Goal: Task Accomplishment & Management: Use online tool/utility

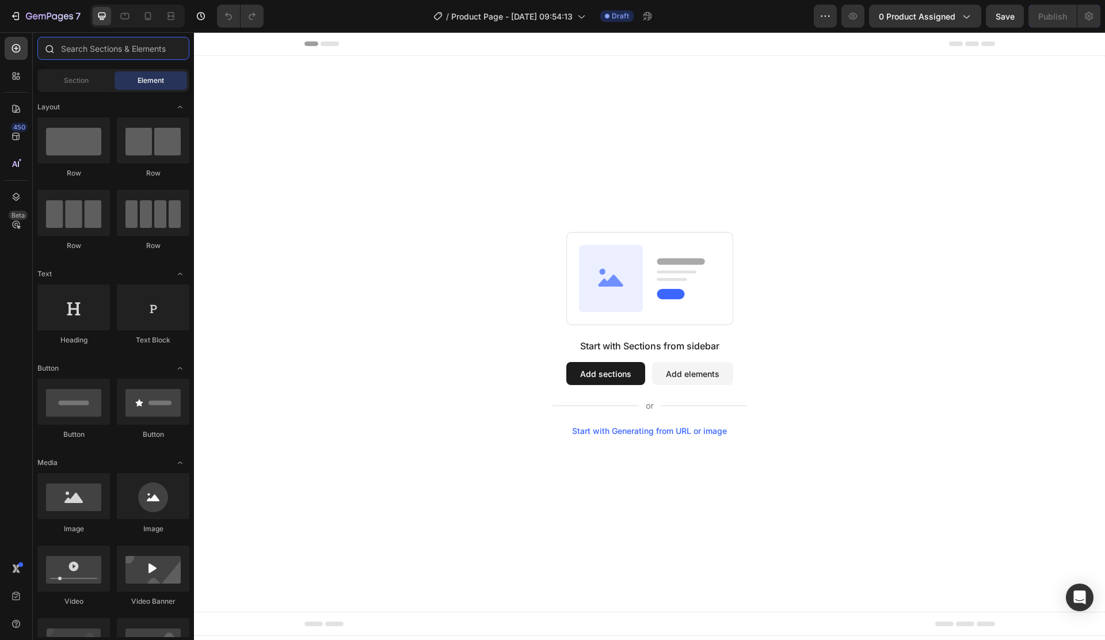
click at [91, 54] on input "text" at bounding box center [113, 48] width 152 height 23
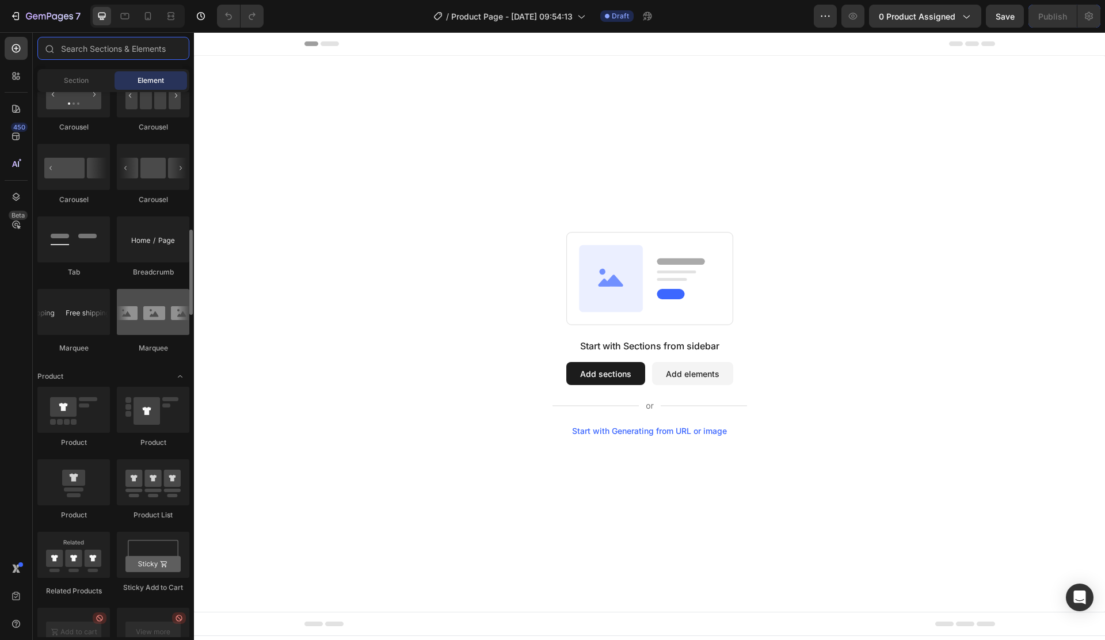
scroll to position [1313, 0]
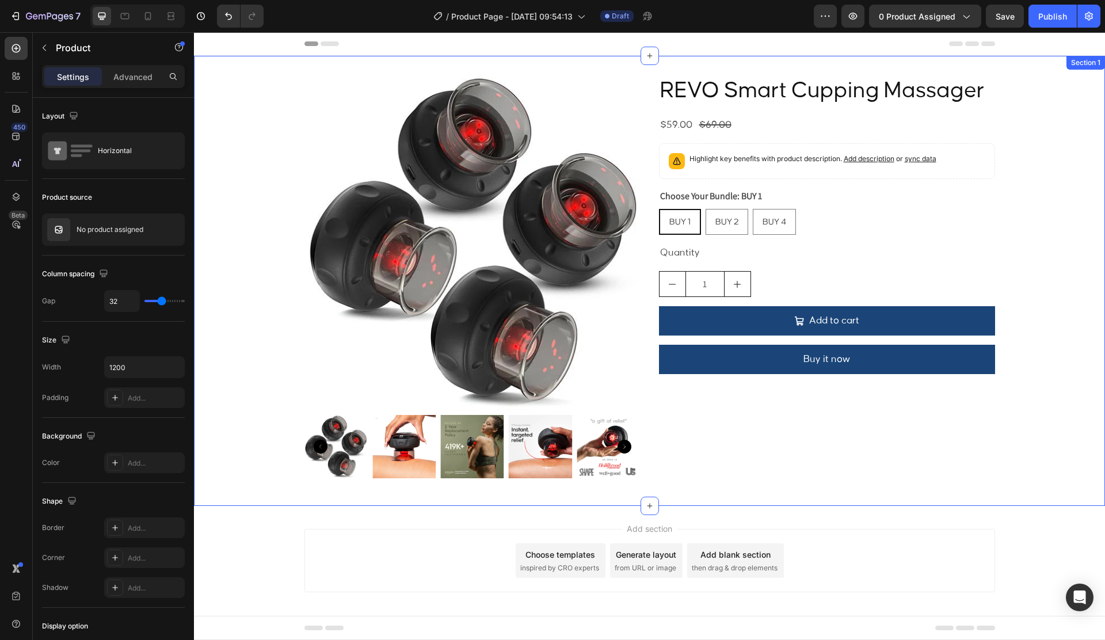
click at [735, 443] on div "REVO Smart Cupping Massager Product Title $59.00 Product Price Product Price $6…" at bounding box center [827, 280] width 336 height 413
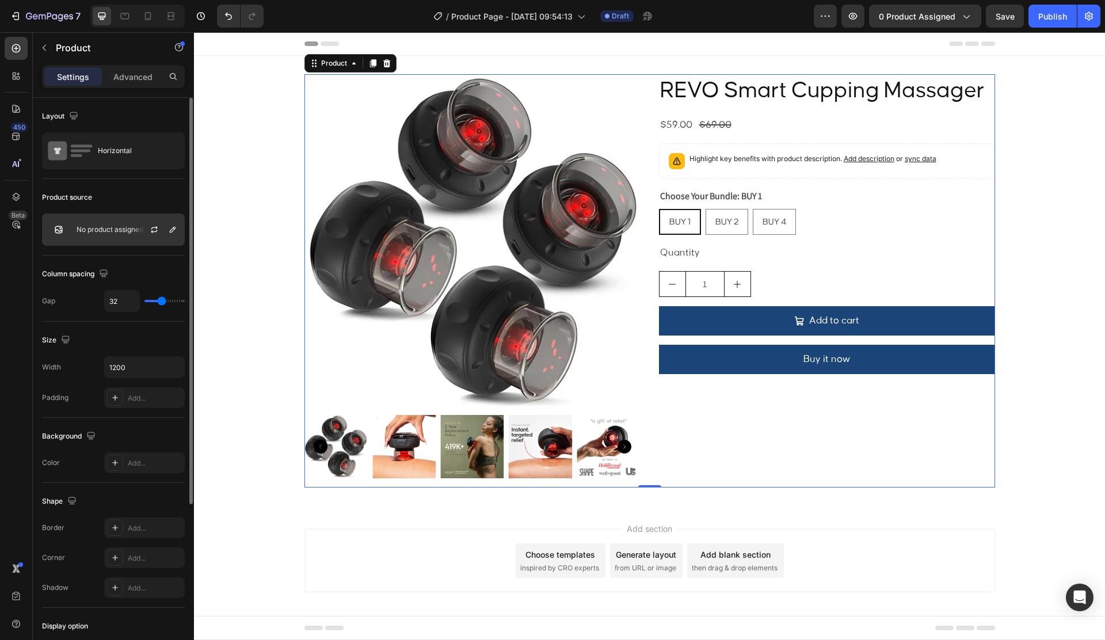
click at [111, 232] on p "No product assigned" at bounding box center [110, 230] width 67 height 8
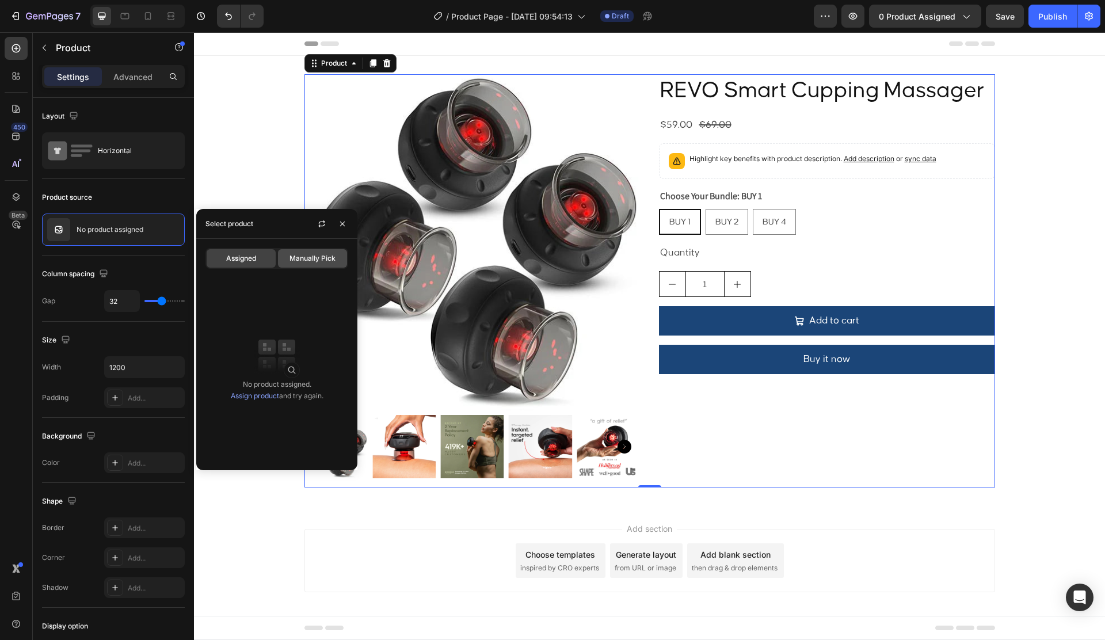
click at [299, 260] on span "Manually Pick" at bounding box center [312, 258] width 46 height 10
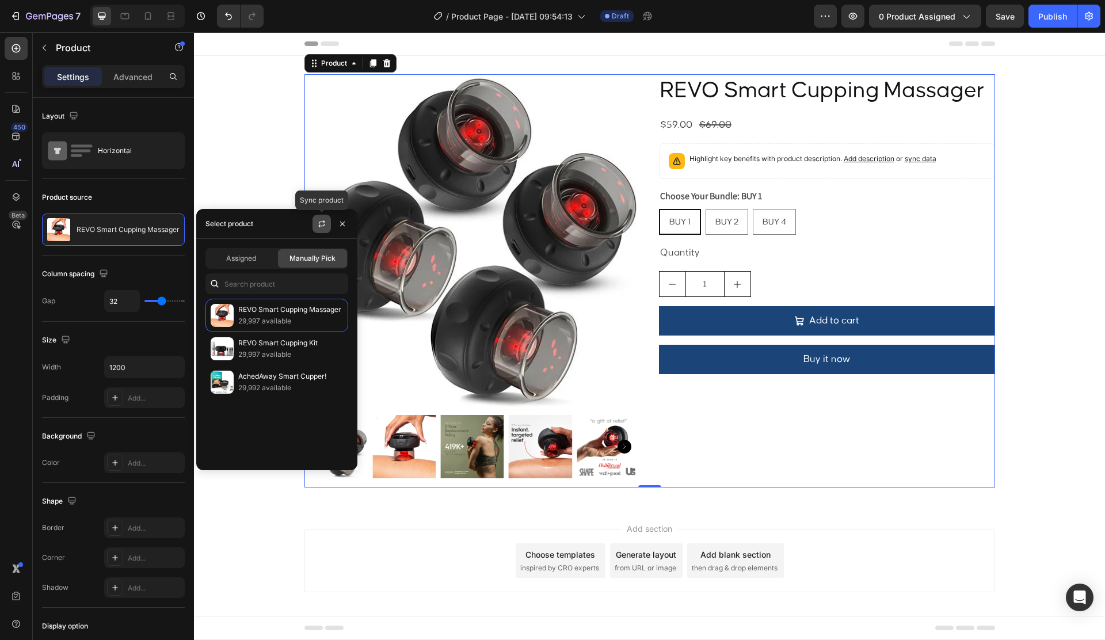
click at [317, 229] on button "button" at bounding box center [321, 224] width 18 height 18
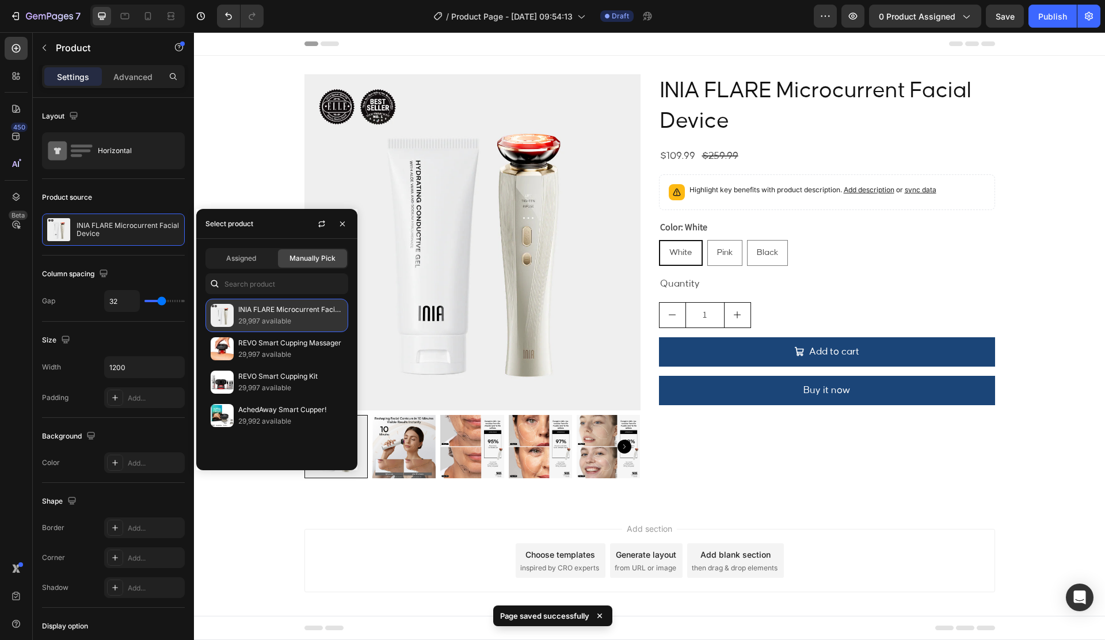
click at [263, 324] on p "29,997 available" at bounding box center [290, 321] width 105 height 12
click at [103, 185] on div "Product source INIA FLARE Microcurrent Facial Device" at bounding box center [113, 217] width 143 height 77
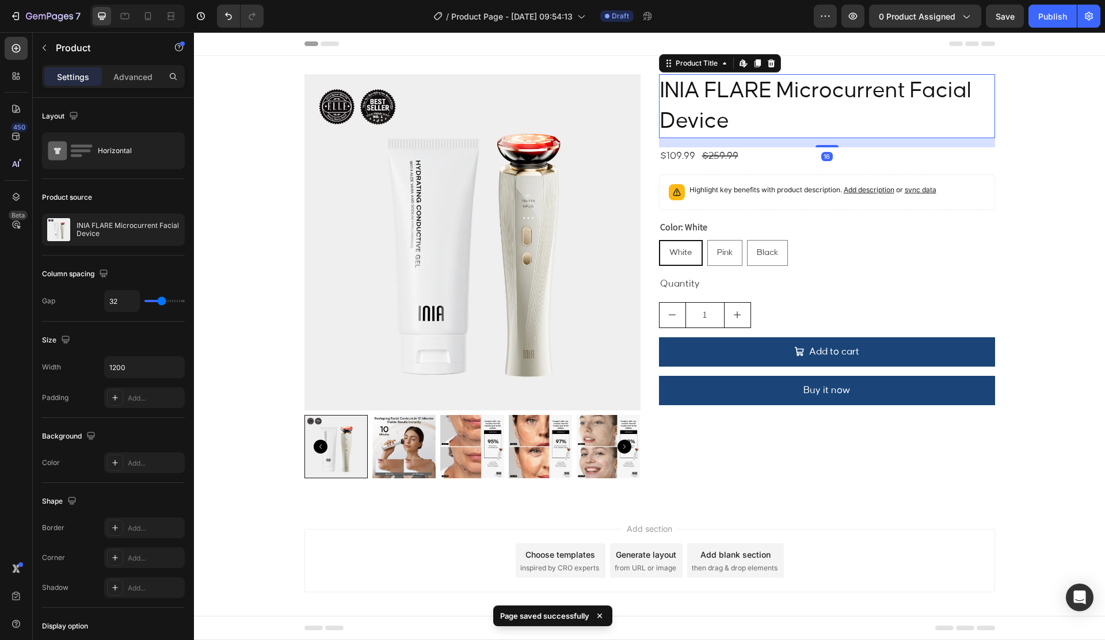
click at [778, 106] on h2 "INIA FLARE Microcurrent Facial Device" at bounding box center [827, 106] width 336 height 64
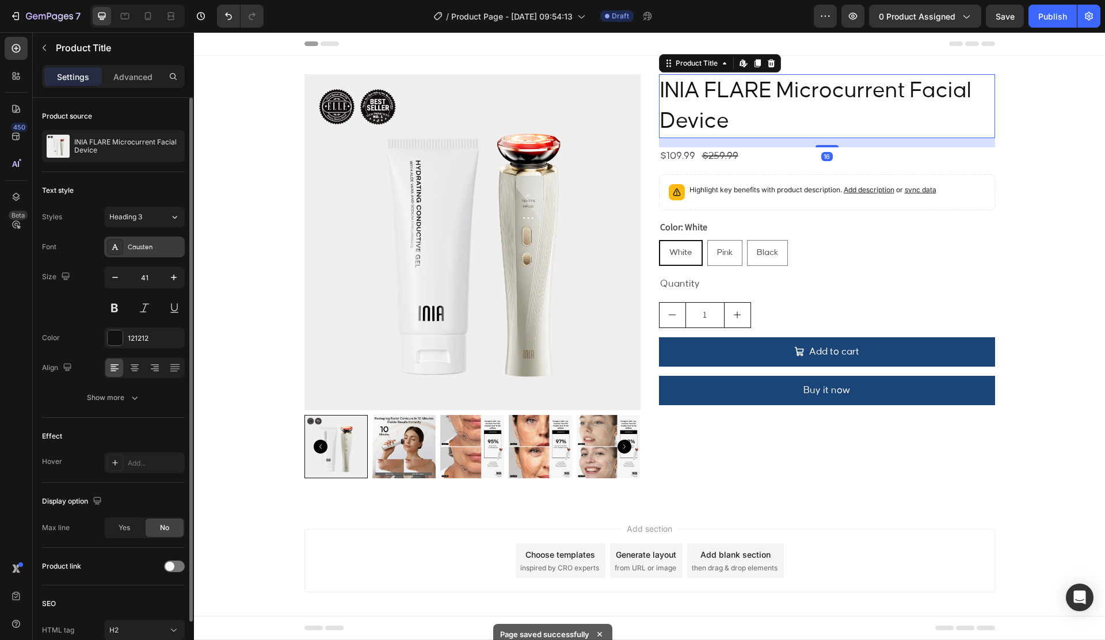
click at [143, 253] on div "Causten" at bounding box center [144, 246] width 81 height 21
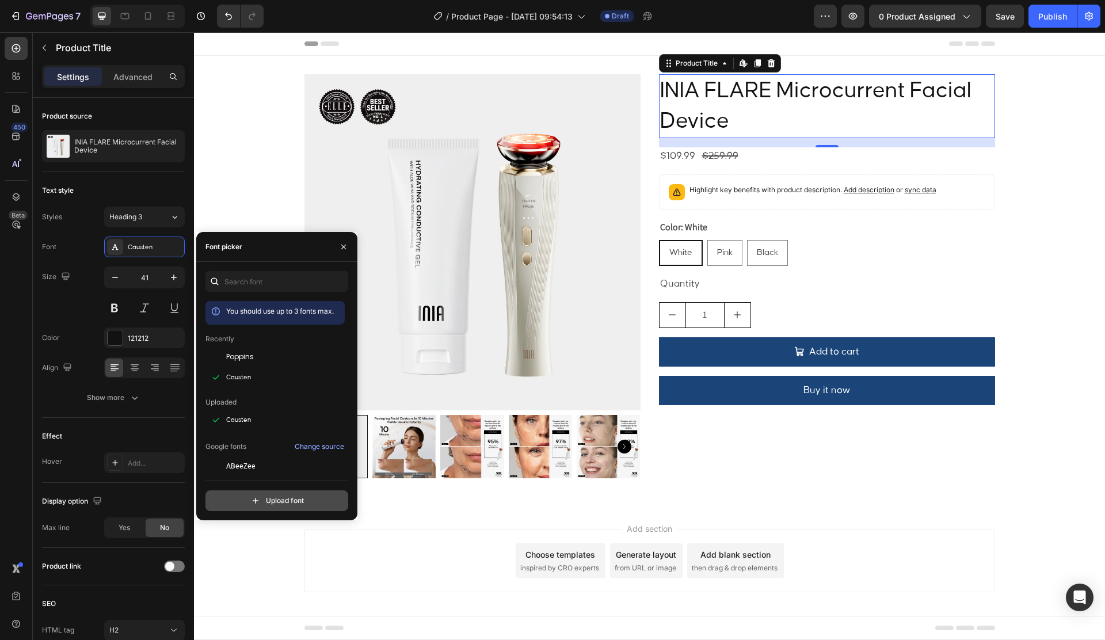
click at [238, 503] on input "file" at bounding box center [302, 501] width 288 height 20
type input "C:\fakepath\Satoshi-Regular.otf"
click at [233, 420] on button "button" at bounding box center [227, 420] width 20 height 21
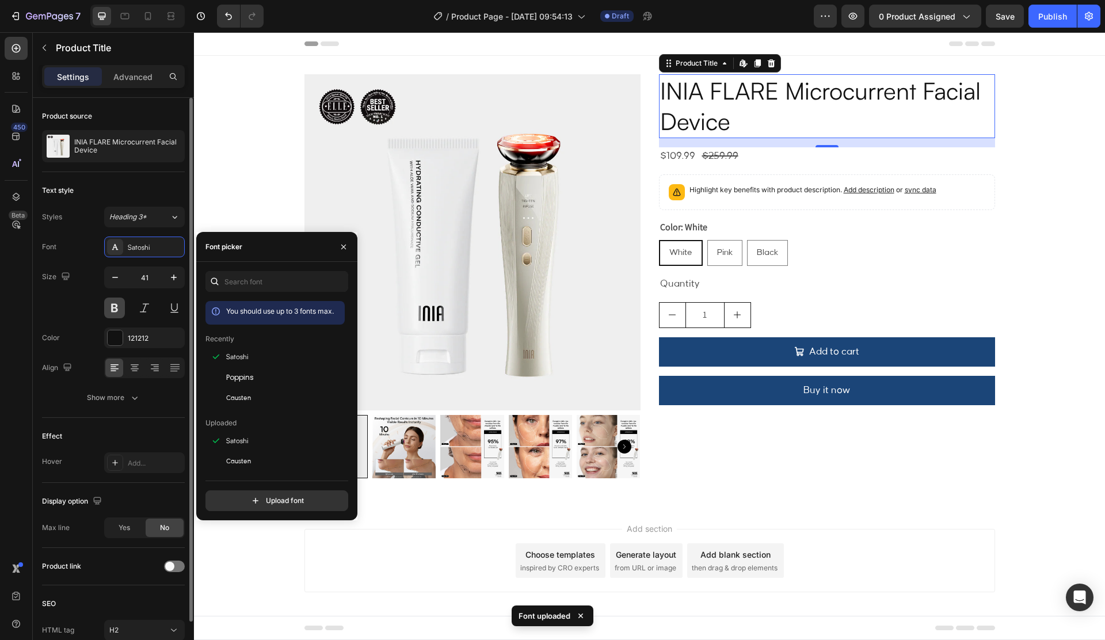
click at [119, 308] on button at bounding box center [114, 307] width 21 height 21
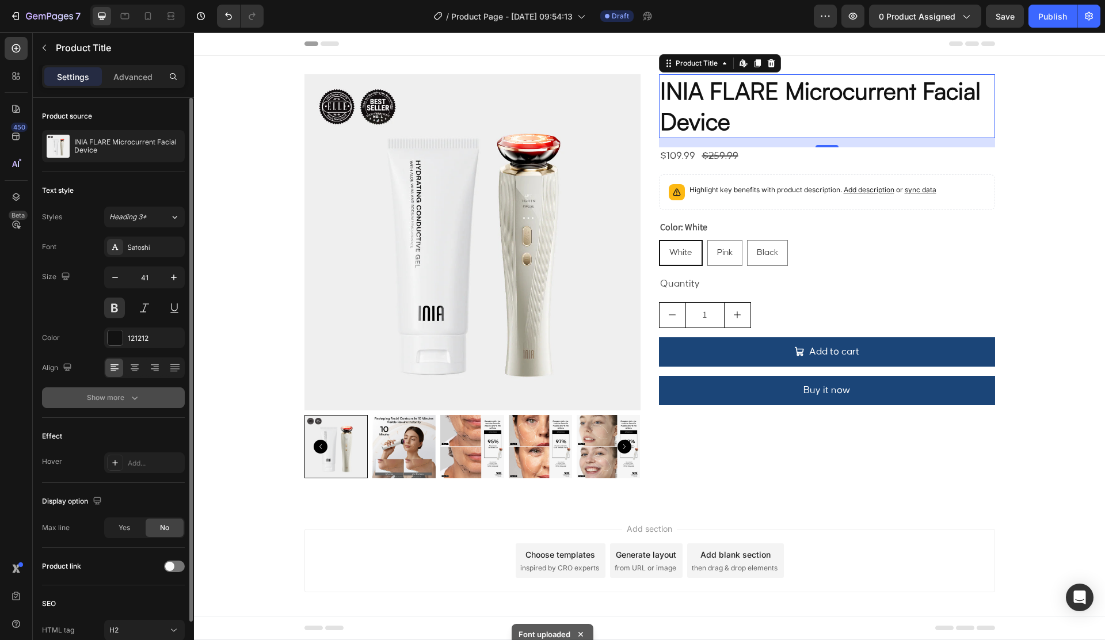
click at [124, 399] on div "Show more" at bounding box center [114, 398] width 54 height 12
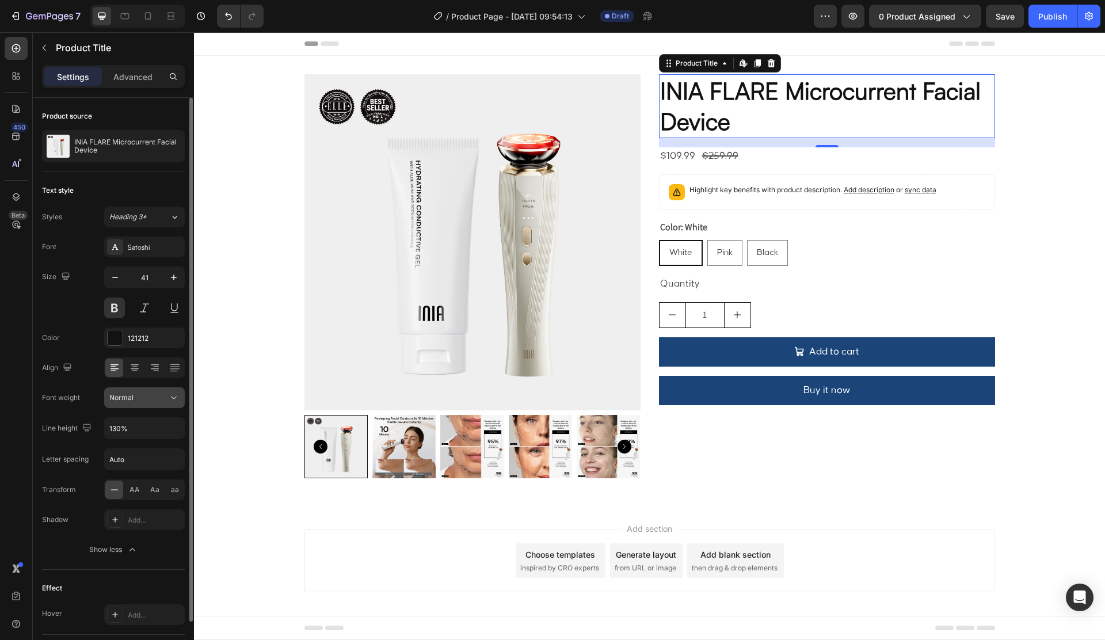
click at [130, 395] on span "Normal" at bounding box center [121, 397] width 24 height 9
click at [71, 388] on div "Font weight" at bounding box center [61, 397] width 38 height 18
click at [150, 278] on input "41" at bounding box center [144, 277] width 38 height 21
drag, startPoint x: 150, startPoint y: 278, endPoint x: 159, endPoint y: 278, distance: 9.2
click at [150, 278] on input "41" at bounding box center [144, 277] width 38 height 21
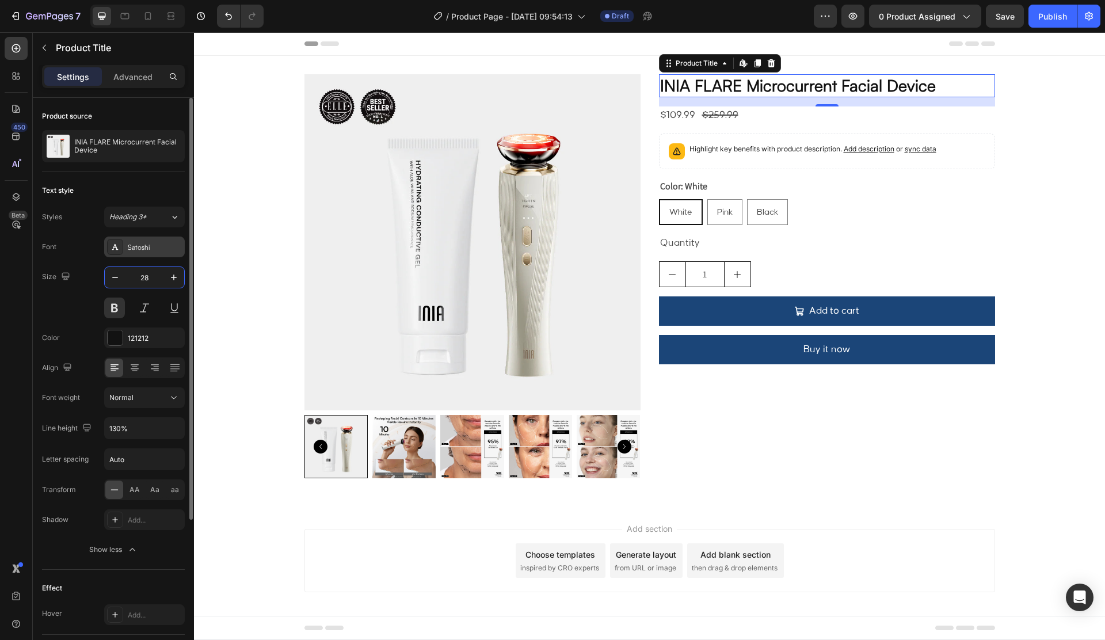
type input "28"
click at [128, 248] on div "Satoshi" at bounding box center [155, 247] width 54 height 10
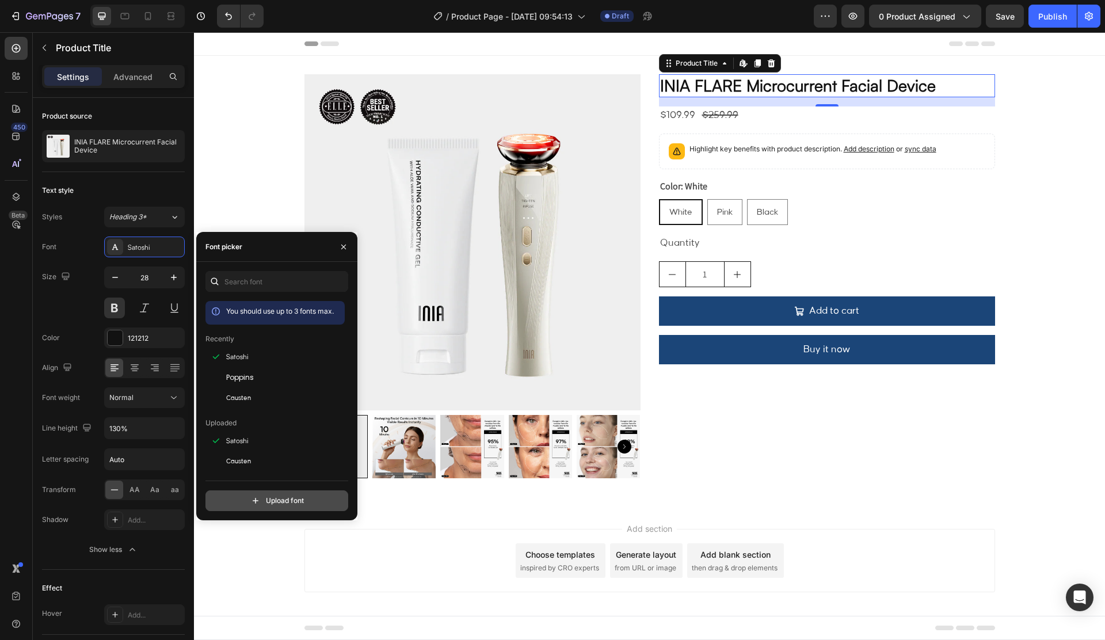
click at [274, 505] on input "file" at bounding box center [302, 501] width 288 height 20
type input "C:\fakepath\Satoshi-Variable.ttf"
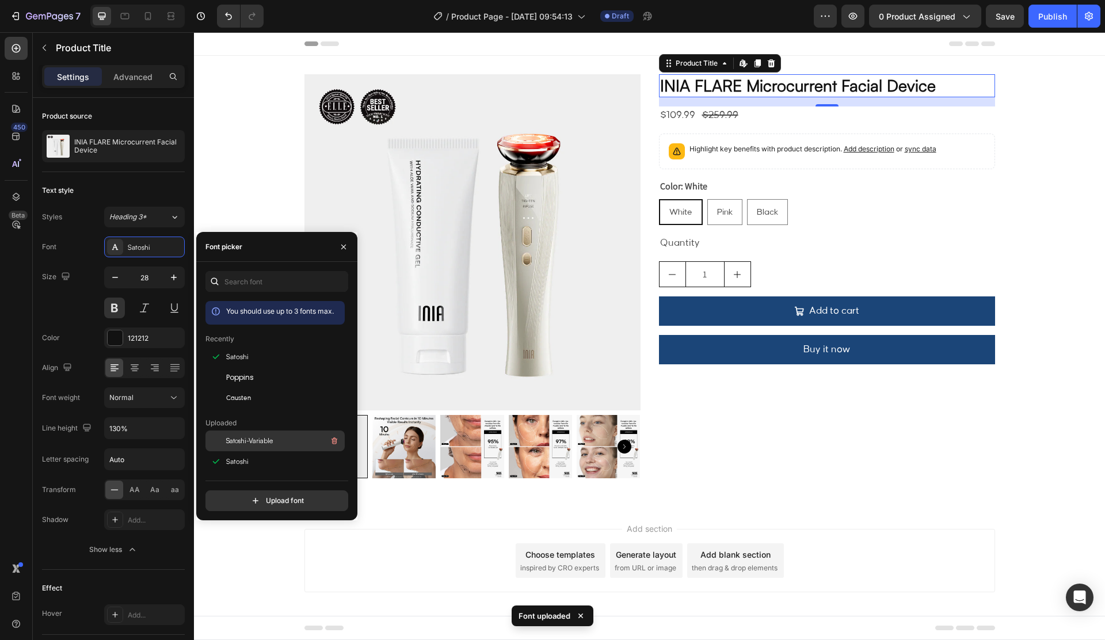
click at [254, 446] on div "Satoshi-Variable" at bounding box center [284, 441] width 116 height 14
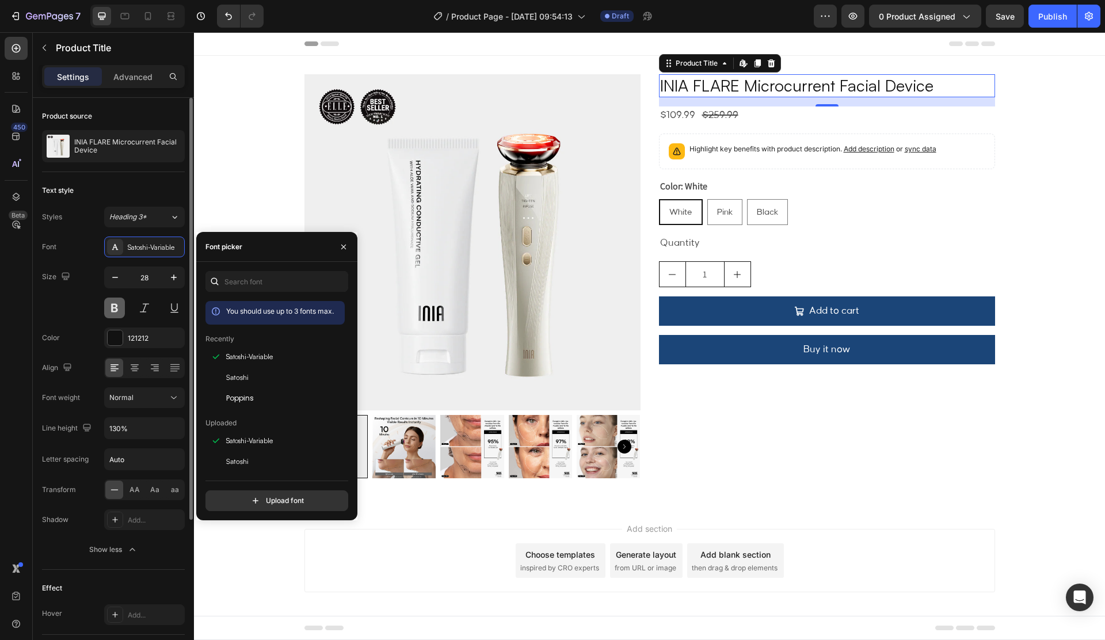
click at [109, 312] on button at bounding box center [114, 307] width 21 height 21
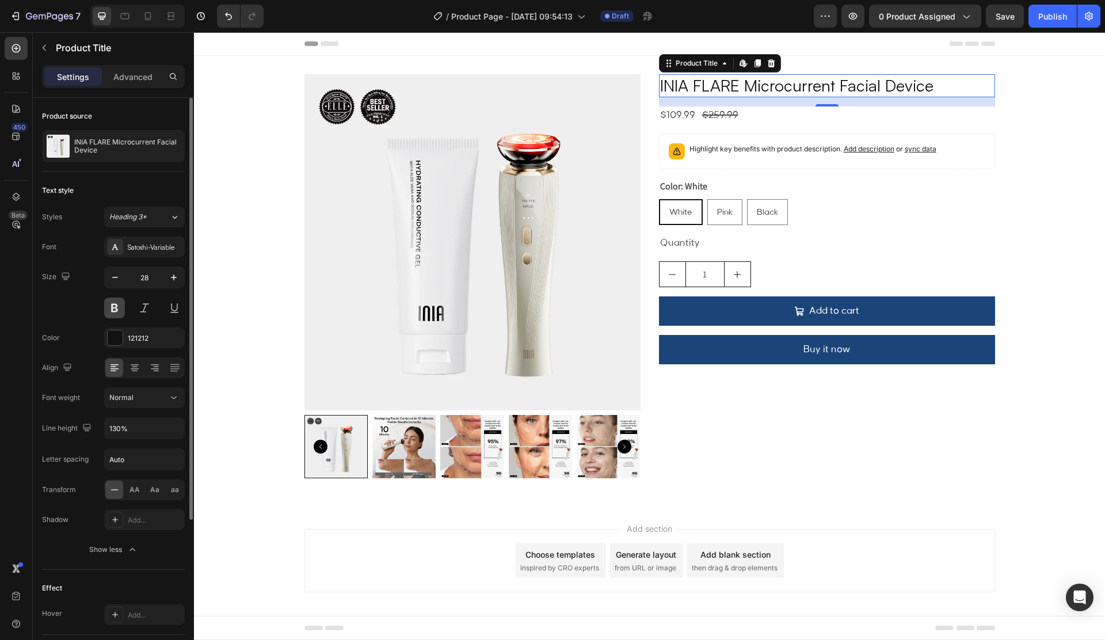
click at [109, 312] on button at bounding box center [114, 307] width 21 height 21
click at [132, 243] on div "Satoshi-Variable" at bounding box center [155, 247] width 54 height 10
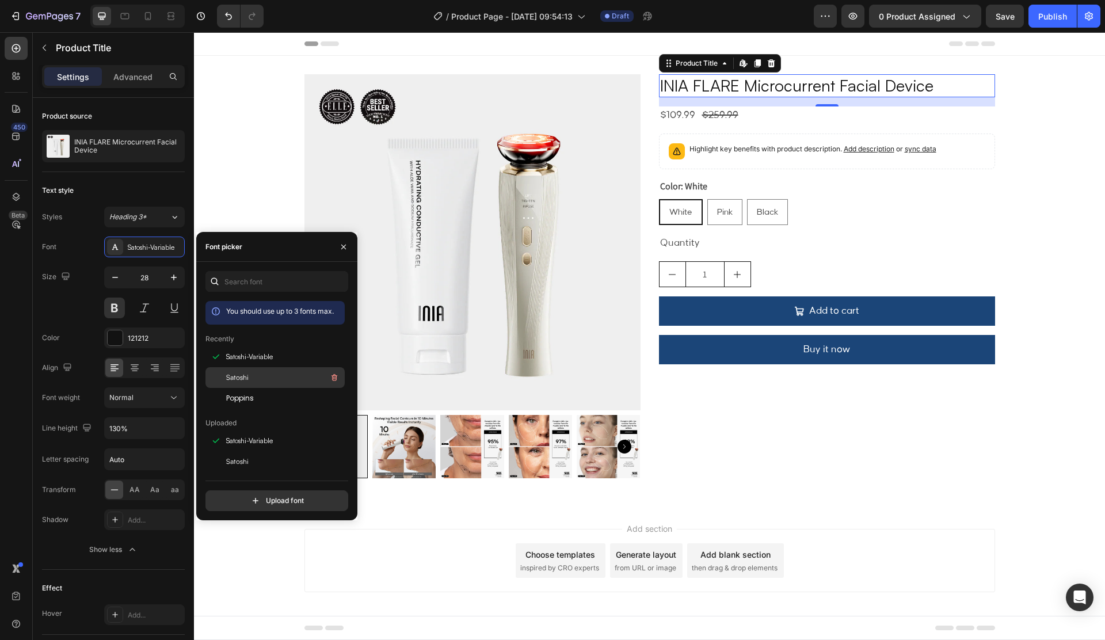
click at [255, 382] on div "Satoshi" at bounding box center [284, 378] width 116 height 14
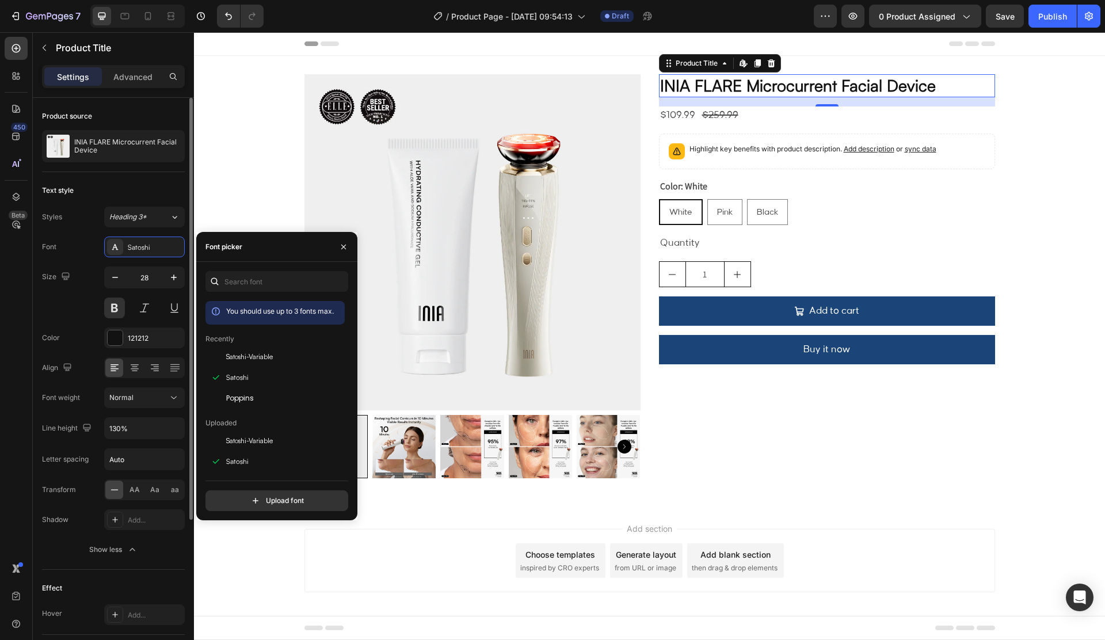
drag, startPoint x: 67, startPoint y: 462, endPoint x: 102, endPoint y: 464, distance: 34.6
click at [75, 463] on div "Letter spacing" at bounding box center [65, 459] width 47 height 10
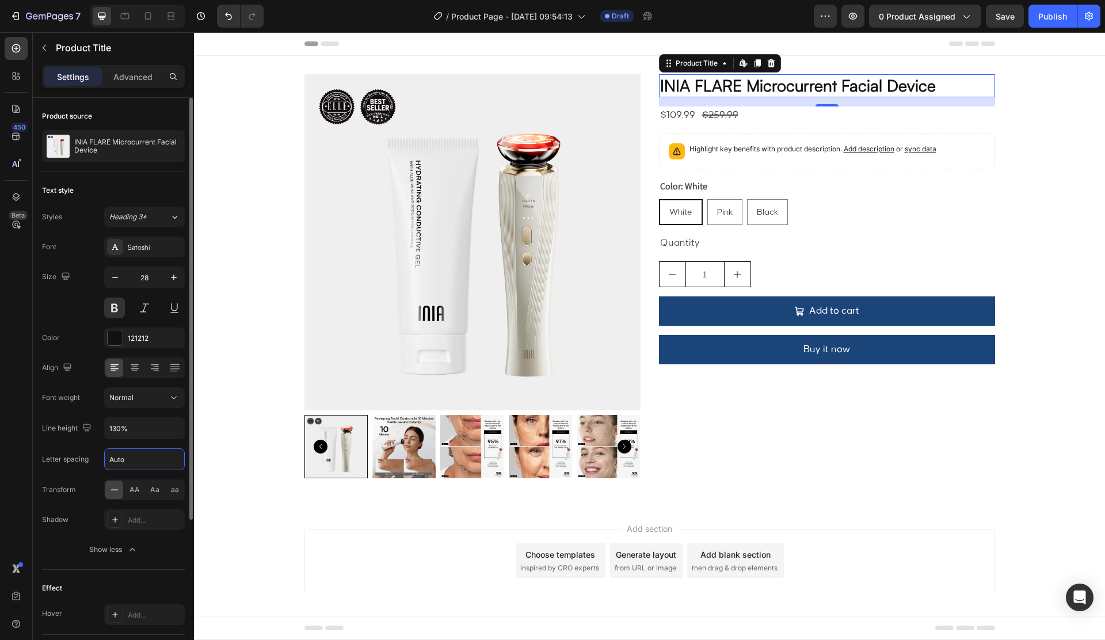
click at [150, 464] on input "Auto" at bounding box center [144, 459] width 79 height 21
type input "1"
click at [139, 22] on div at bounding box center [148, 16] width 18 height 18
click at [147, 16] on icon at bounding box center [148, 16] width 12 height 12
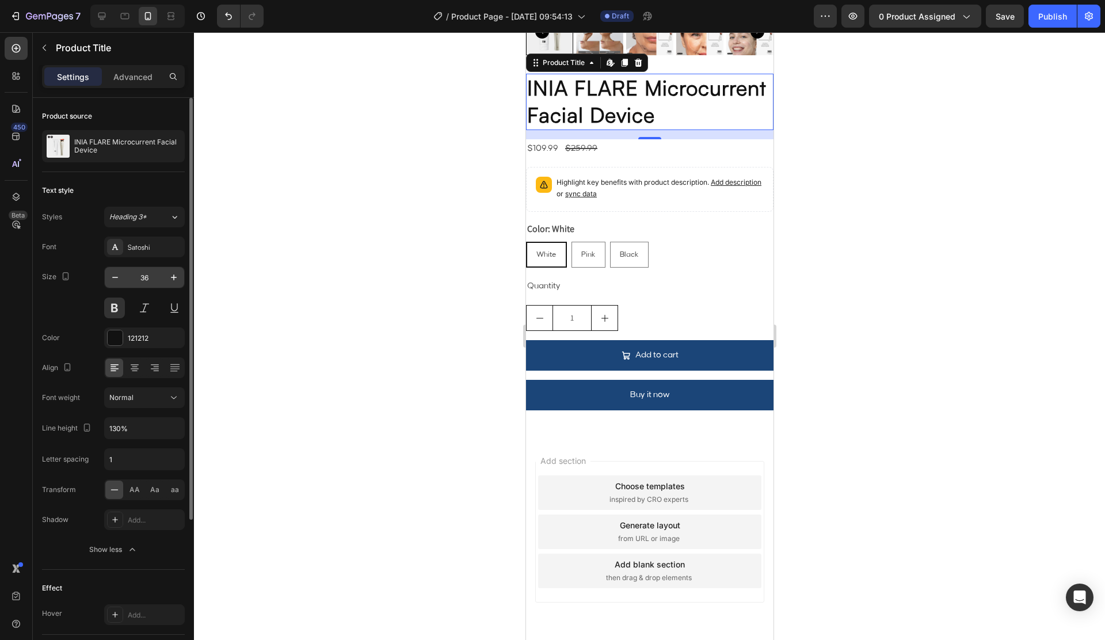
scroll to position [319, 0]
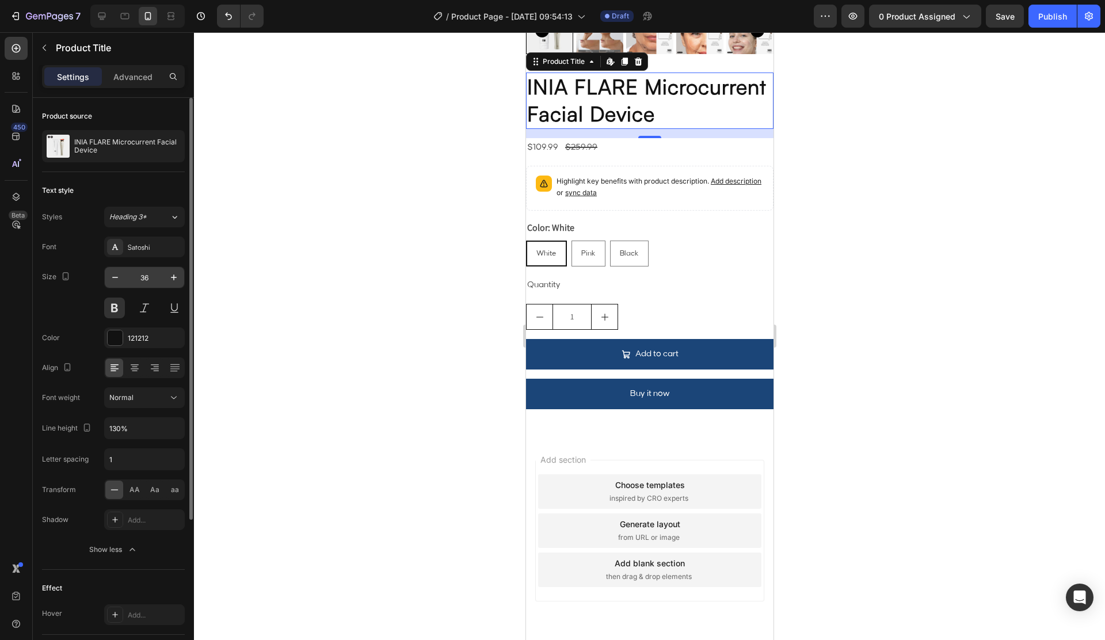
click at [152, 277] on input "36" at bounding box center [144, 277] width 38 height 21
type input "20"
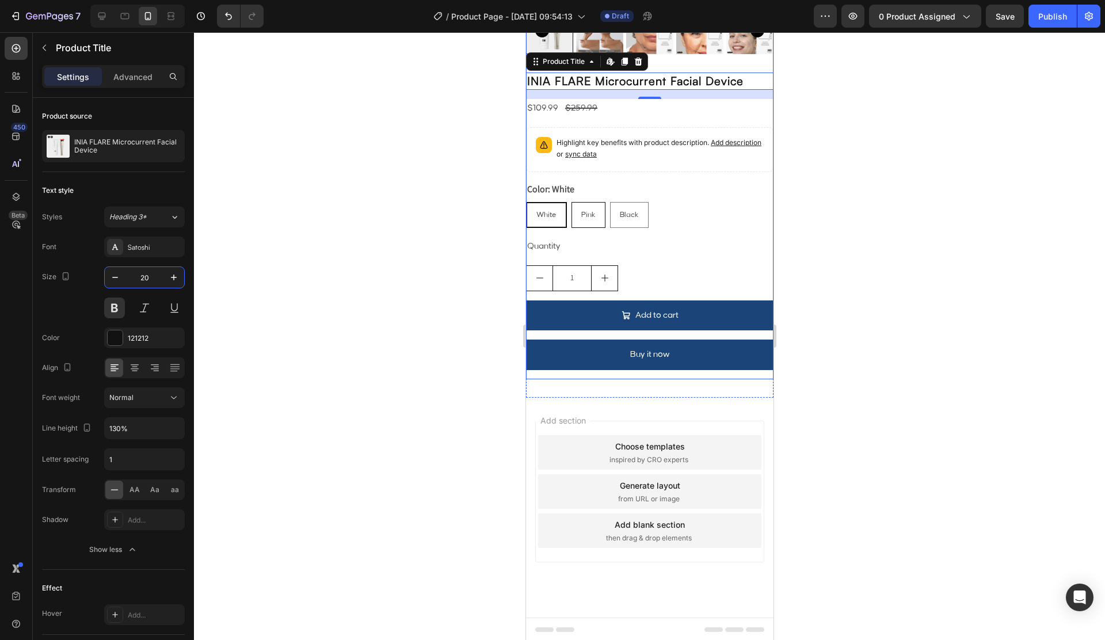
click at [644, 176] on div "INIA FLARE Microcurrent Facial Device Product Title Edit content in Shopify 16 …" at bounding box center [648, 225] width 247 height 307
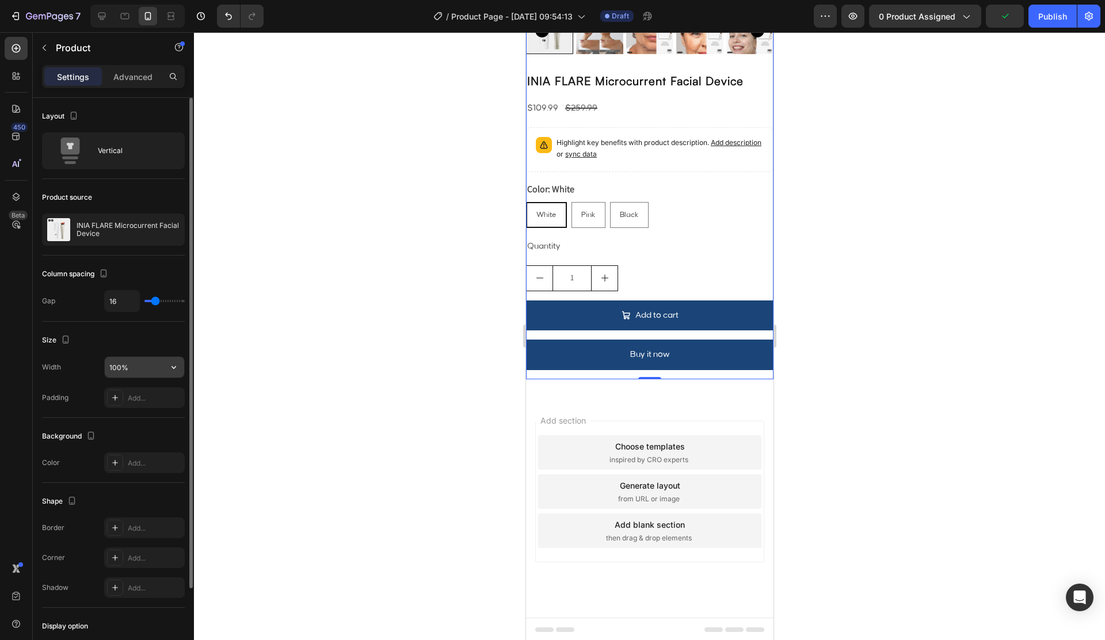
drag, startPoint x: 119, startPoint y: 372, endPoint x: 133, endPoint y: 370, distance: 14.6
click at [118, 372] on input "100%" at bounding box center [144, 367] width 79 height 21
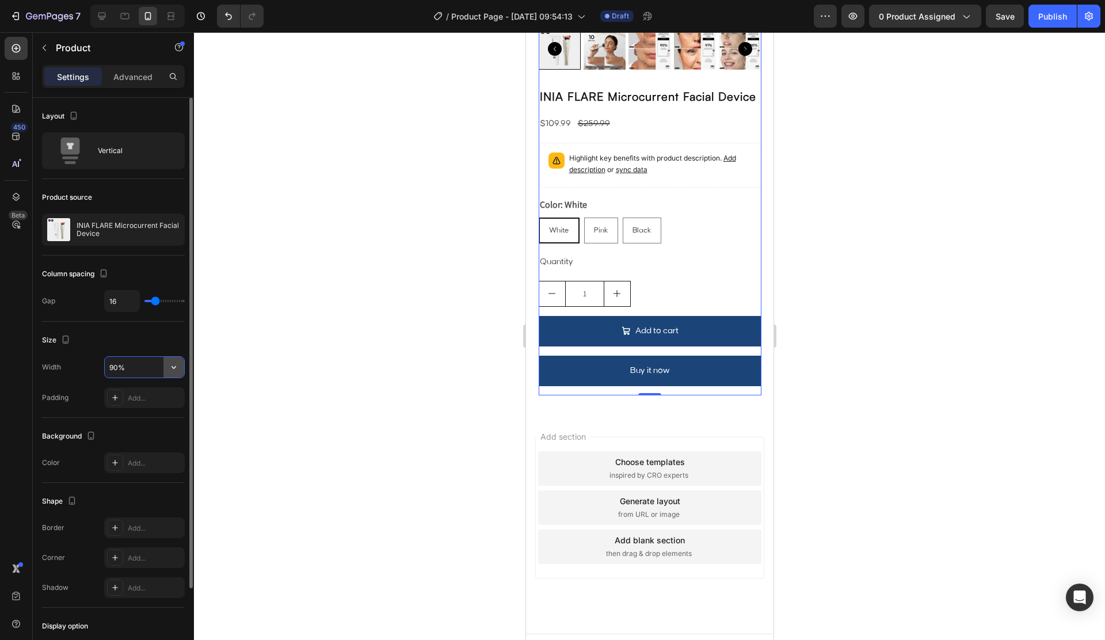
scroll to position [291, 0]
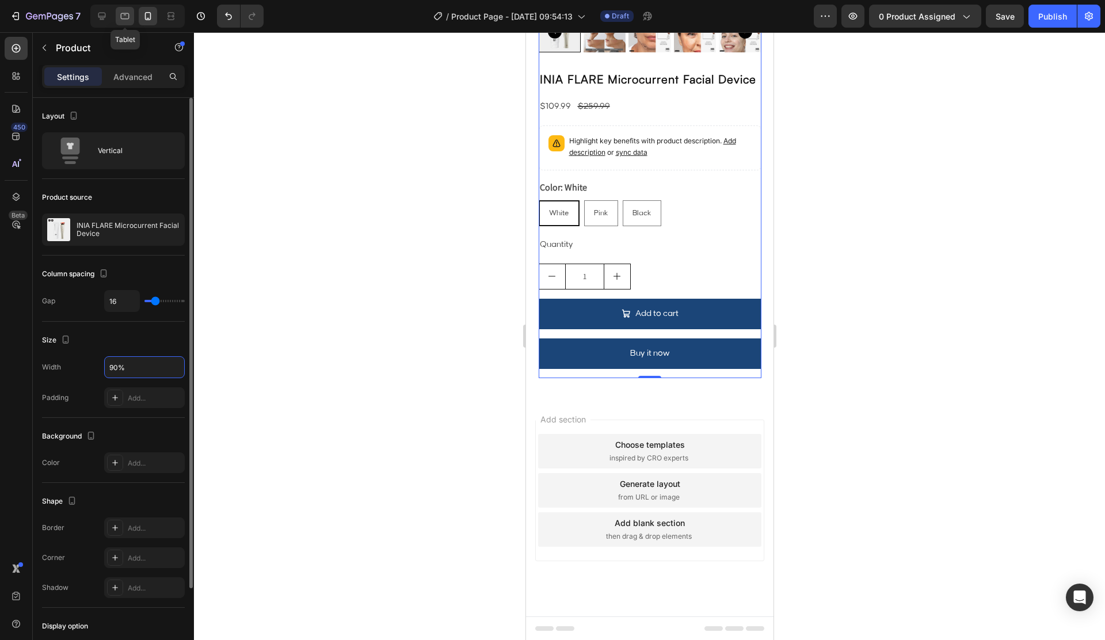
type input "90%"
drag, startPoint x: 130, startPoint y: 9, endPoint x: 141, endPoint y: 180, distance: 170.6
click at [130, 9] on div at bounding box center [125, 16] width 18 height 18
type input "32"
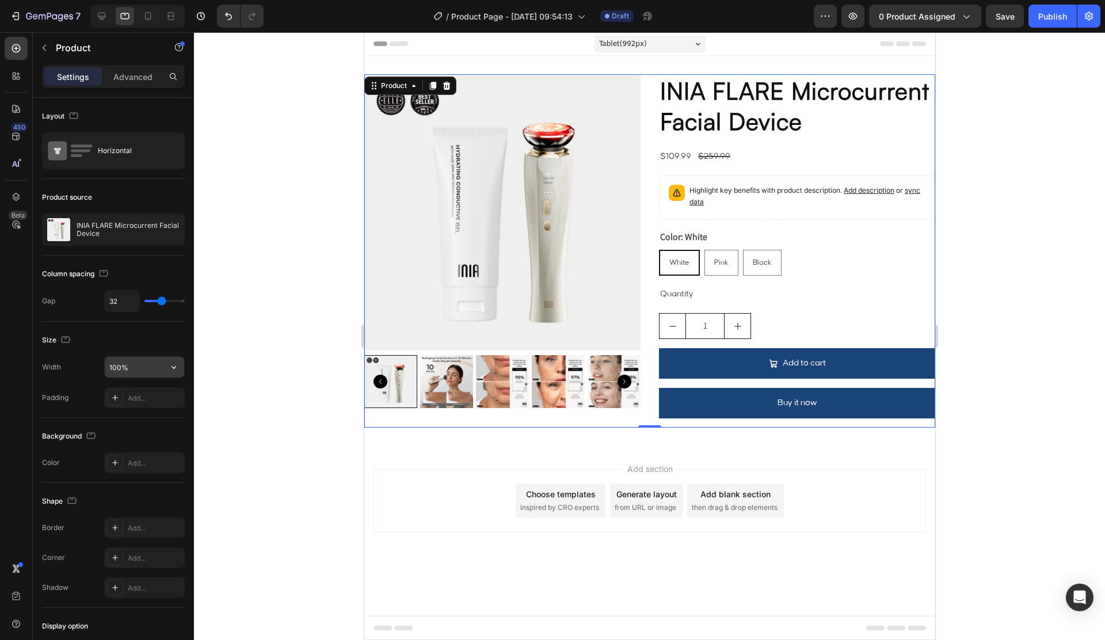
click at [142, 369] on input "100%" at bounding box center [144, 367] width 79 height 21
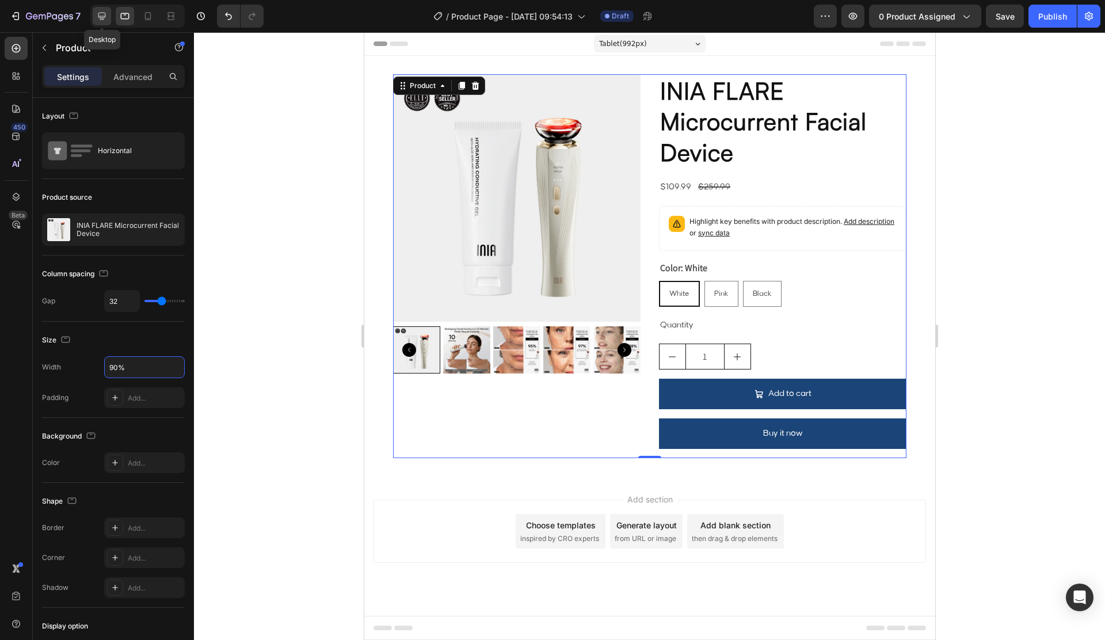
click at [102, 13] on icon at bounding box center [101, 16] width 7 height 7
type input "1200"
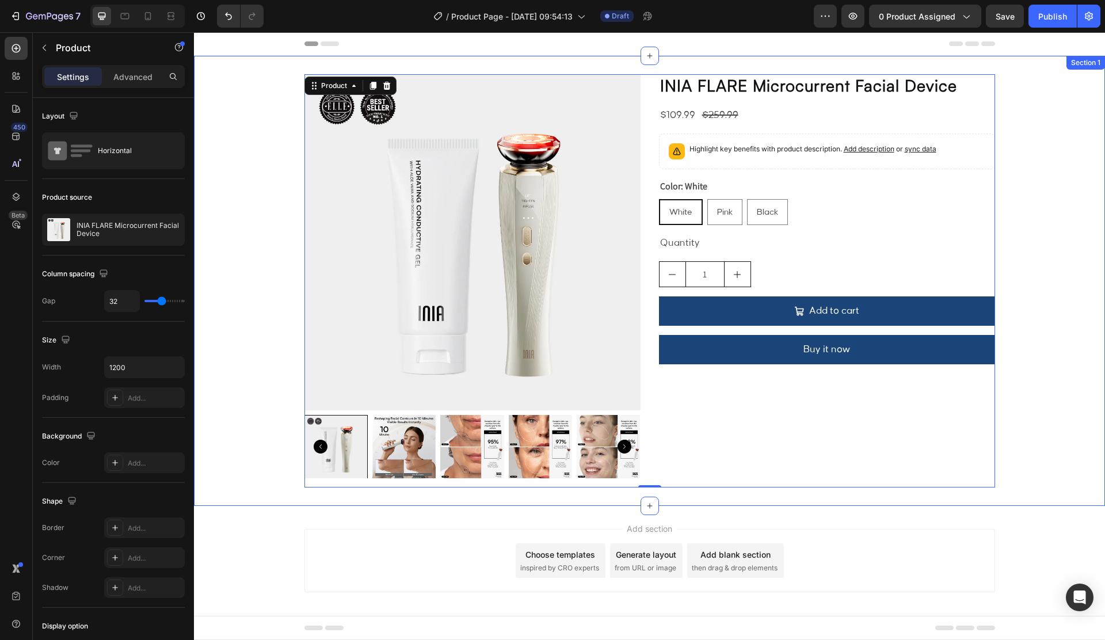
scroll to position [2, 0]
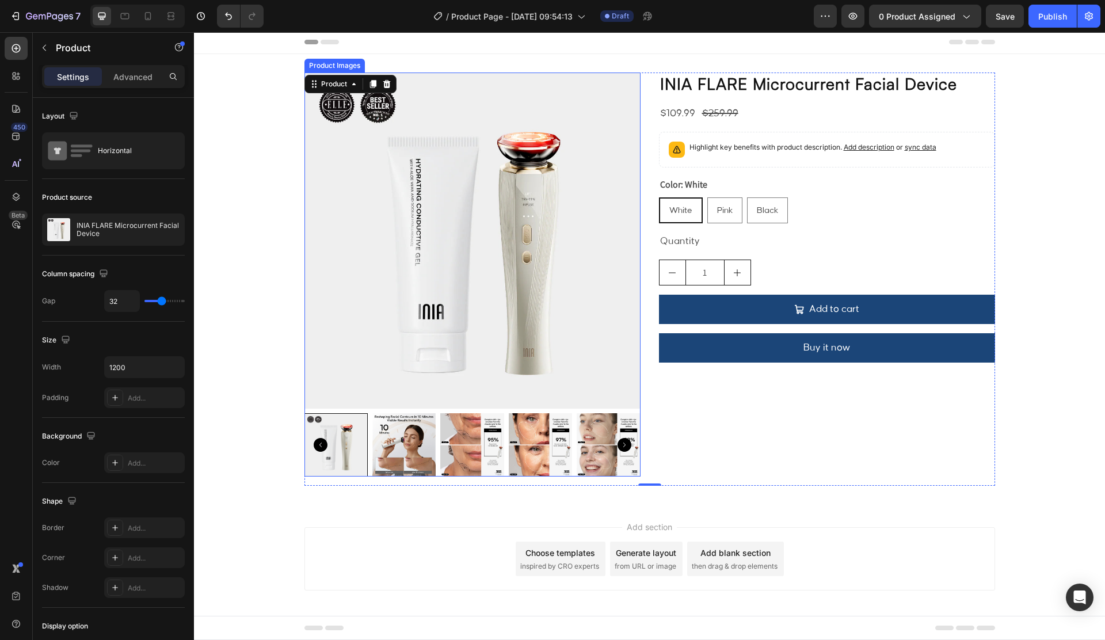
click at [606, 449] on img at bounding box center [607, 444] width 63 height 63
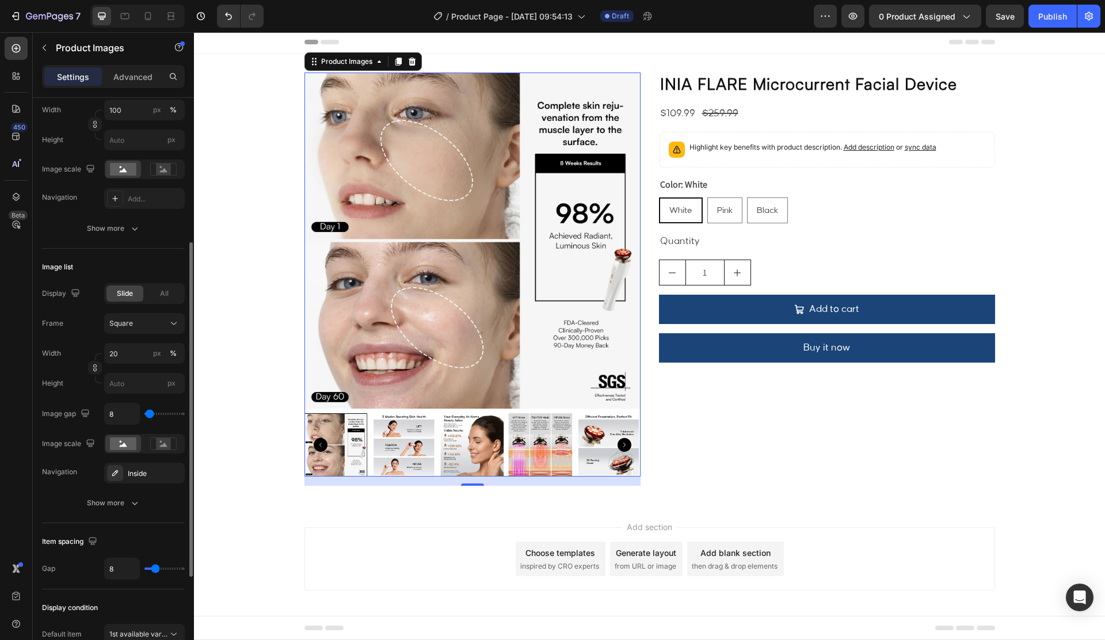
scroll to position [240, 0]
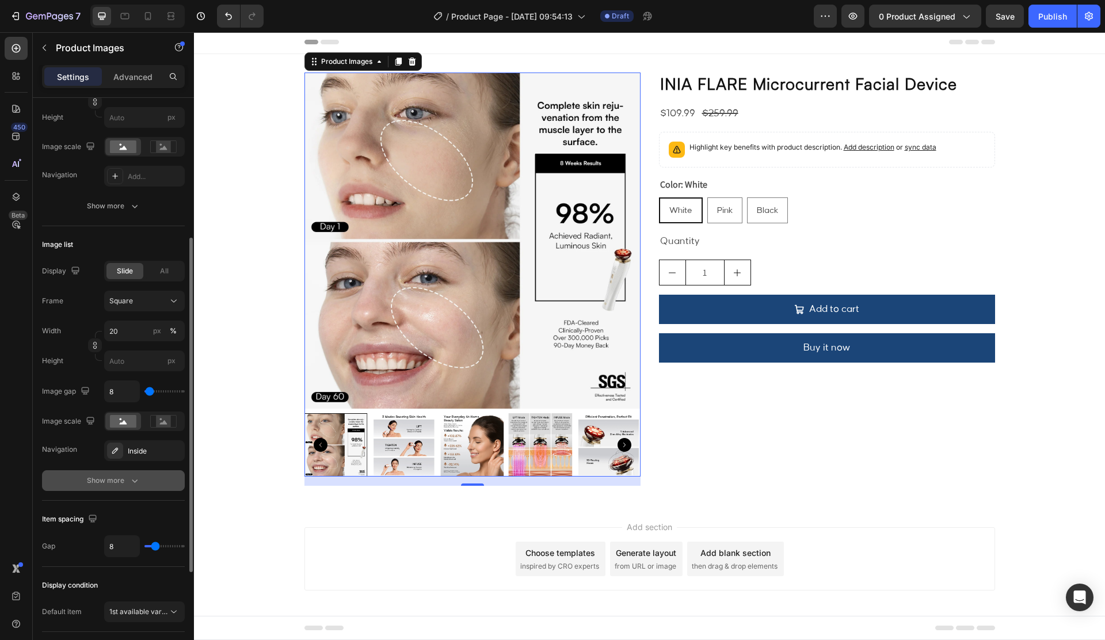
click at [98, 481] on div "Show more" at bounding box center [114, 481] width 54 height 12
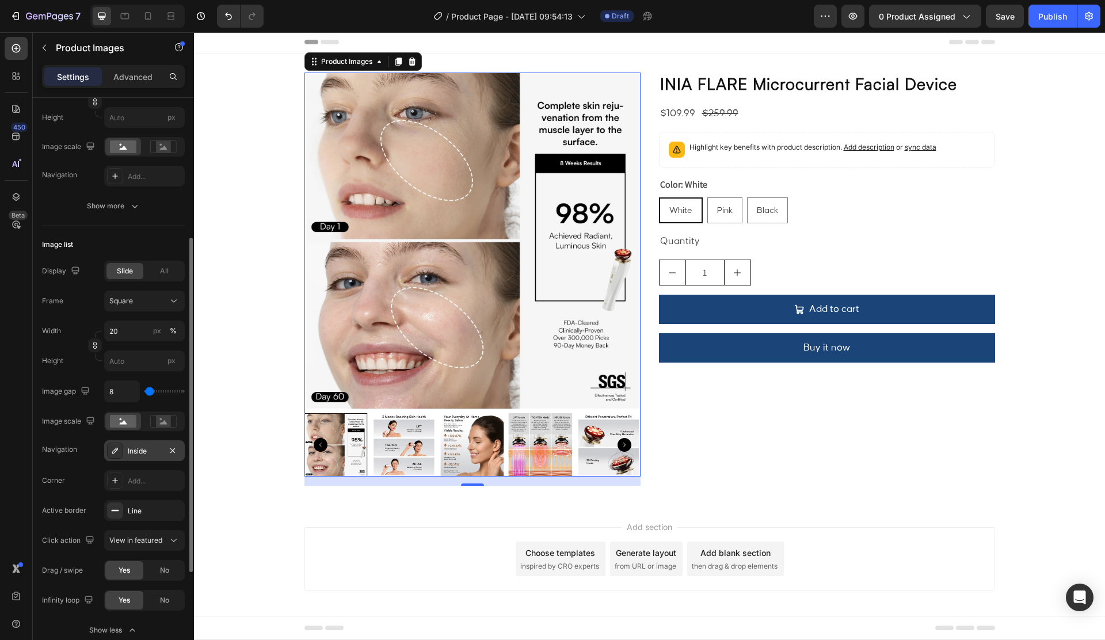
drag, startPoint x: 130, startPoint y: 451, endPoint x: 138, endPoint y: 448, distance: 8.2
click at [130, 451] on div "Inside" at bounding box center [144, 451] width 33 height 10
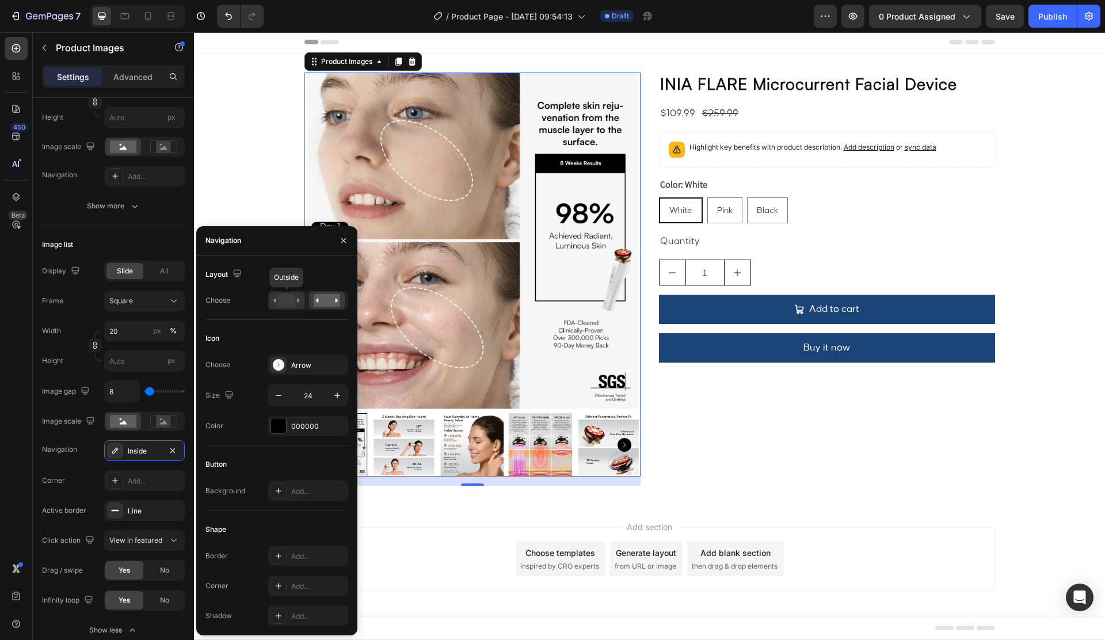
click at [294, 300] on rect at bounding box center [286, 300] width 17 height 13
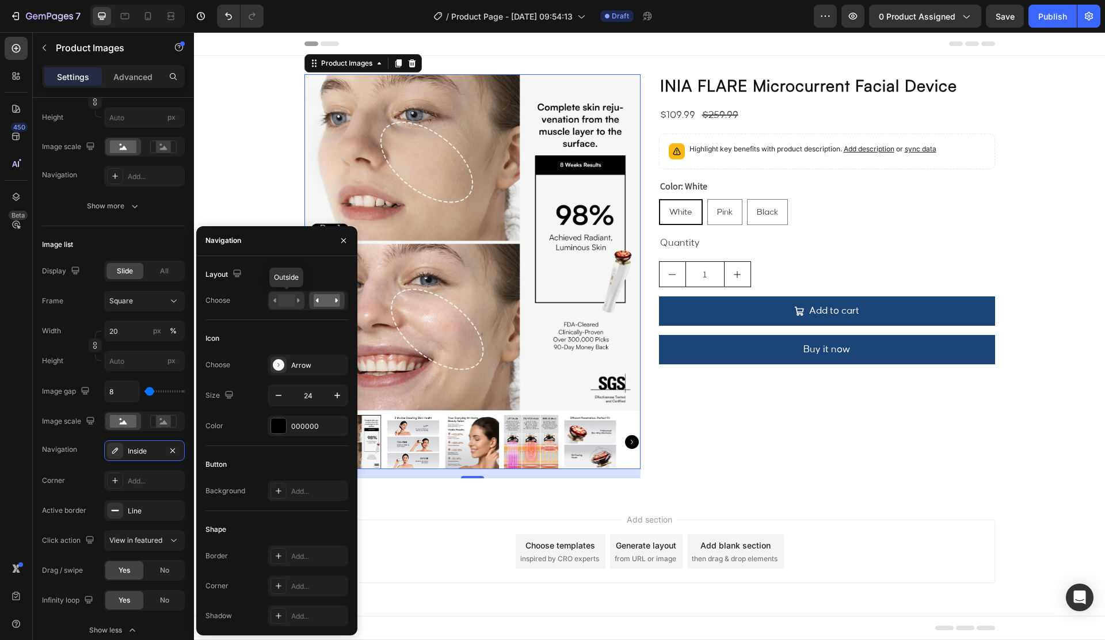
scroll to position [0, 0]
click at [305, 368] on div "Arrow" at bounding box center [318, 365] width 54 height 10
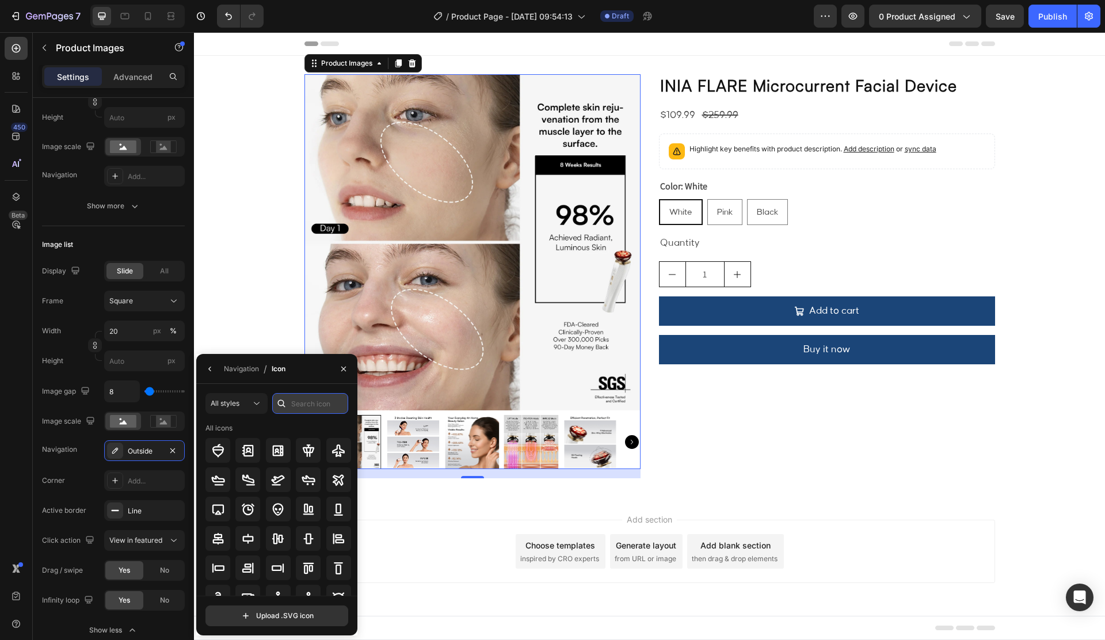
click at [316, 399] on input "text" at bounding box center [310, 403] width 76 height 21
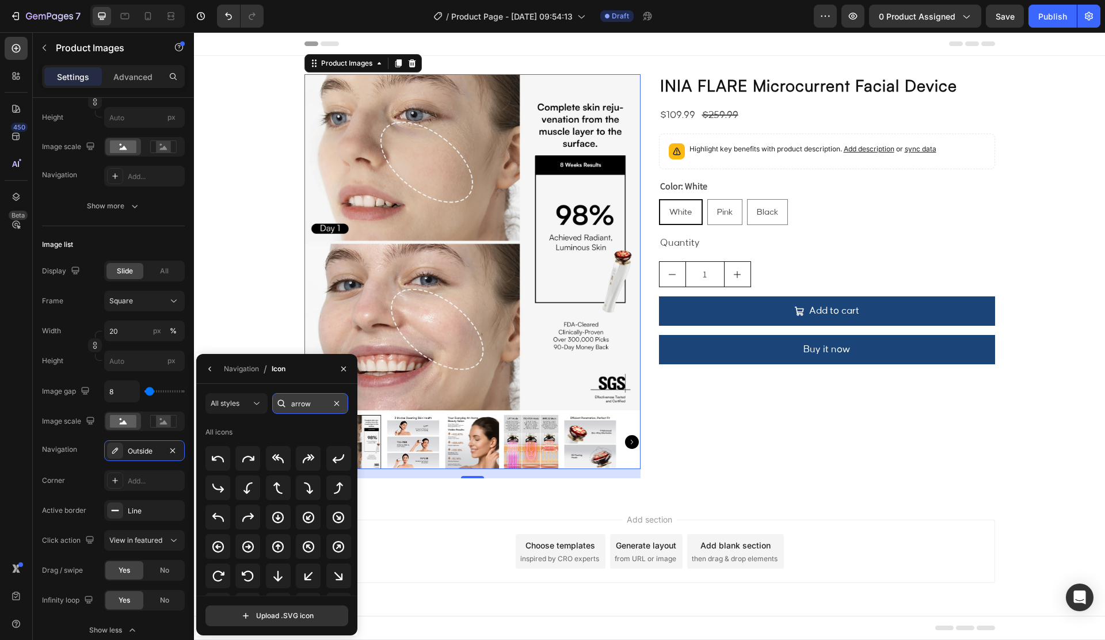
click at [322, 395] on input "arrow" at bounding box center [310, 403] width 76 height 21
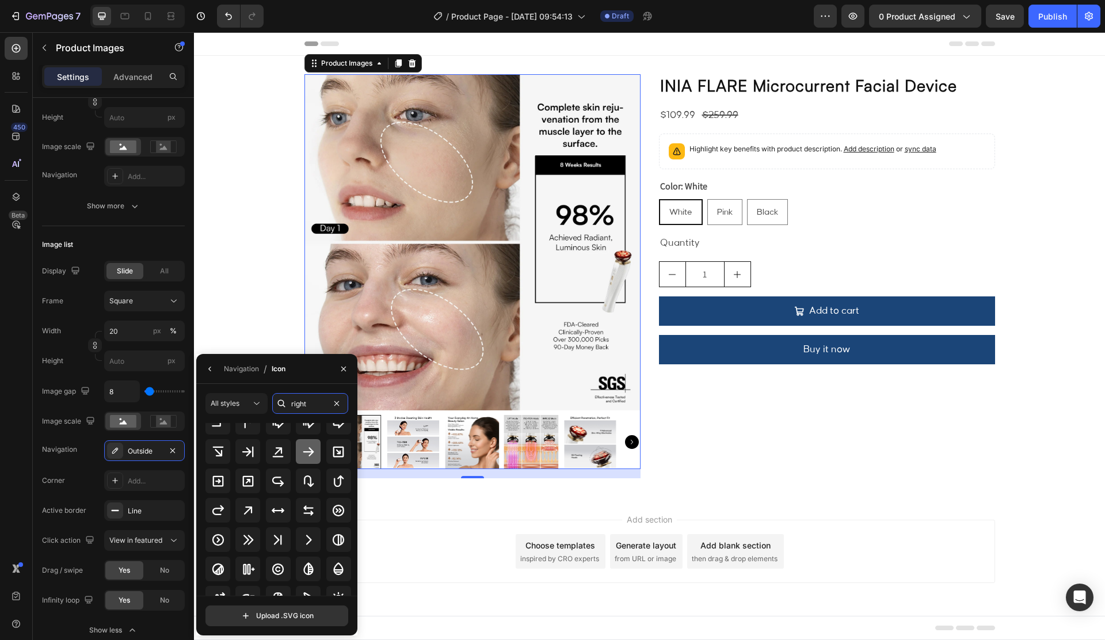
scroll to position [127, 0]
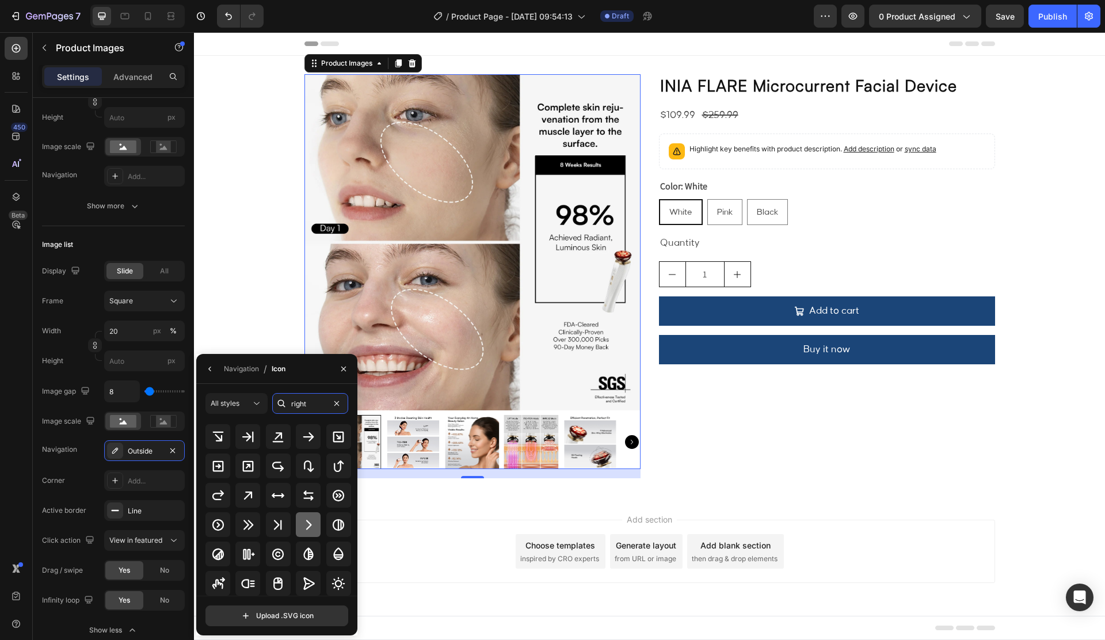
type input "right"
click at [297, 526] on div at bounding box center [308, 524] width 25 height 25
click at [62, 468] on div "Display Slide All Frame Square Width 20 px % Height px Image gap 8 Image scale …" at bounding box center [113, 451] width 143 height 380
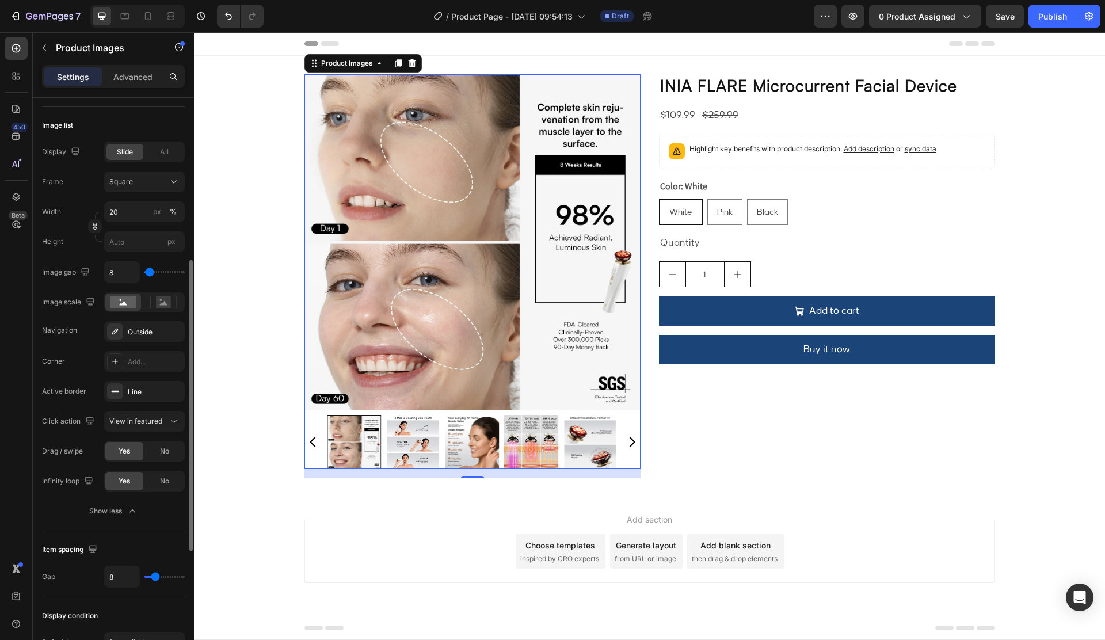
scroll to position [365, 0]
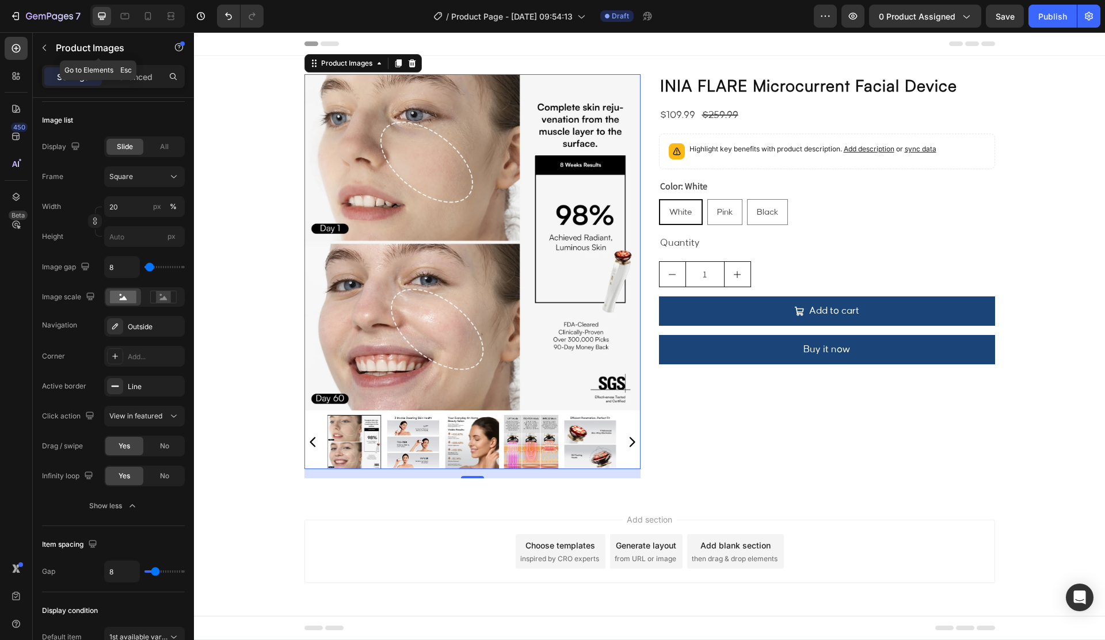
click at [74, 48] on p "Product Images" at bounding box center [105, 48] width 98 height 14
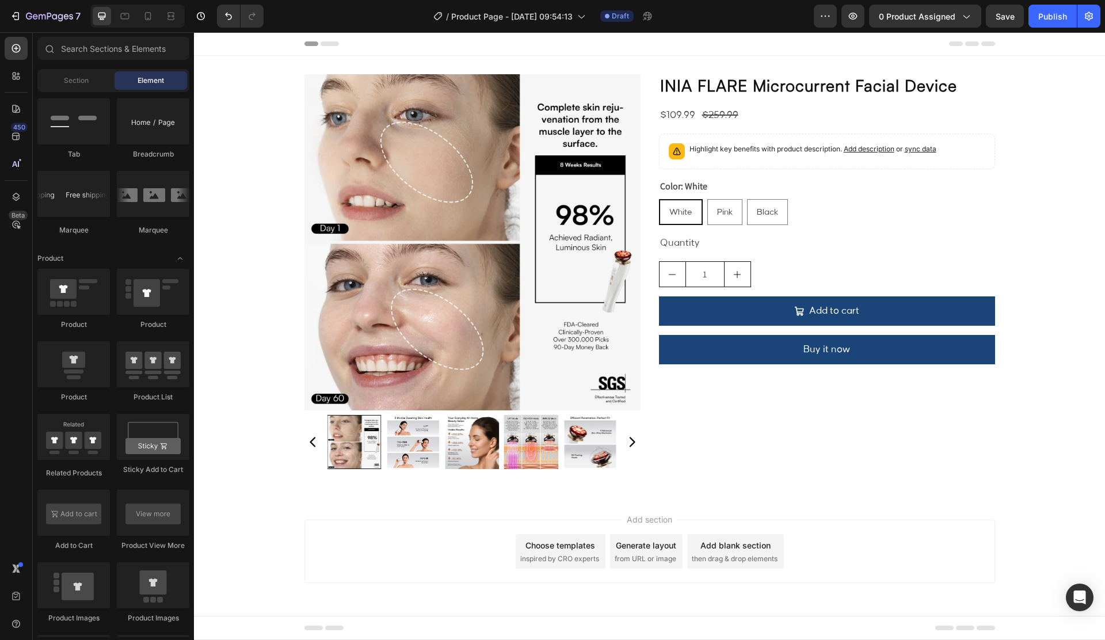
scroll to position [0, 0]
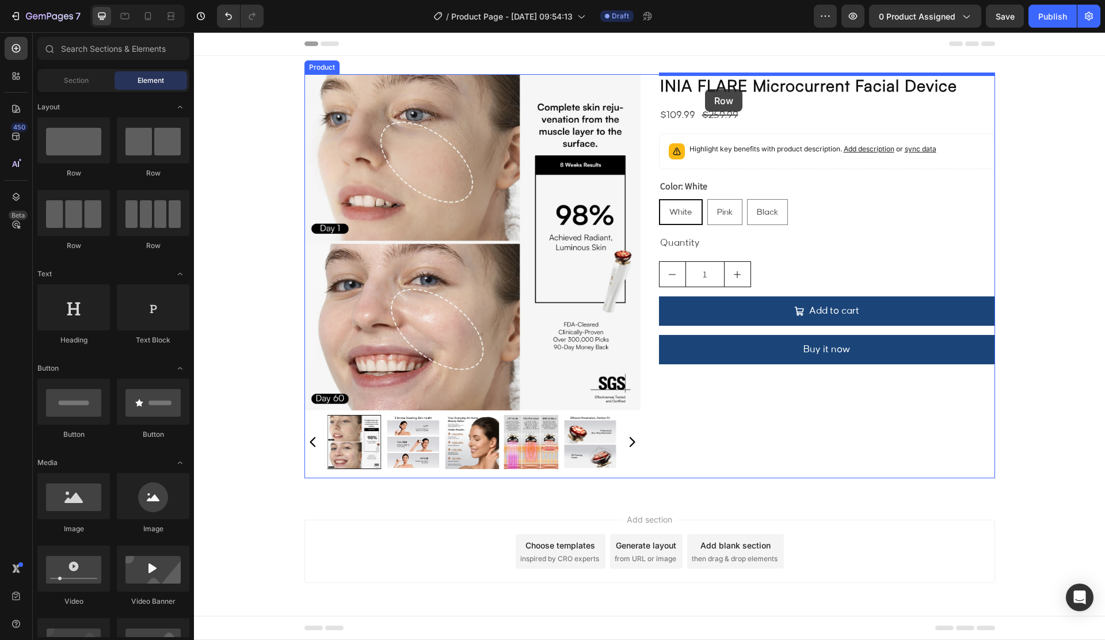
drag, startPoint x: 351, startPoint y: 171, endPoint x: 704, endPoint y: 89, distance: 362.7
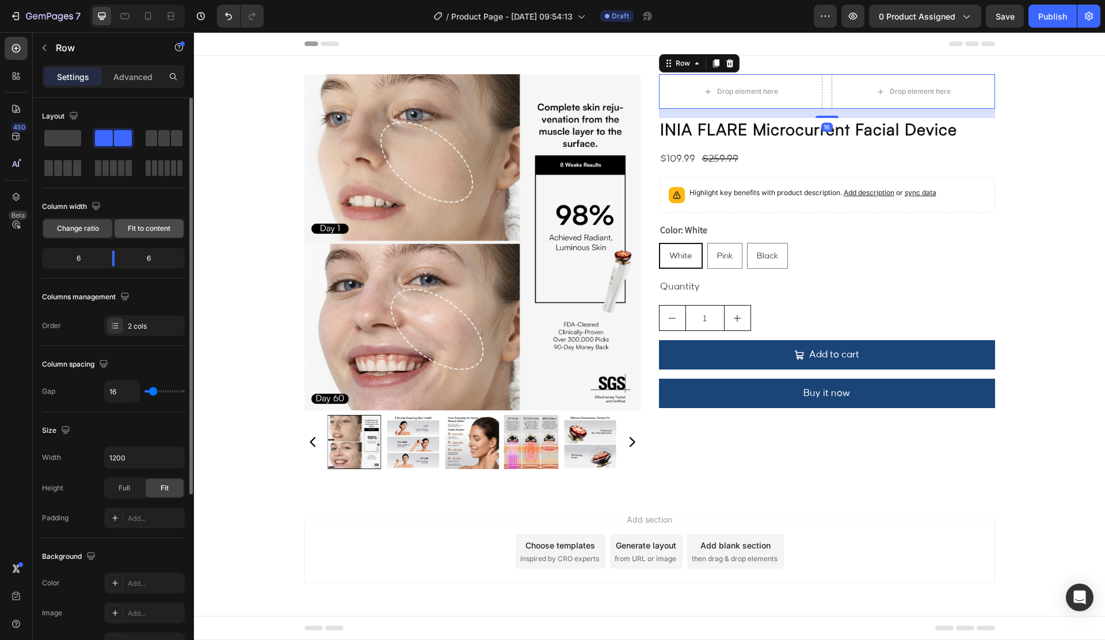
click at [159, 227] on span "Fit to content" at bounding box center [149, 228] width 43 height 10
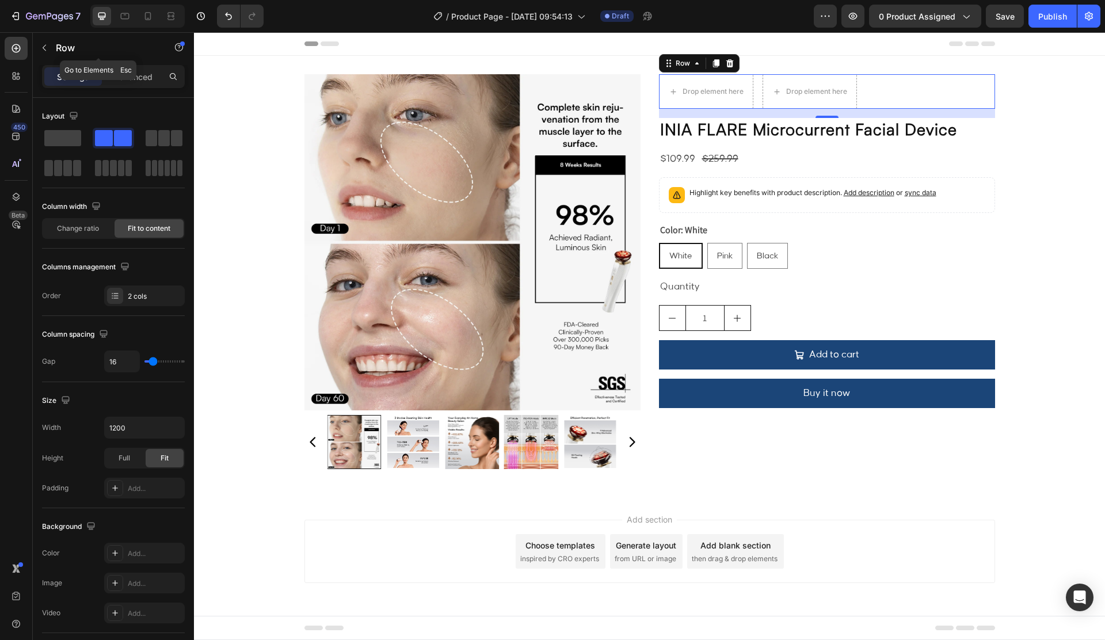
click at [72, 51] on p "Row" at bounding box center [105, 48] width 98 height 14
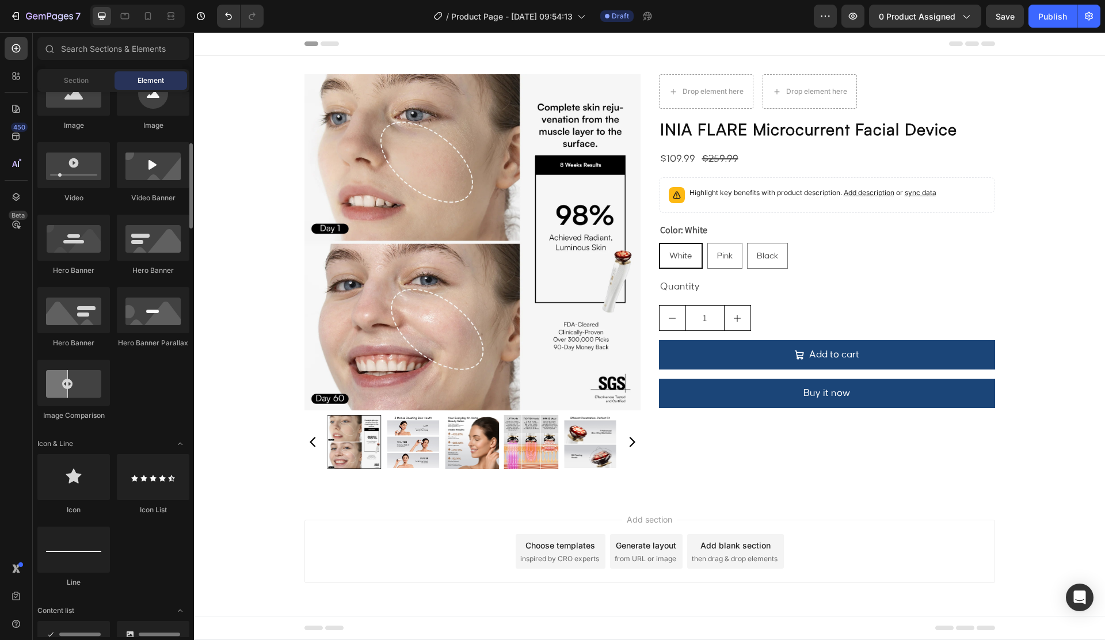
scroll to position [539, 0]
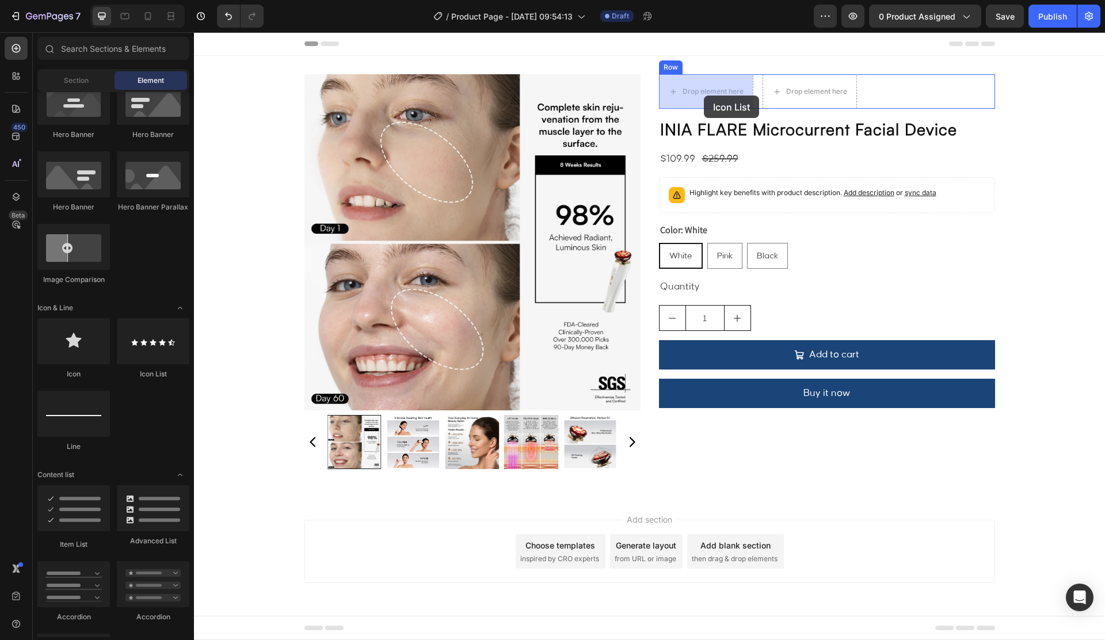
drag, startPoint x: 349, startPoint y: 381, endPoint x: 703, endPoint y: 96, distance: 454.7
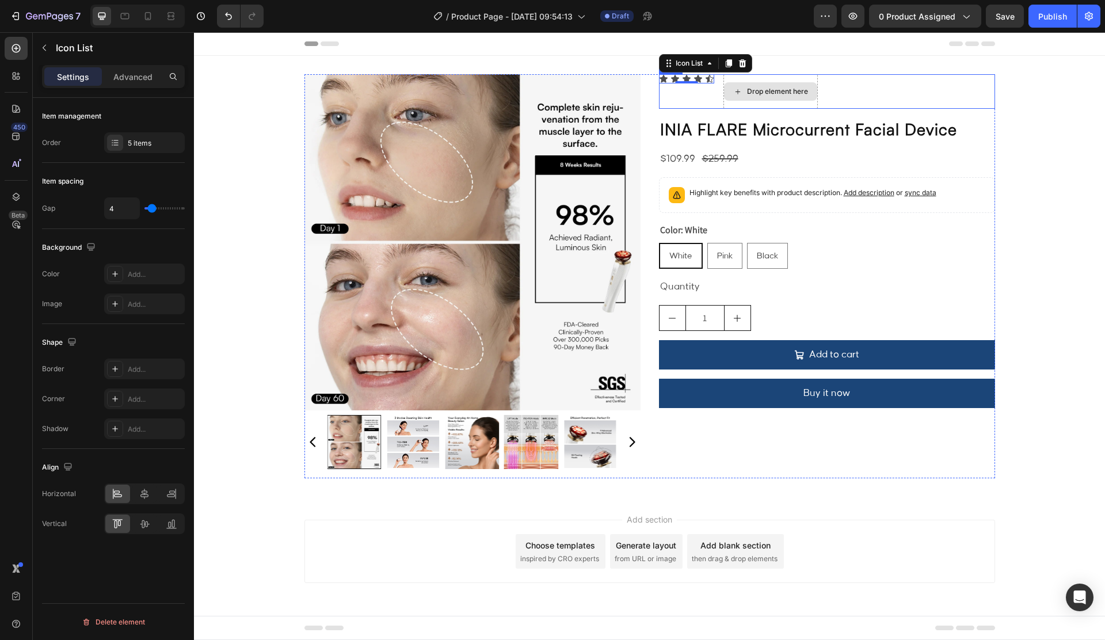
click at [757, 94] on div "Drop element here" at bounding box center [777, 91] width 61 height 9
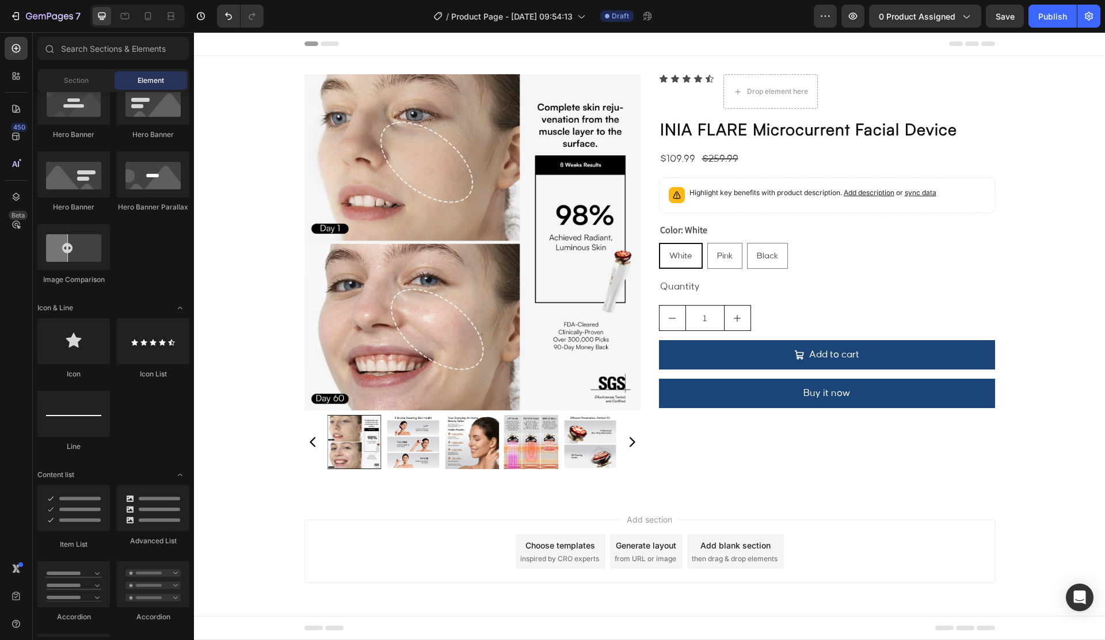
scroll to position [0, 0]
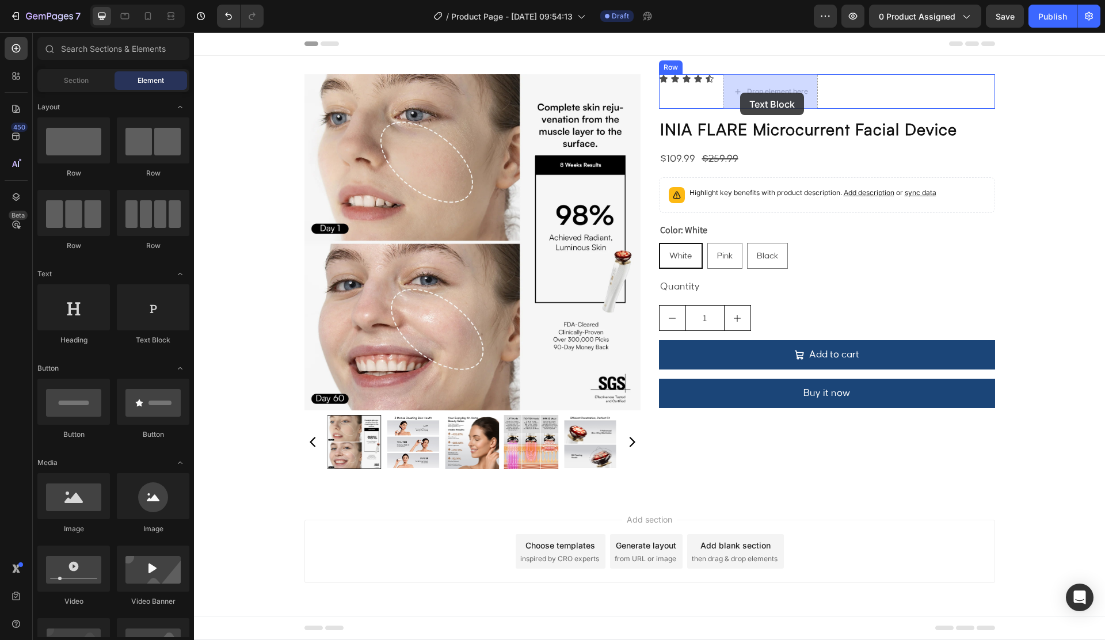
drag, startPoint x: 345, startPoint y: 358, endPoint x: 223, endPoint y: 348, distance: 122.4
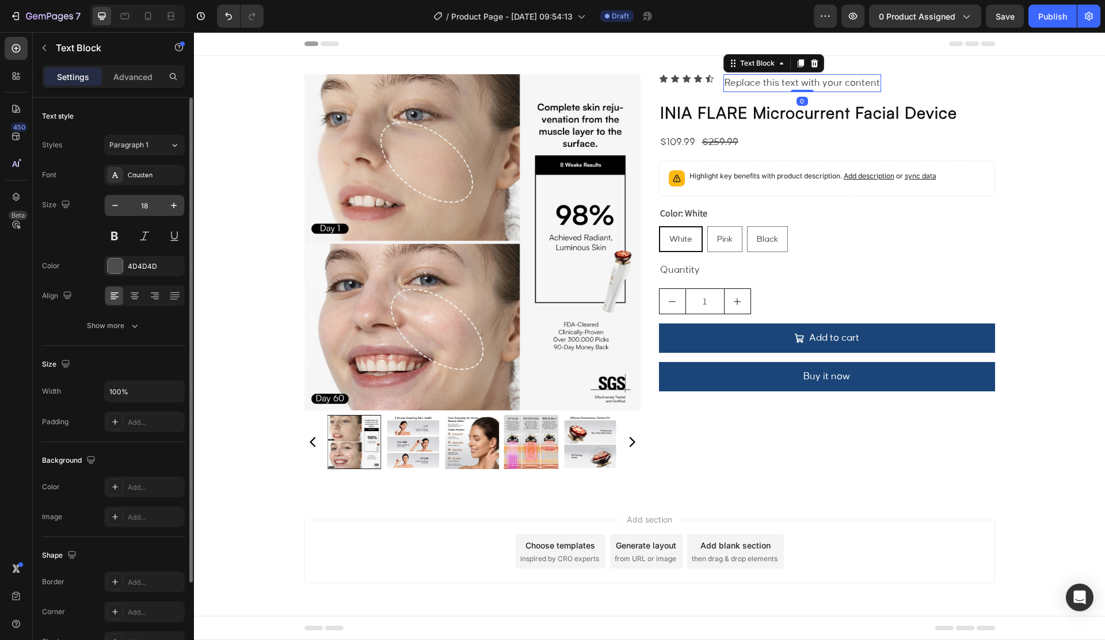
click at [118, 216] on div "18" at bounding box center [144, 205] width 81 height 22
click at [113, 209] on icon "button" at bounding box center [115, 206] width 12 height 12
click at [114, 209] on icon "button" at bounding box center [115, 206] width 12 height 12
type input "16"
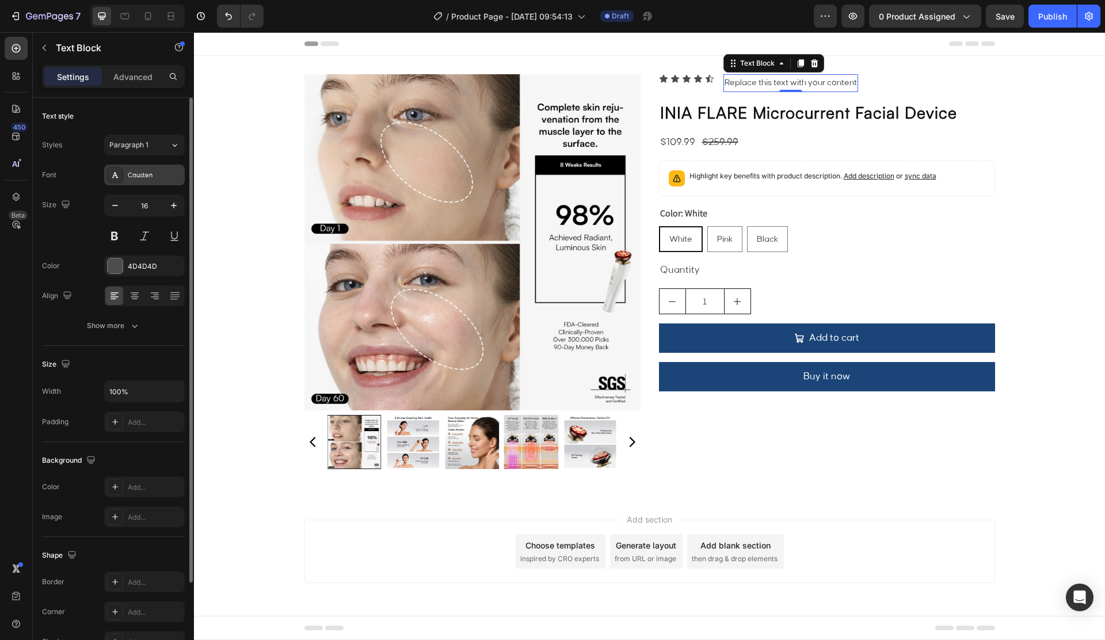
click at [161, 175] on div "Causten" at bounding box center [155, 175] width 54 height 10
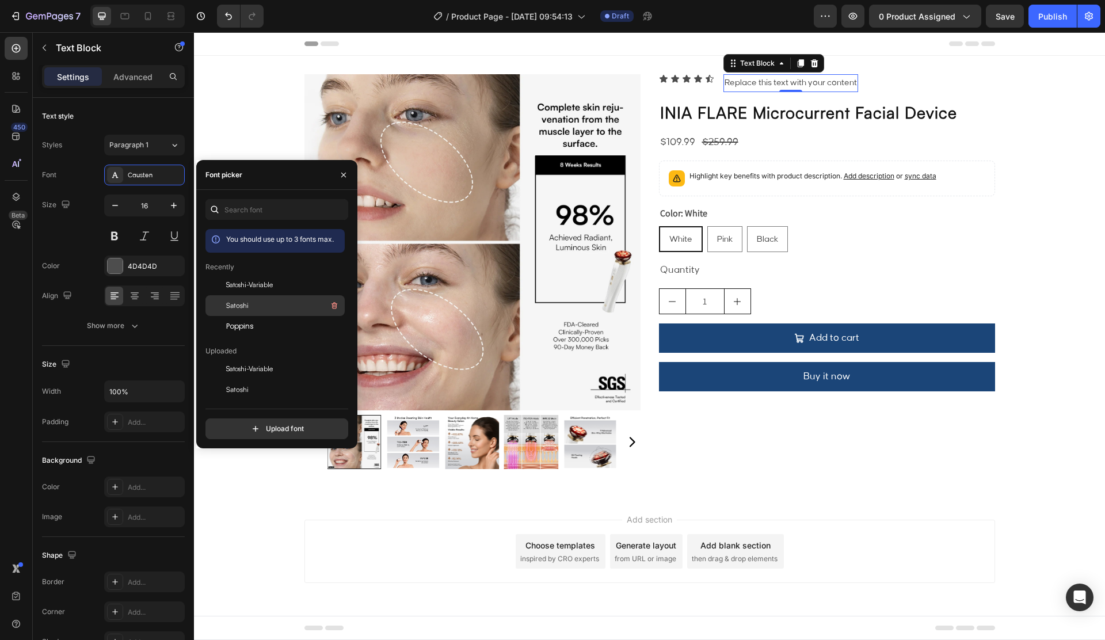
click at [257, 306] on div "Satoshi" at bounding box center [284, 306] width 116 height 14
click at [118, 277] on div "Font Satoshi Size 16 Color 4D4D4D Align Show more" at bounding box center [113, 250] width 143 height 171
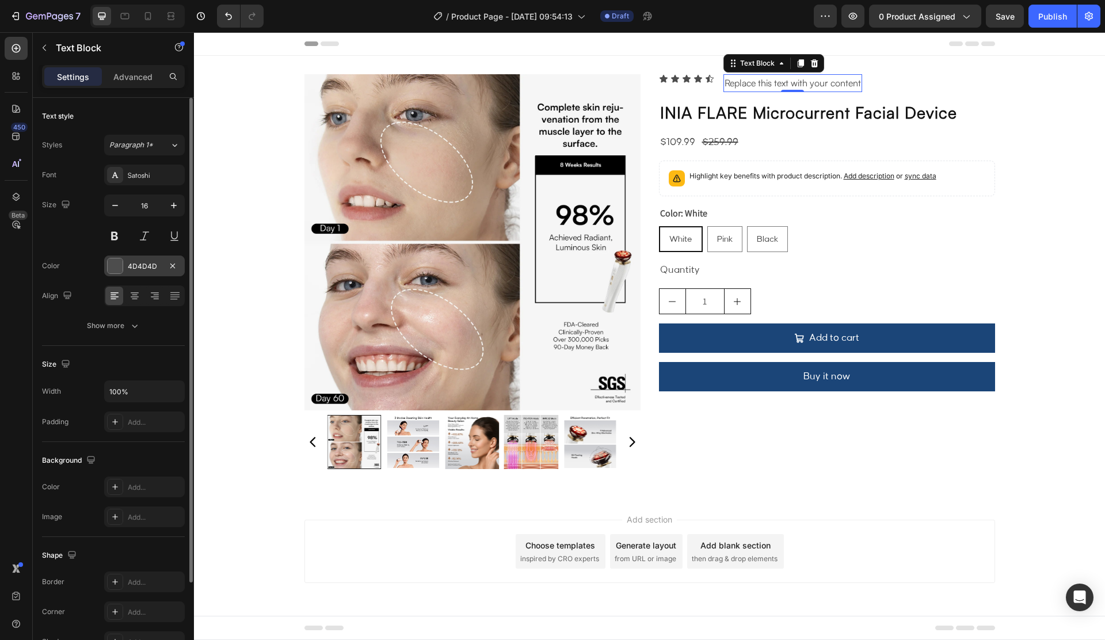
click at [122, 270] on div at bounding box center [115, 265] width 15 height 15
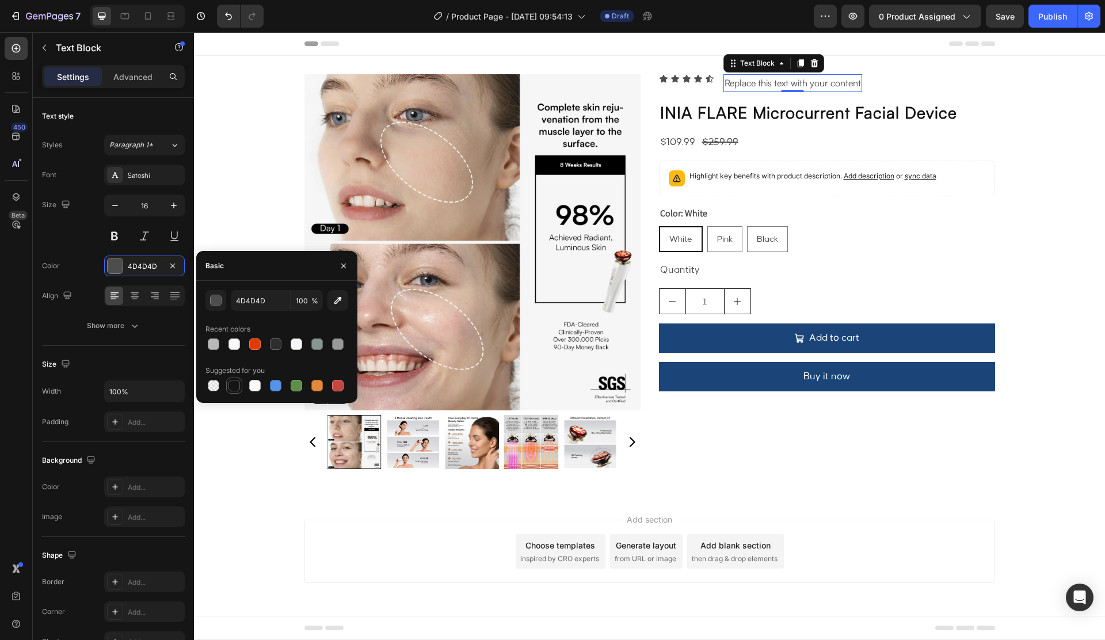
click at [223, 387] on div at bounding box center [276, 385] width 143 height 16
click at [229, 386] on div at bounding box center [234, 386] width 12 height 12
type input "151515"
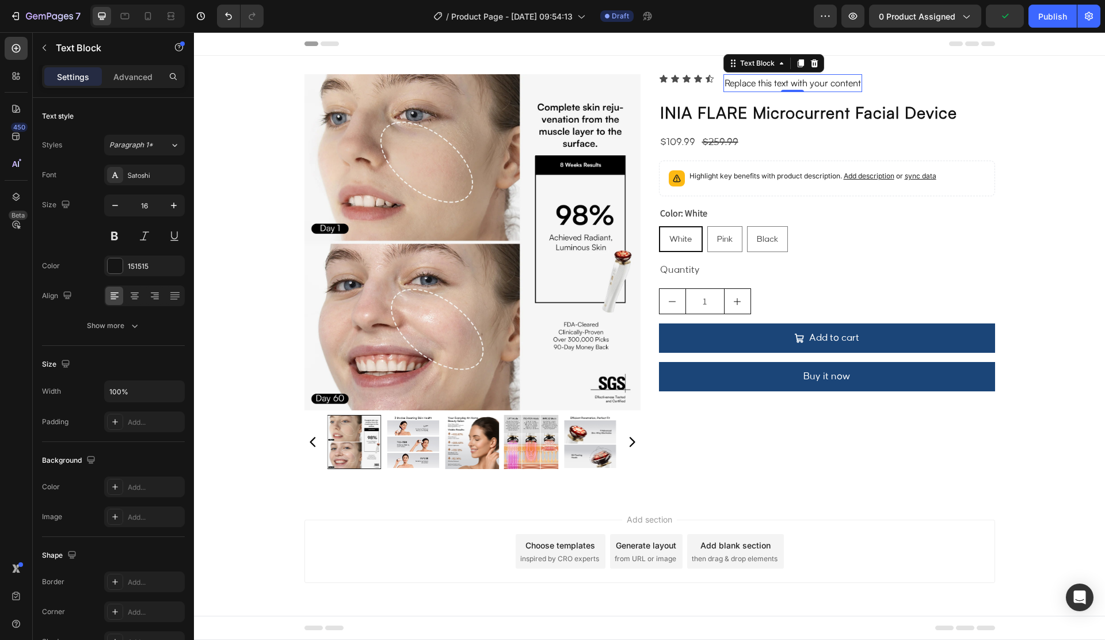
click at [773, 87] on div "Replace this text with your content" at bounding box center [792, 83] width 139 height 18
click at [773, 87] on p "Replace this text with your content" at bounding box center [792, 83] width 136 height 16
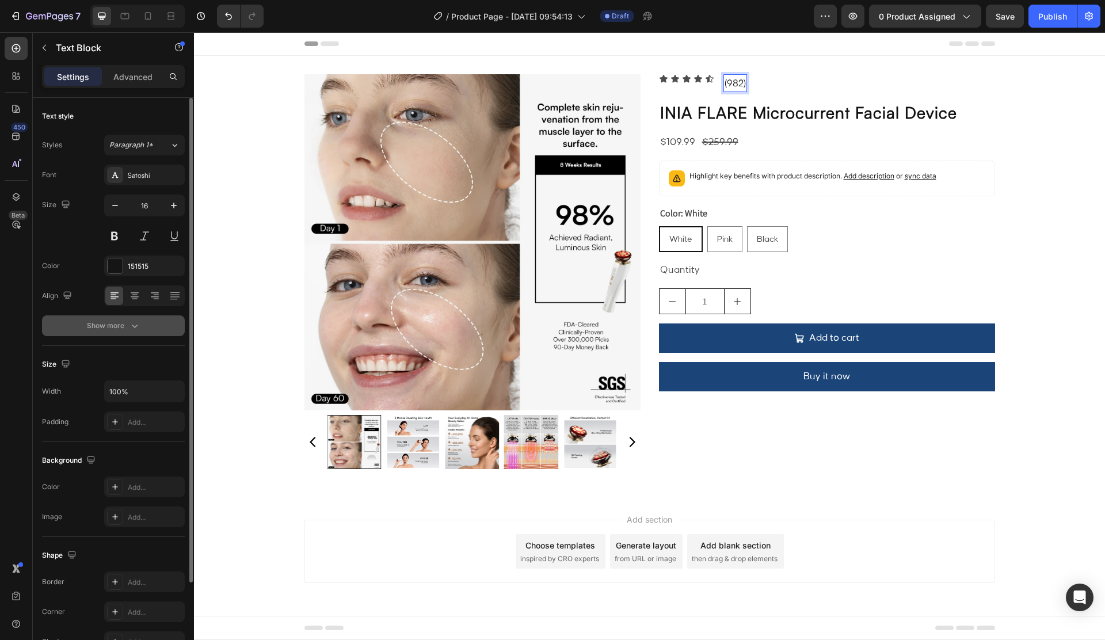
click at [160, 316] on button "Show more" at bounding box center [113, 325] width 143 height 21
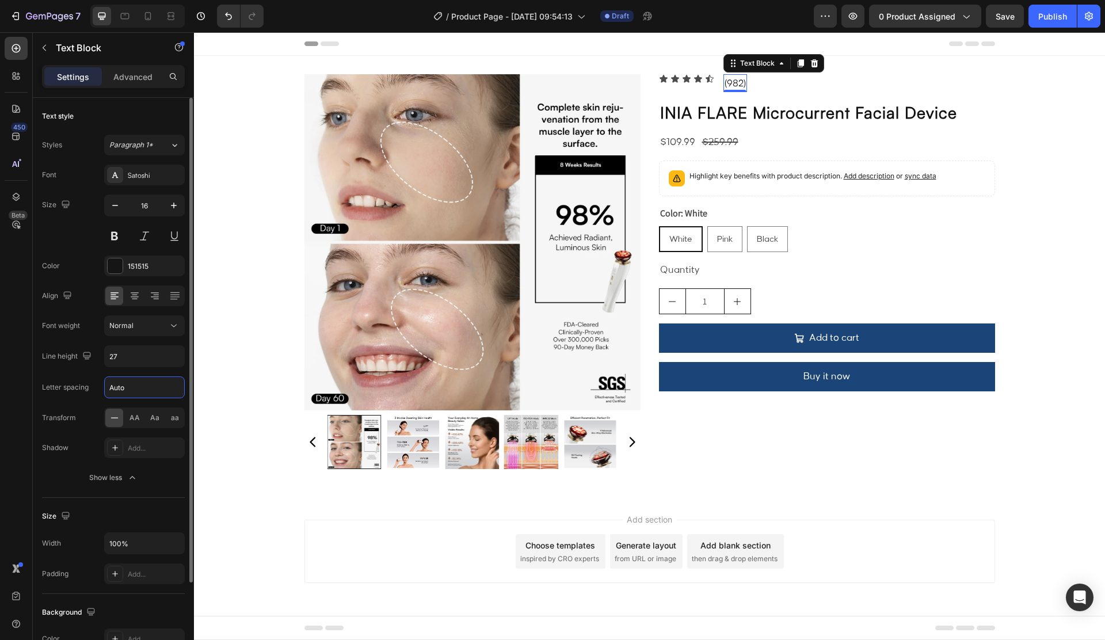
click at [136, 386] on input "Auto" at bounding box center [144, 387] width 79 height 21
type input "1"
click at [85, 397] on div "Letter spacing 1" at bounding box center [113, 387] width 143 height 22
click at [120, 231] on button at bounding box center [114, 236] width 21 height 21
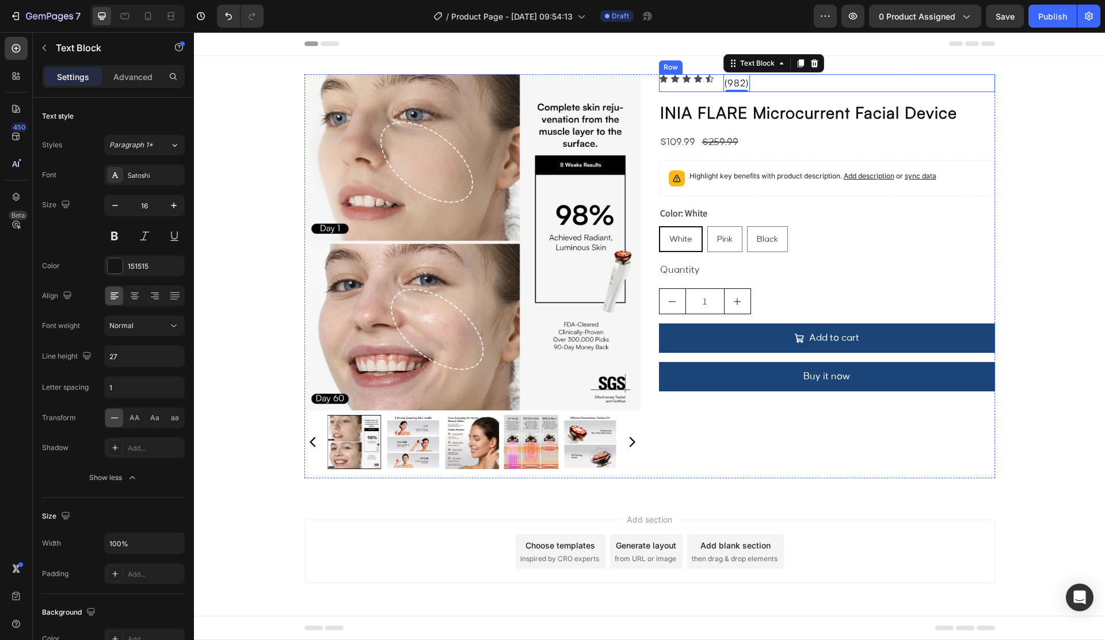
click at [819, 79] on div "Icon Icon Icon Icon Icon Icon List (982) Text Block 0 Row" at bounding box center [827, 83] width 336 height 18
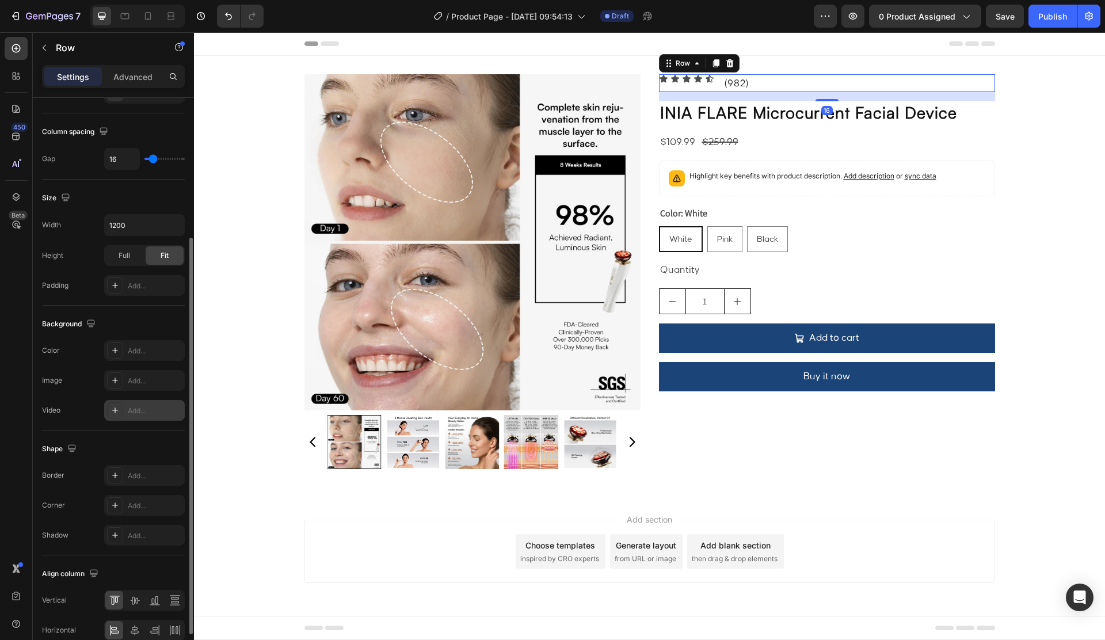
scroll to position [258, 0]
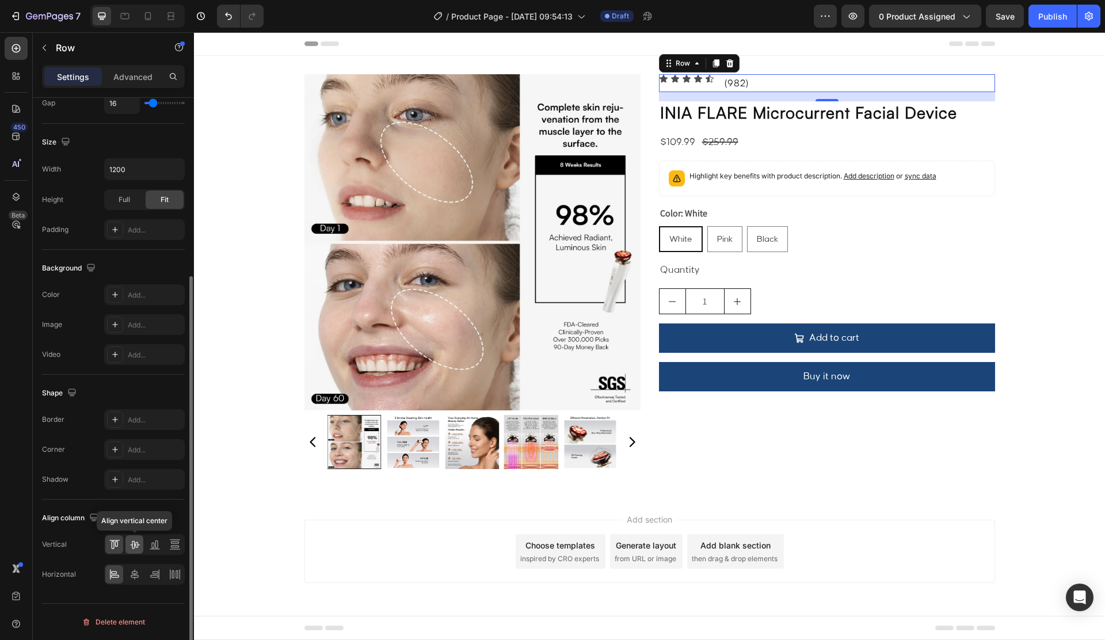
click at [137, 545] on icon at bounding box center [135, 545] width 12 height 12
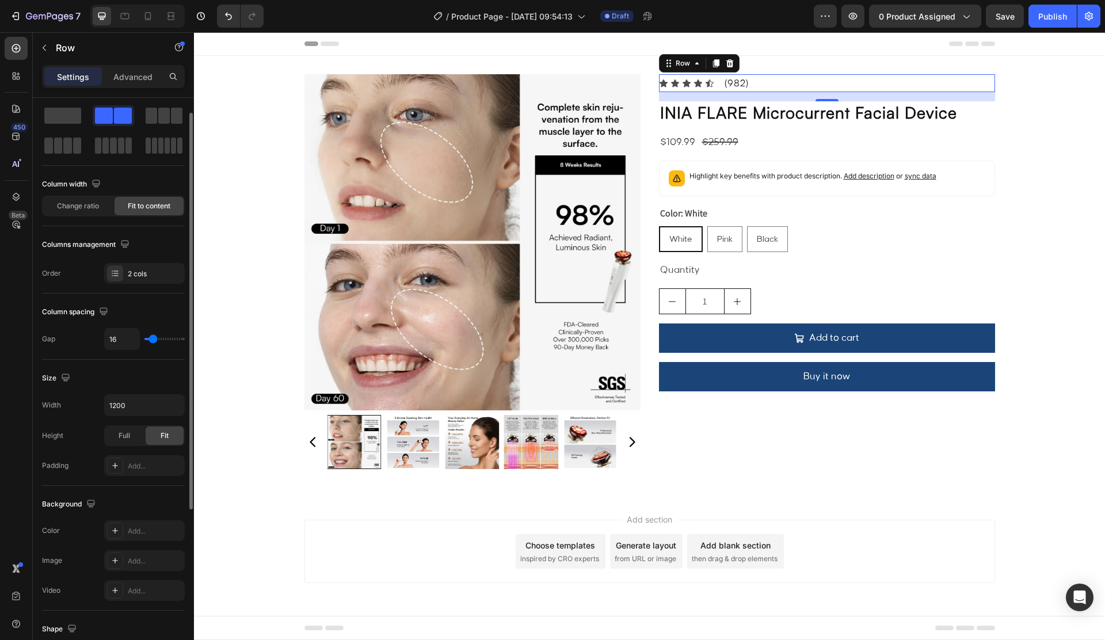
scroll to position [0, 0]
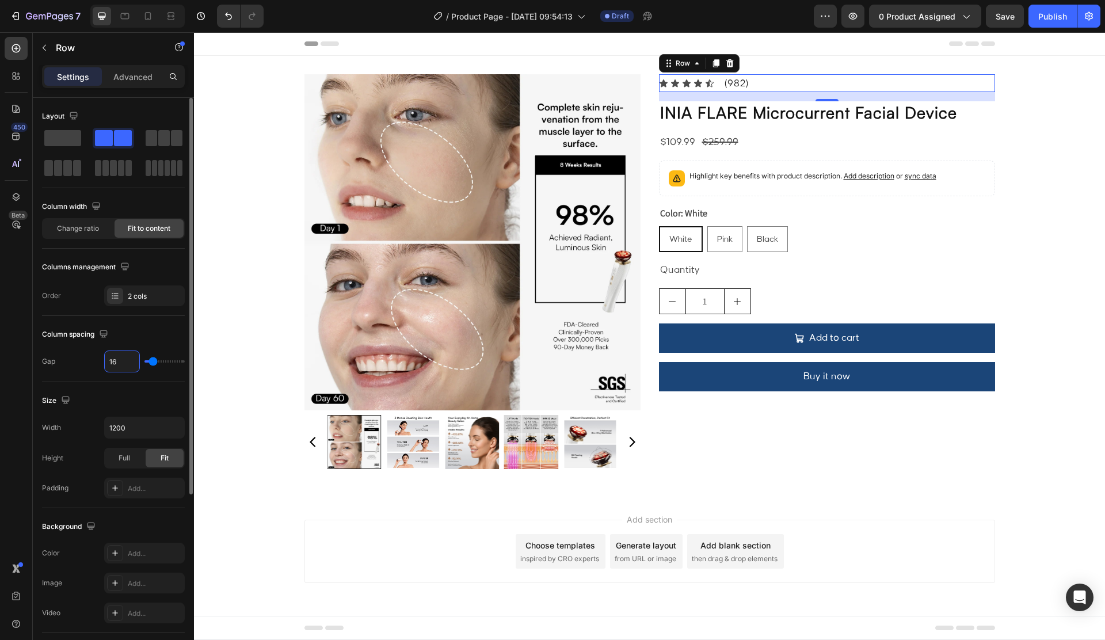
click at [123, 357] on input "16" at bounding box center [122, 361] width 35 height 21
type input "5"
click at [665, 83] on icon at bounding box center [663, 82] width 8 height 7
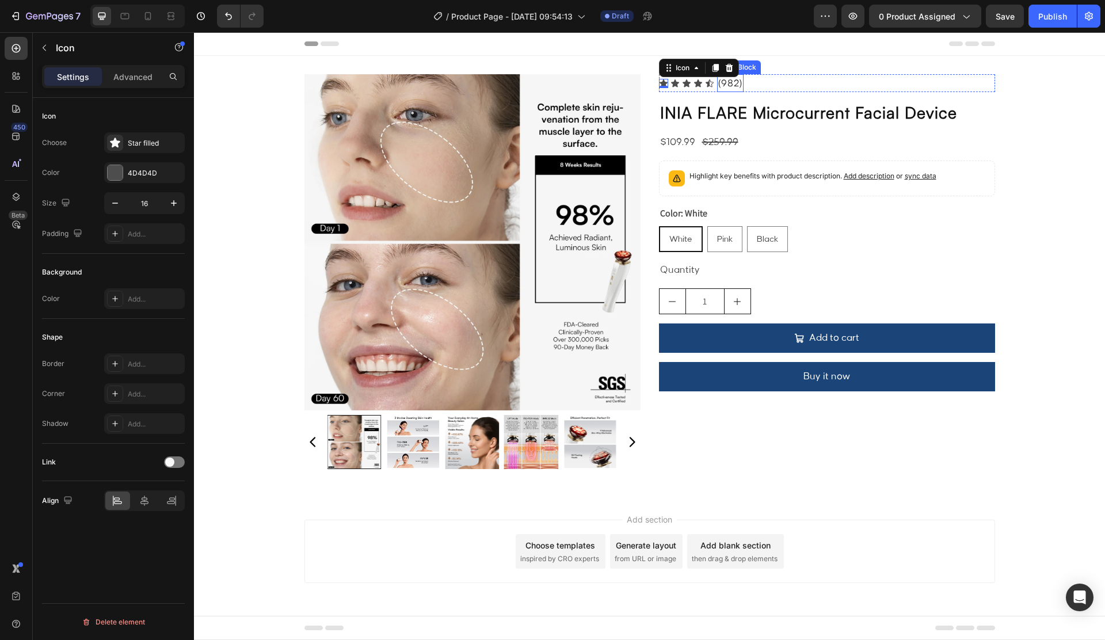
click at [733, 82] on p "(982)" at bounding box center [730, 83] width 24 height 16
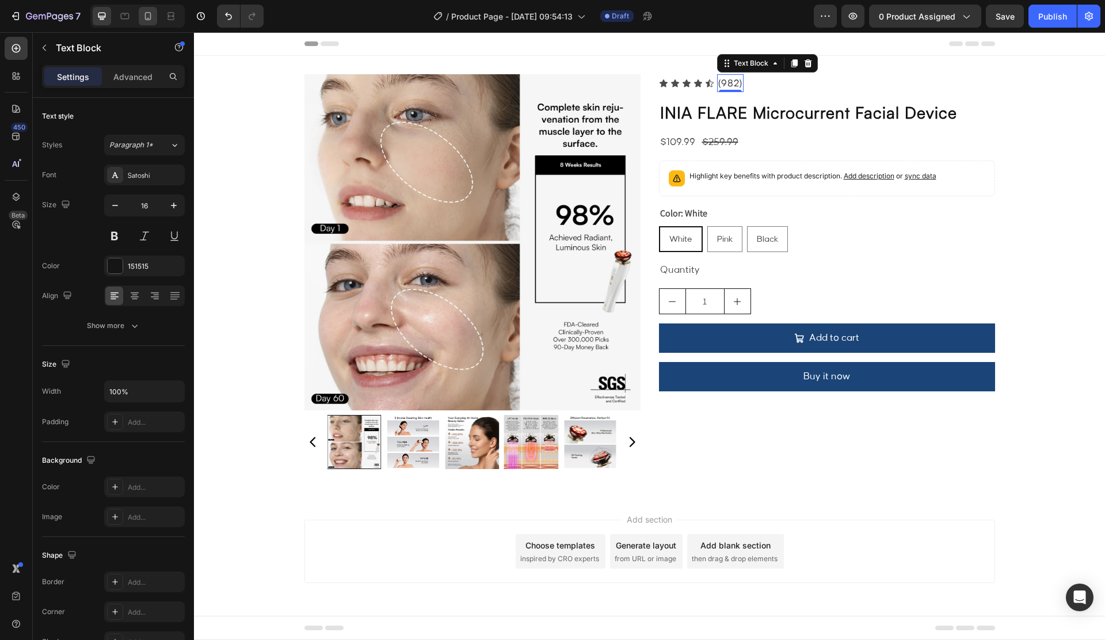
click at [140, 14] on div at bounding box center [148, 16] width 18 height 18
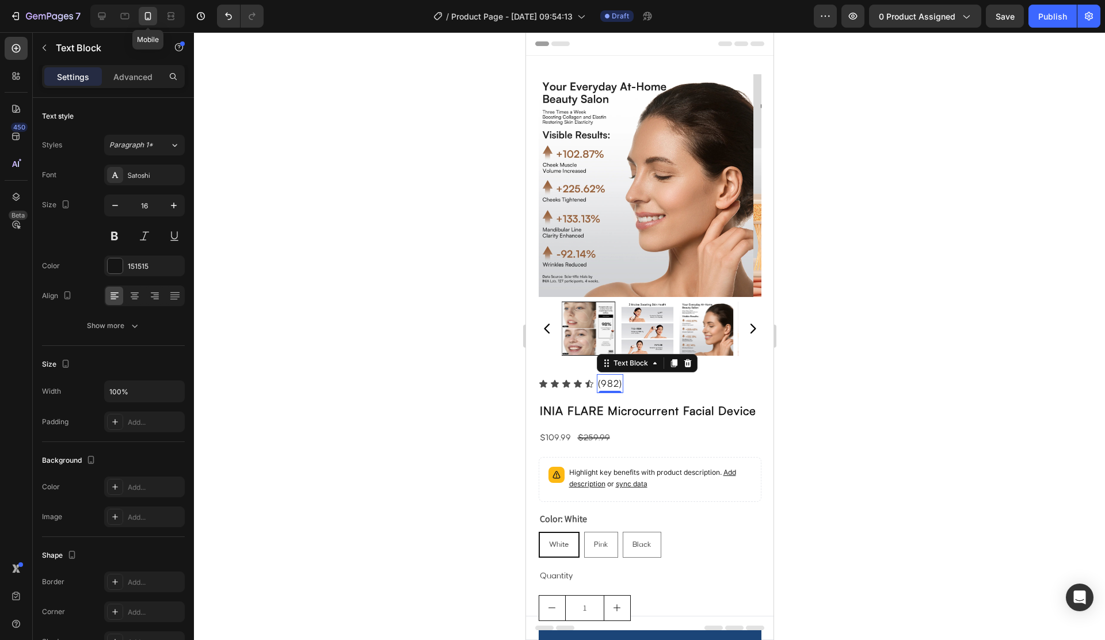
click at [139, 18] on div at bounding box center [148, 16] width 18 height 18
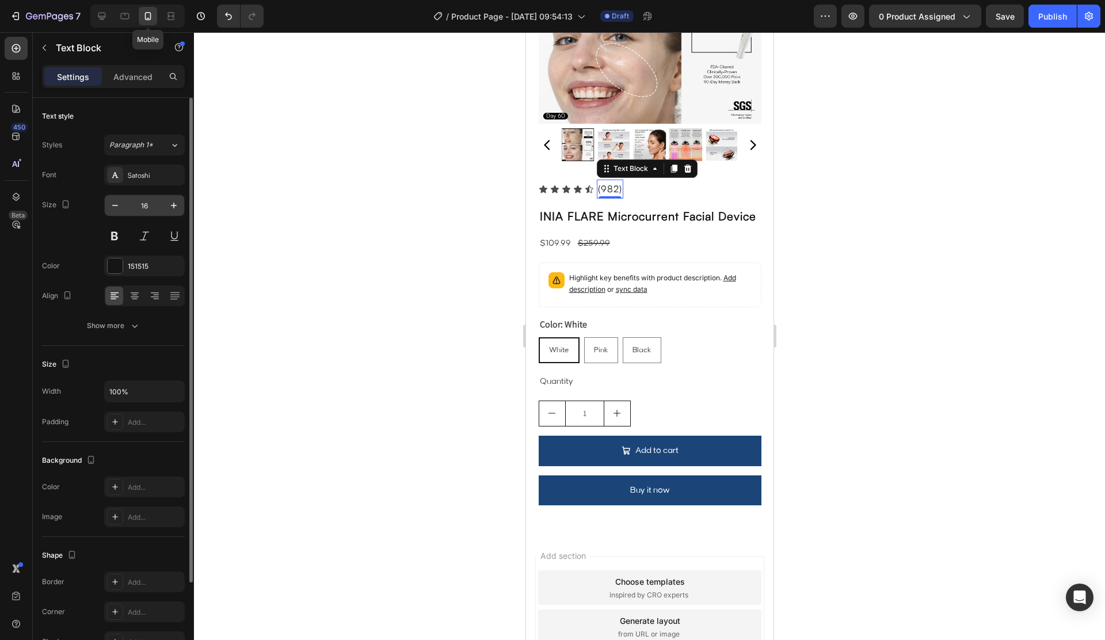
scroll to position [280, 0]
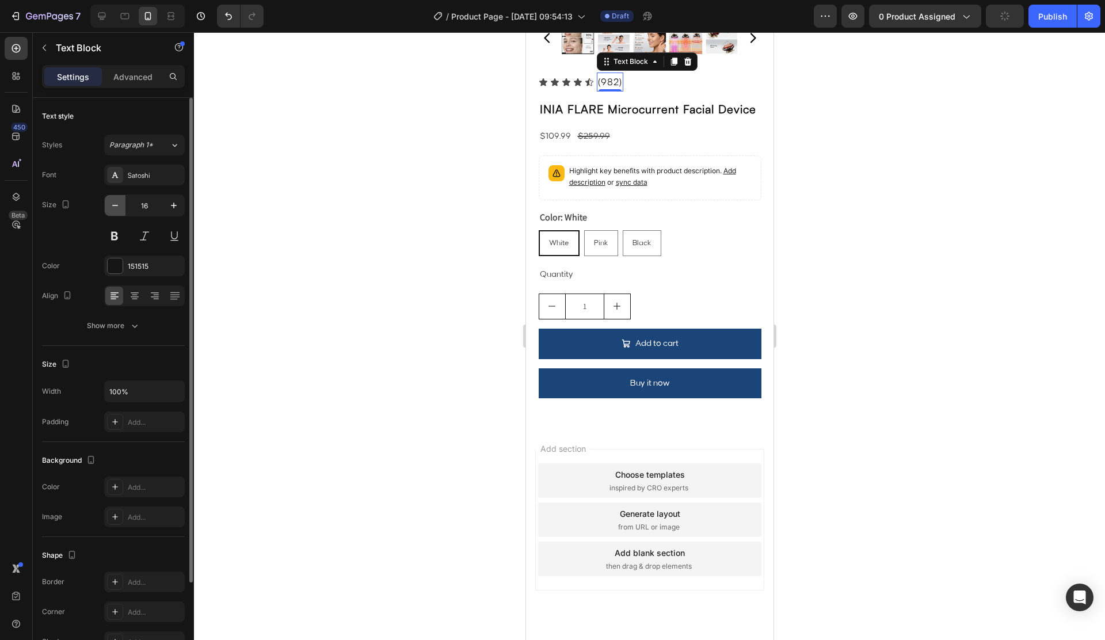
click at [112, 205] on icon "button" at bounding box center [115, 206] width 12 height 12
type input "15"
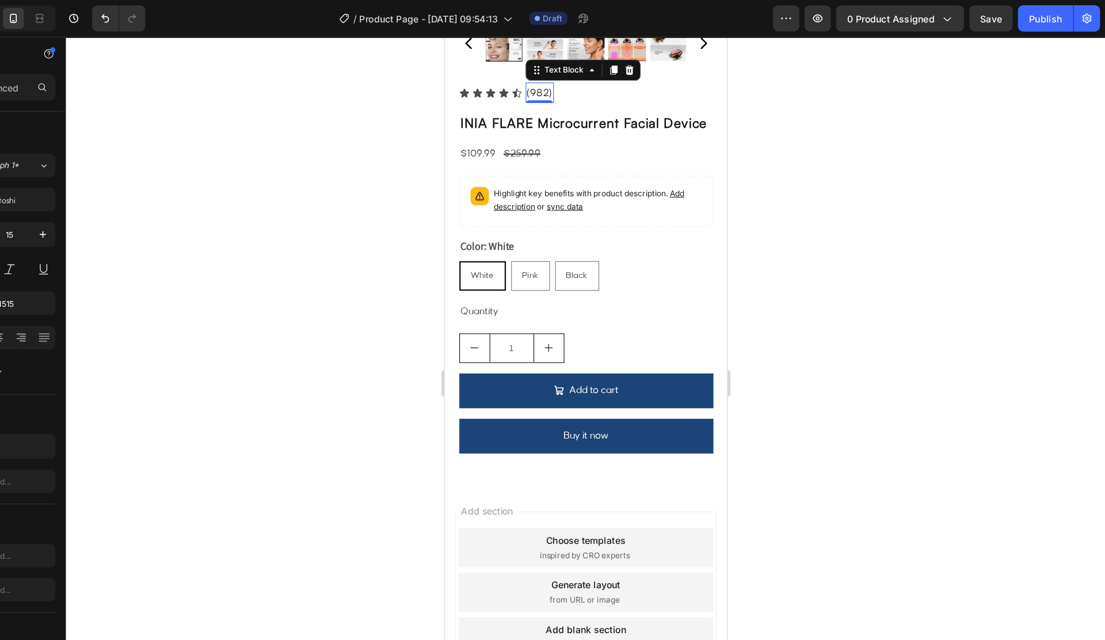
scroll to position [0, 0]
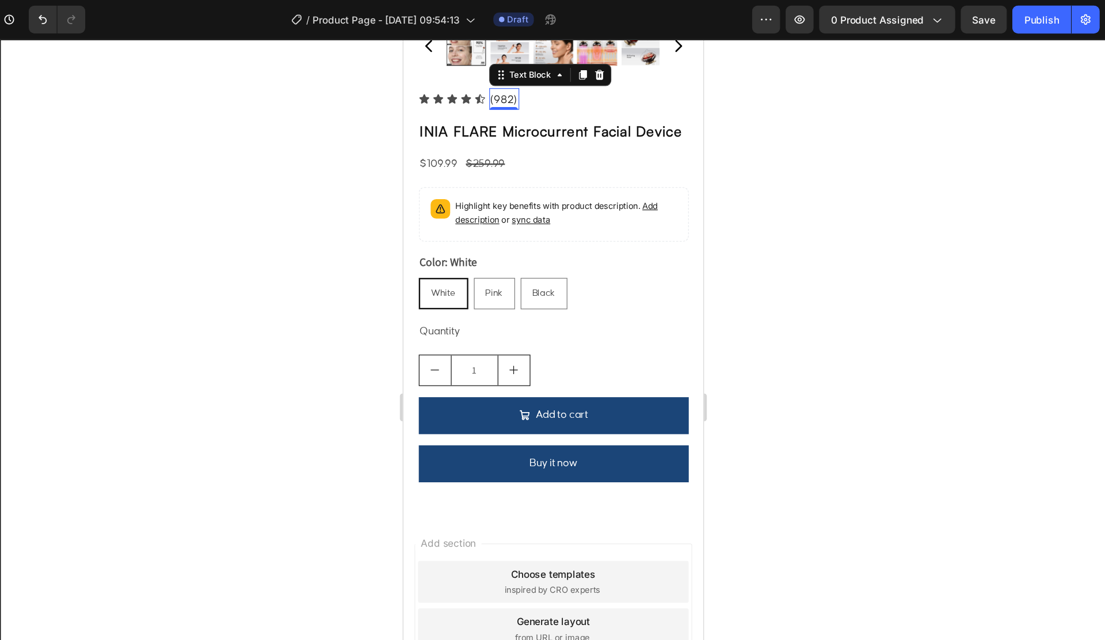
click at [345, 88] on div at bounding box center [649, 336] width 911 height 608
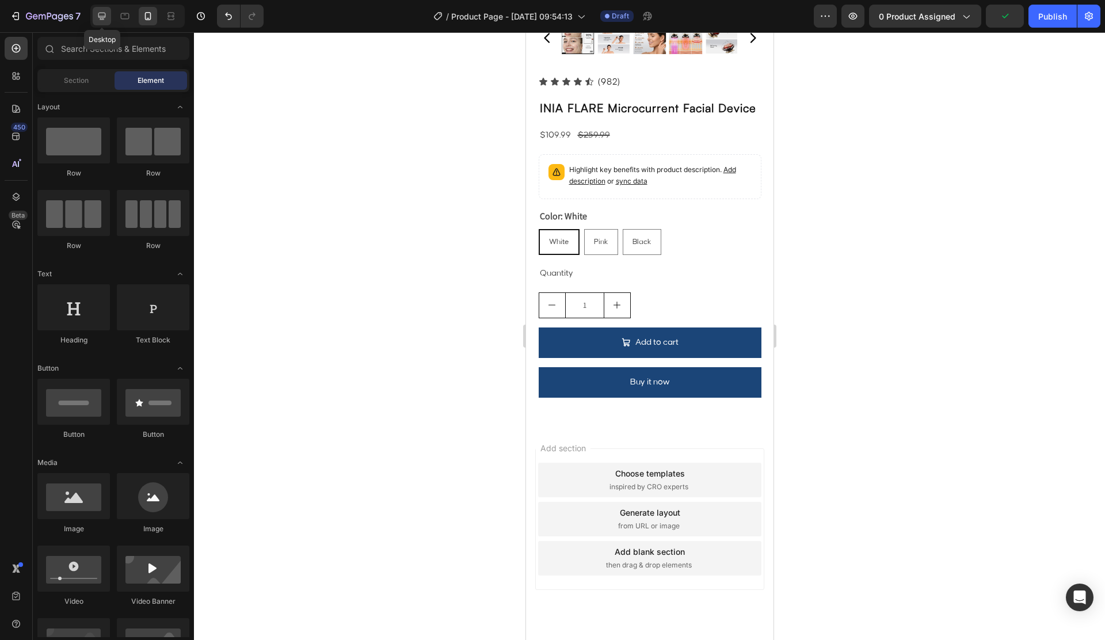
click at [104, 24] on div at bounding box center [102, 16] width 18 height 18
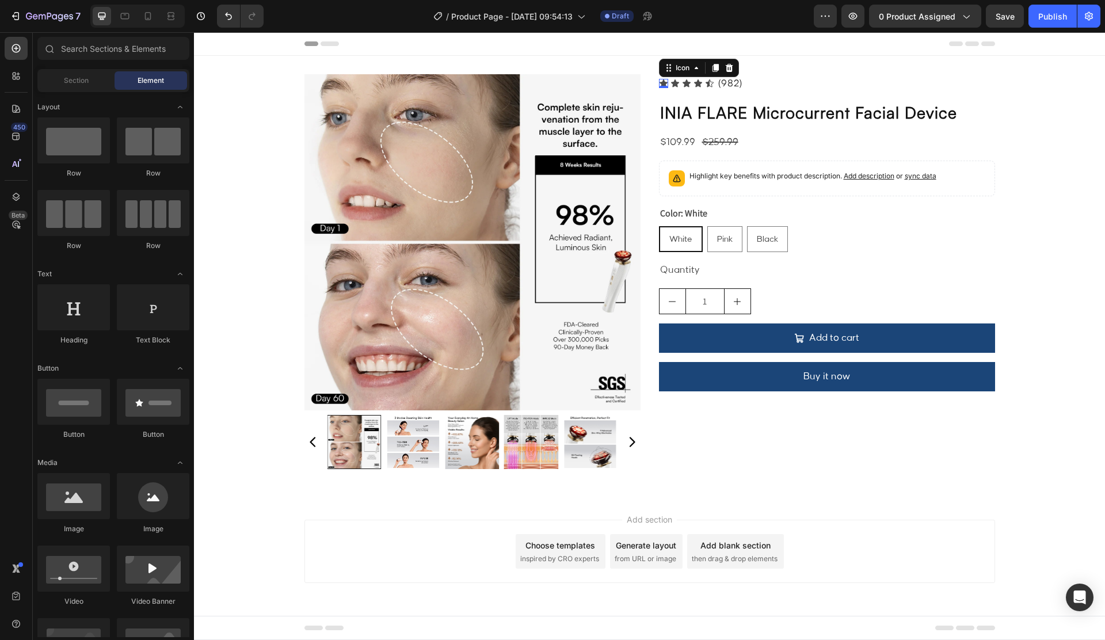
drag, startPoint x: 663, startPoint y: 83, endPoint x: 627, endPoint y: 96, distance: 37.8
click at [663, 83] on div "Icon 0" at bounding box center [663, 83] width 9 height 9
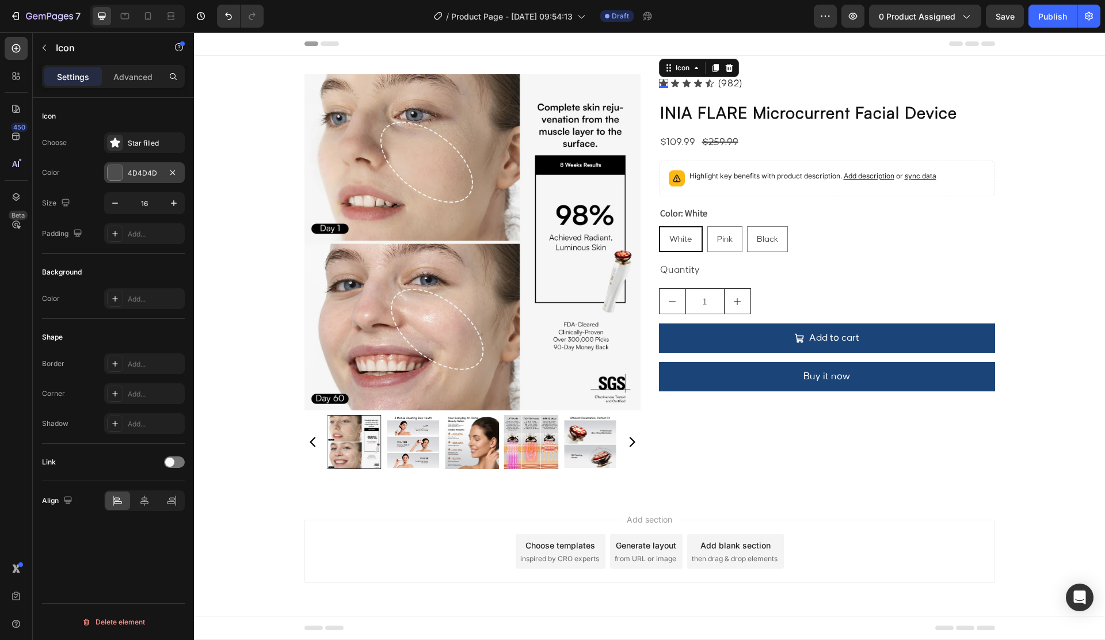
click at [133, 180] on div "4D4D4D" at bounding box center [144, 172] width 81 height 21
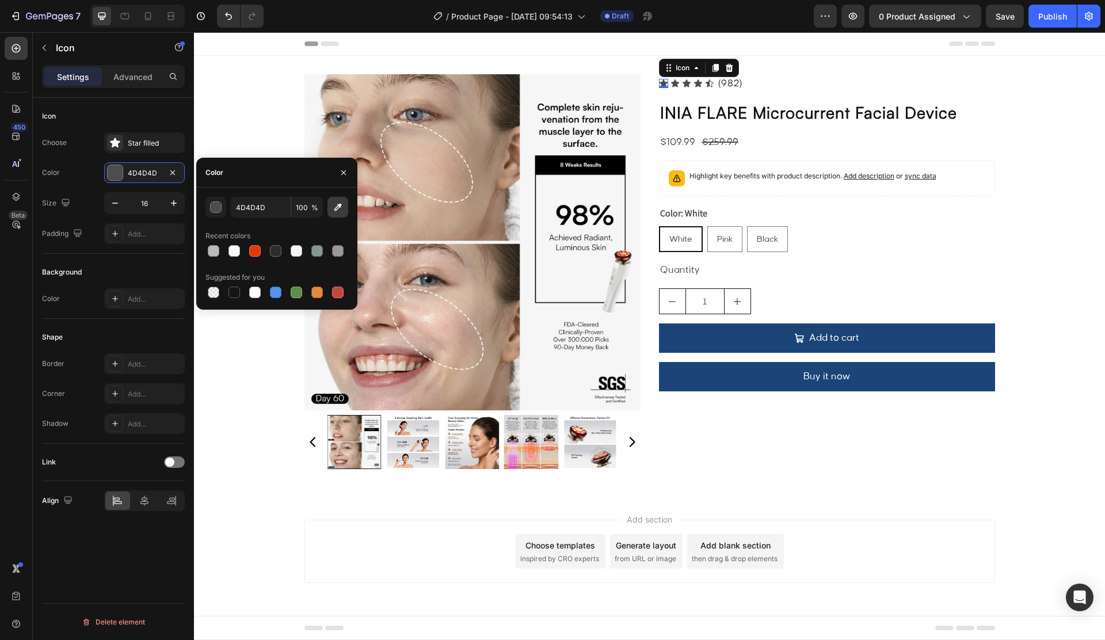
click at [338, 207] on icon "button" at bounding box center [338, 207] width 12 height 12
type input "F58570"
click at [680, 85] on div "Icon 0 Icon Icon Icon Icon" at bounding box center [686, 83] width 55 height 9
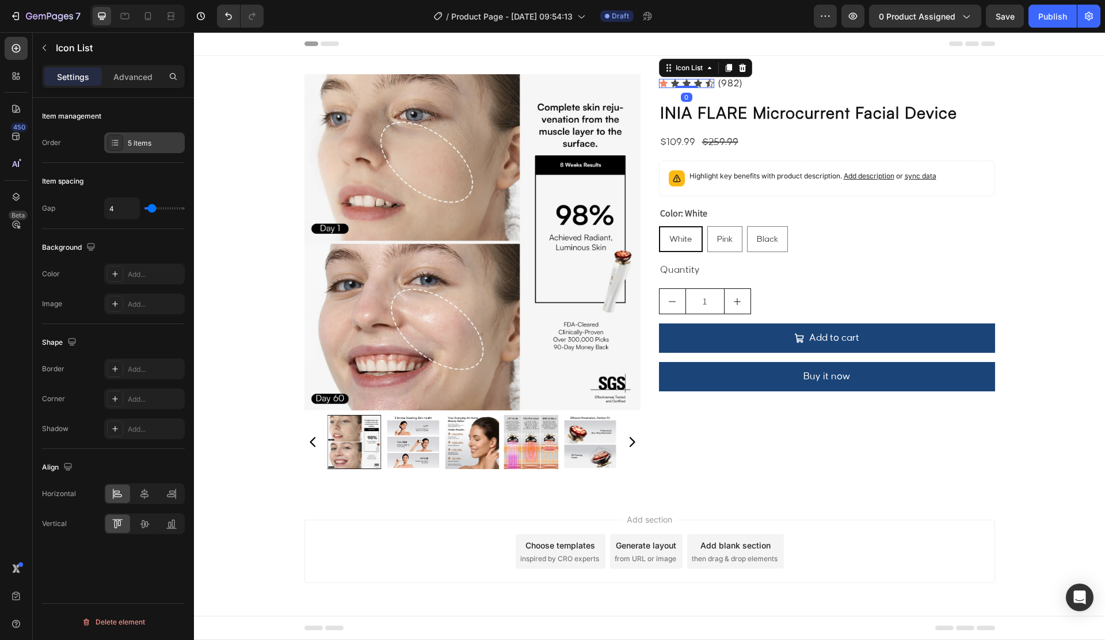
click at [148, 144] on div "5 items" at bounding box center [155, 143] width 54 height 10
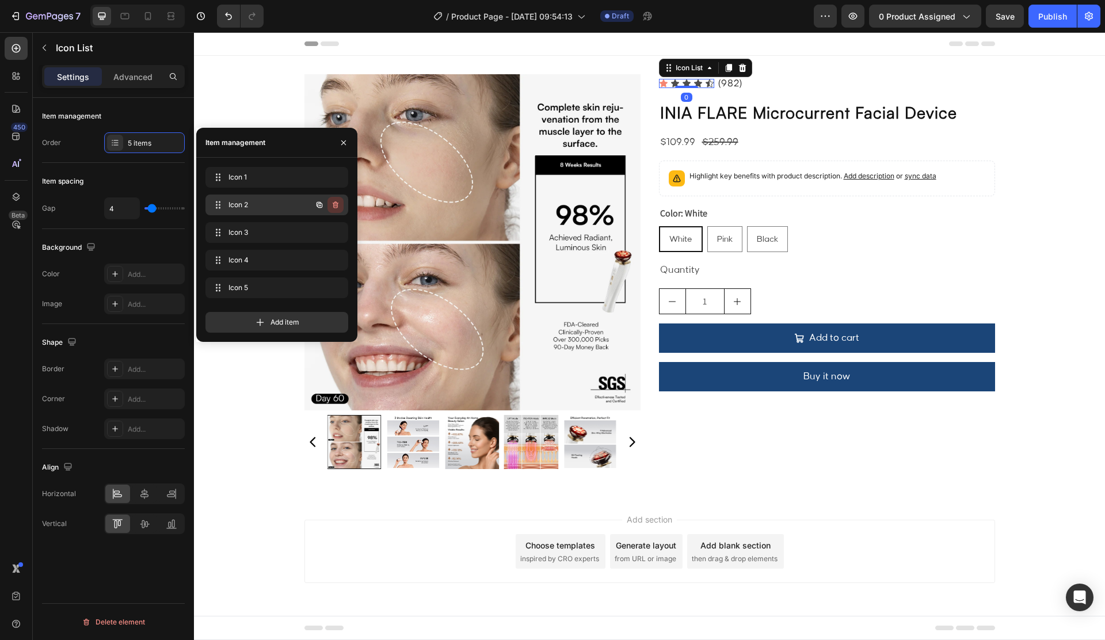
click at [331, 205] on icon "button" at bounding box center [335, 204] width 9 height 9
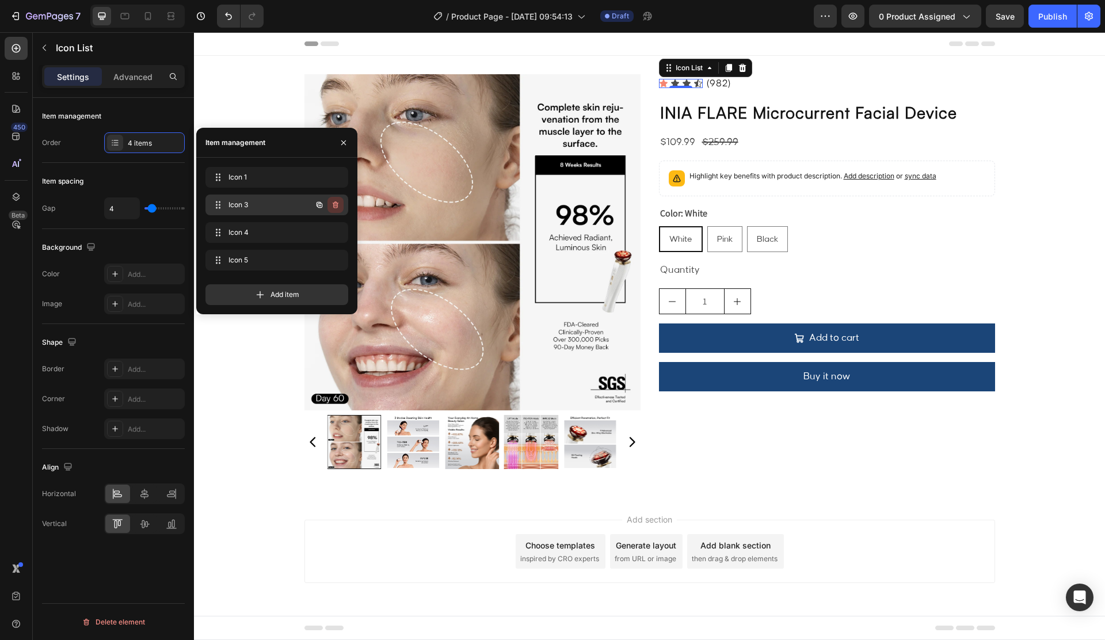
click at [331, 205] on icon "button" at bounding box center [335, 204] width 9 height 9
click at [331, 205] on div "Delete" at bounding box center [327, 205] width 21 height 10
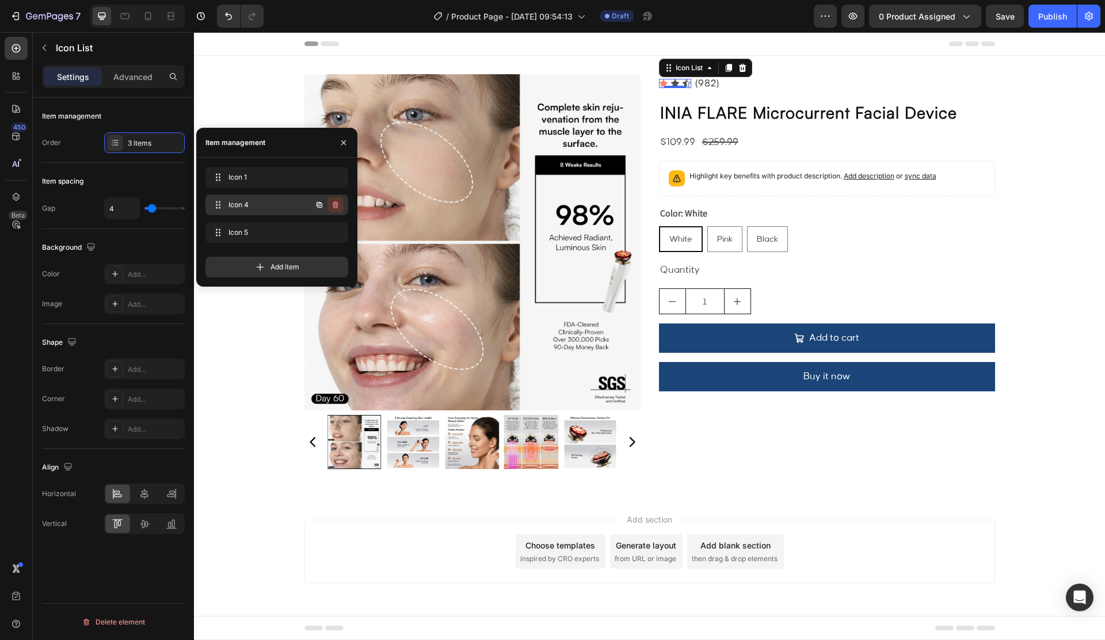
click at [331, 205] on icon "button" at bounding box center [335, 204] width 9 height 9
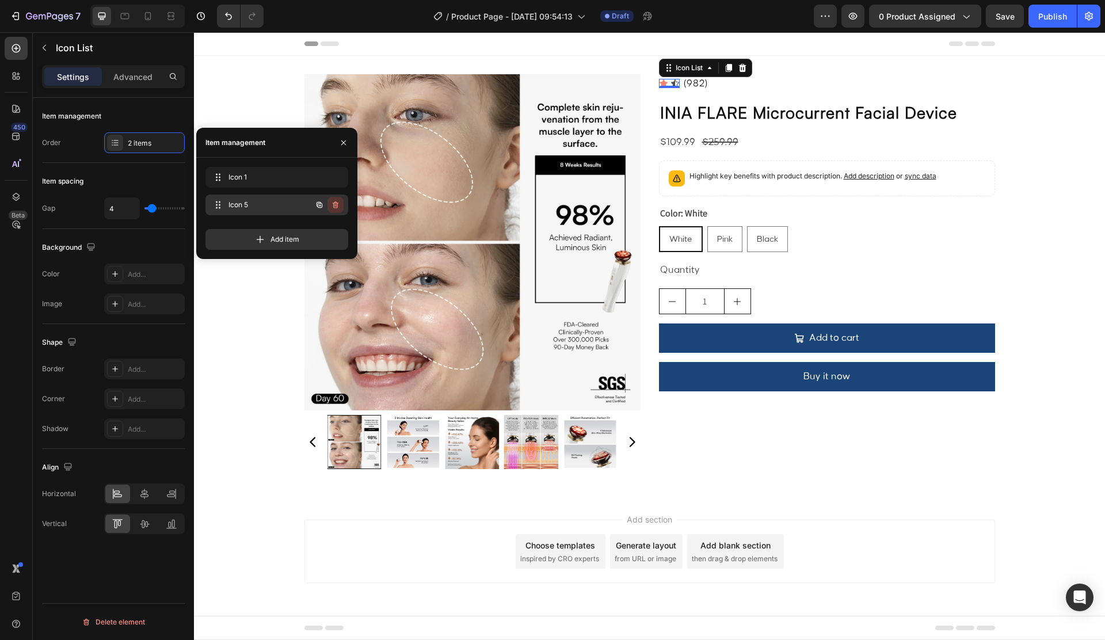
click at [331, 205] on icon "button" at bounding box center [335, 204] width 9 height 9
click at [331, 205] on div "Delete" at bounding box center [327, 205] width 21 height 10
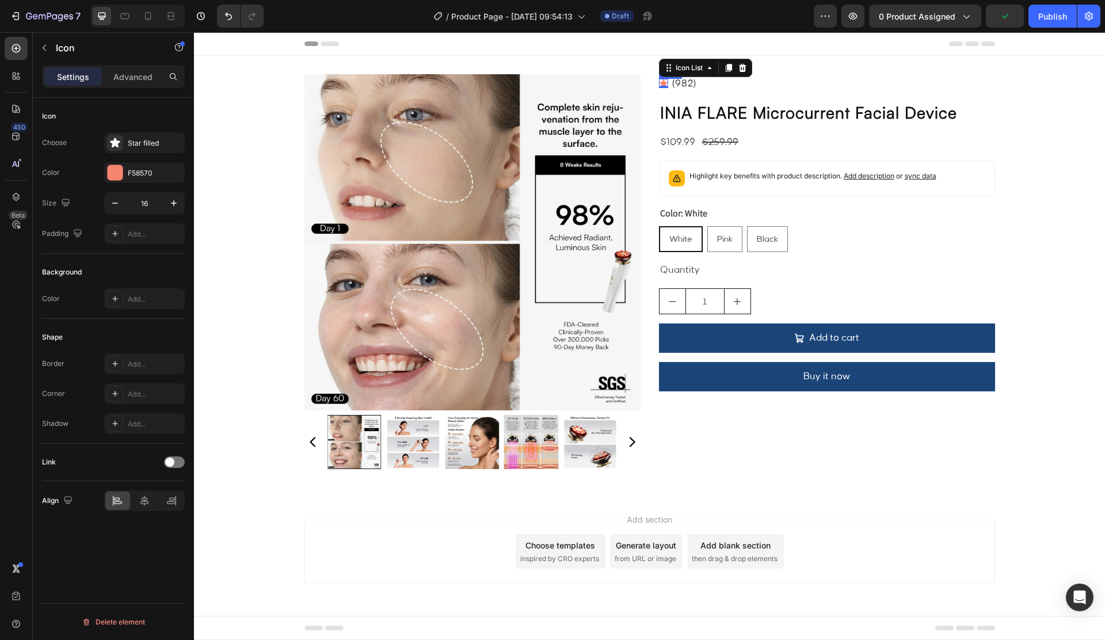
click at [662, 83] on div "Icon" at bounding box center [663, 83] width 9 height 9
click at [177, 207] on icon "button" at bounding box center [174, 203] width 12 height 12
type input "18"
click at [677, 67] on div "Icon" at bounding box center [682, 67] width 18 height 0
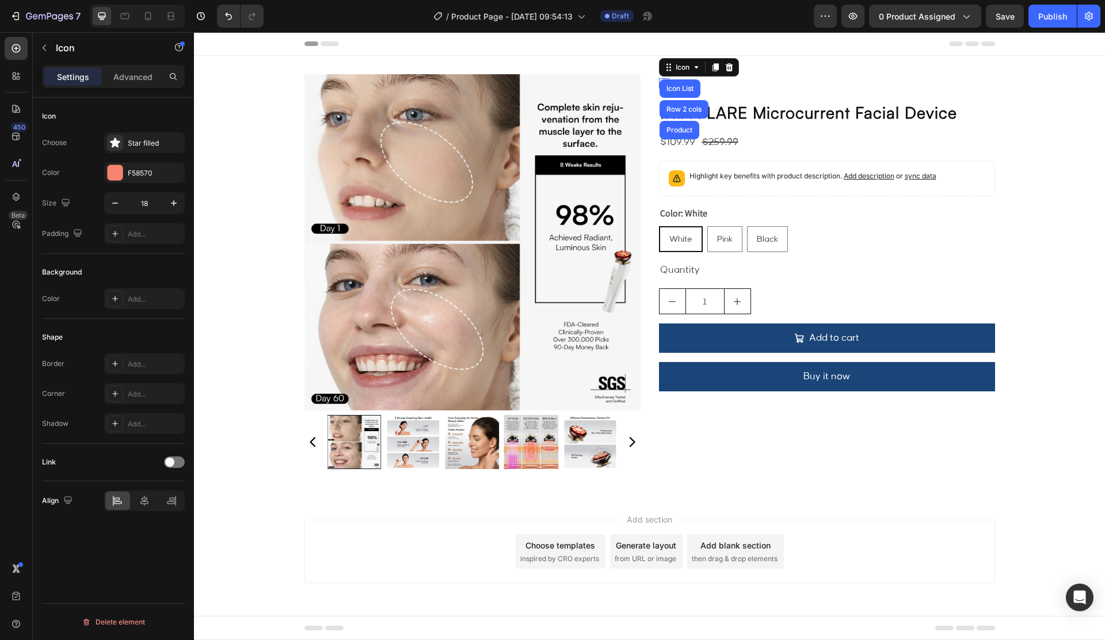
drag, startPoint x: 674, startPoint y: 91, endPoint x: 656, endPoint y: 92, distance: 17.9
click at [674, 91] on div "Icon List" at bounding box center [680, 88] width 32 height 7
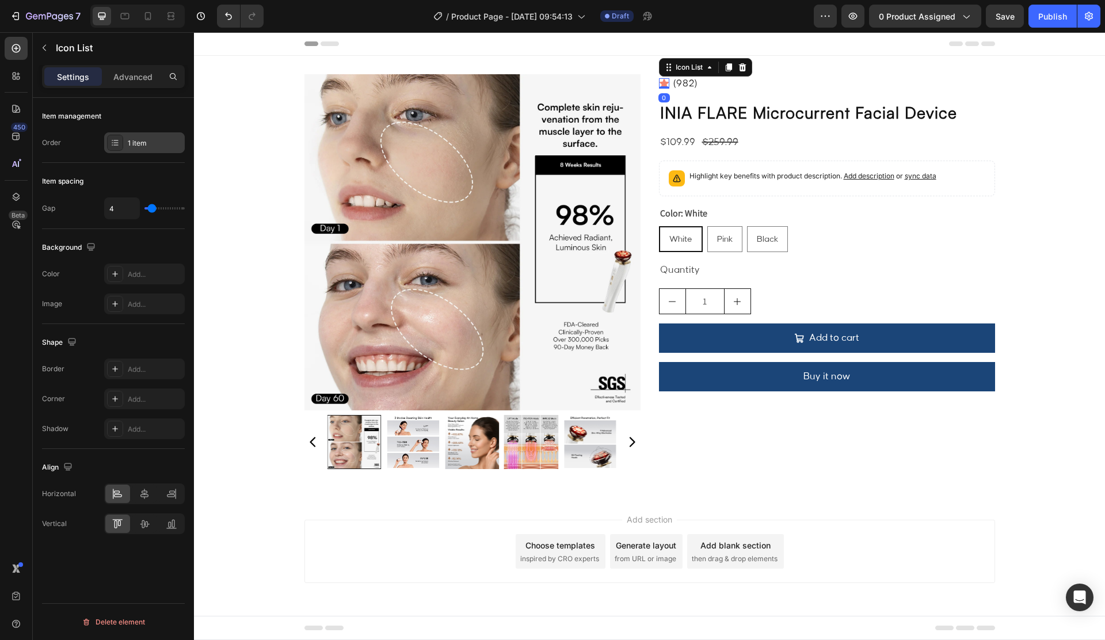
click at [127, 142] on div "1 item" at bounding box center [144, 142] width 81 height 21
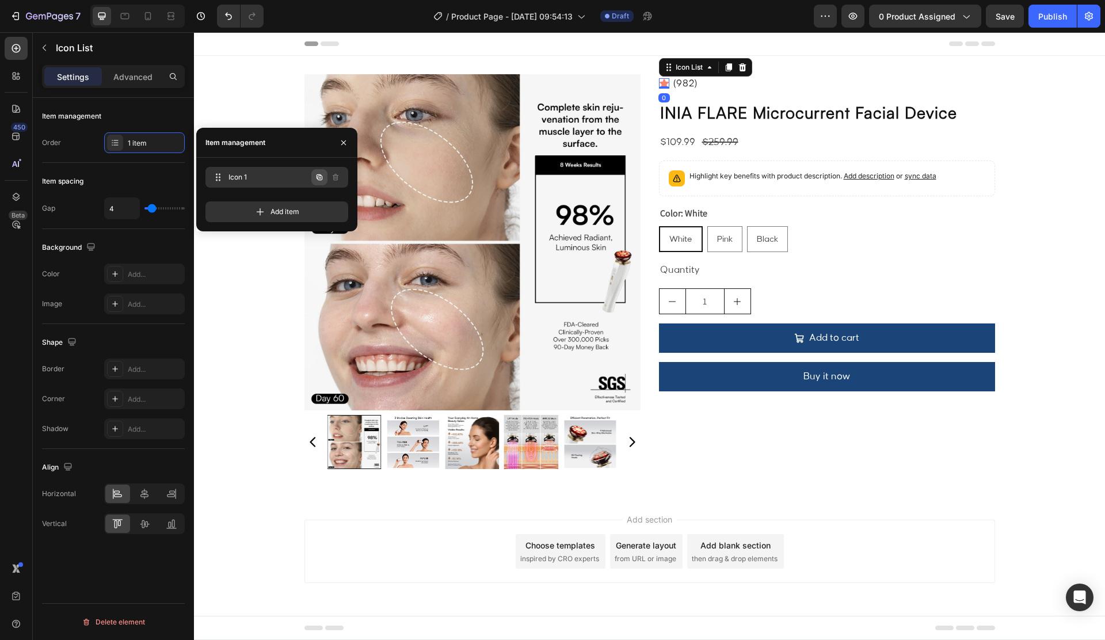
click at [321, 173] on icon "button" at bounding box center [319, 177] width 9 height 9
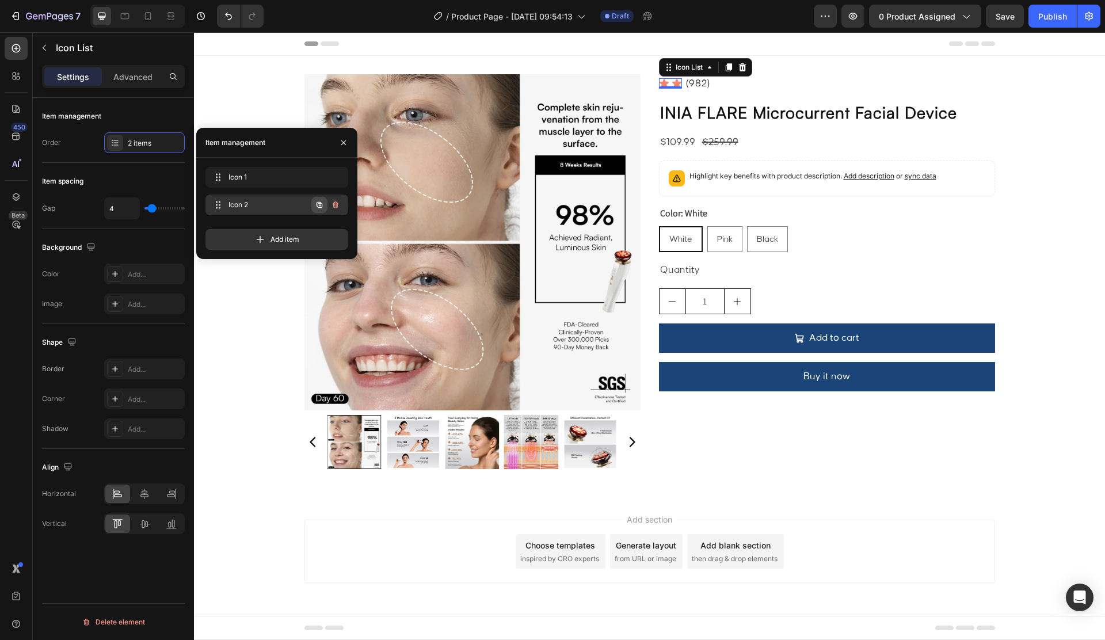
click at [319, 202] on icon "button" at bounding box center [319, 204] width 9 height 9
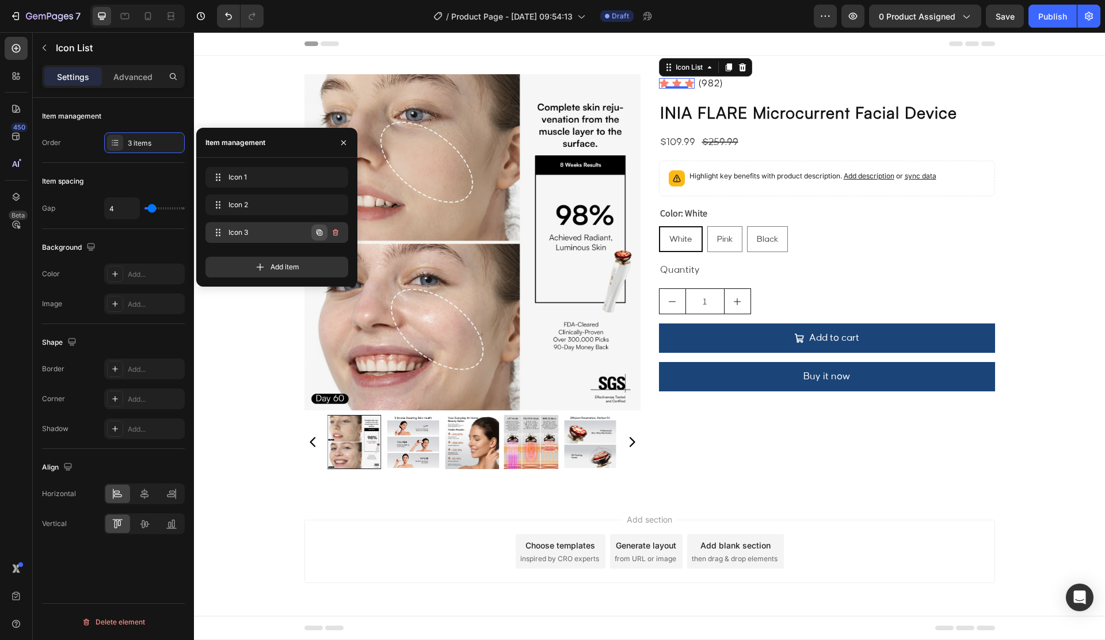
click at [317, 229] on icon "button" at bounding box center [319, 232] width 9 height 9
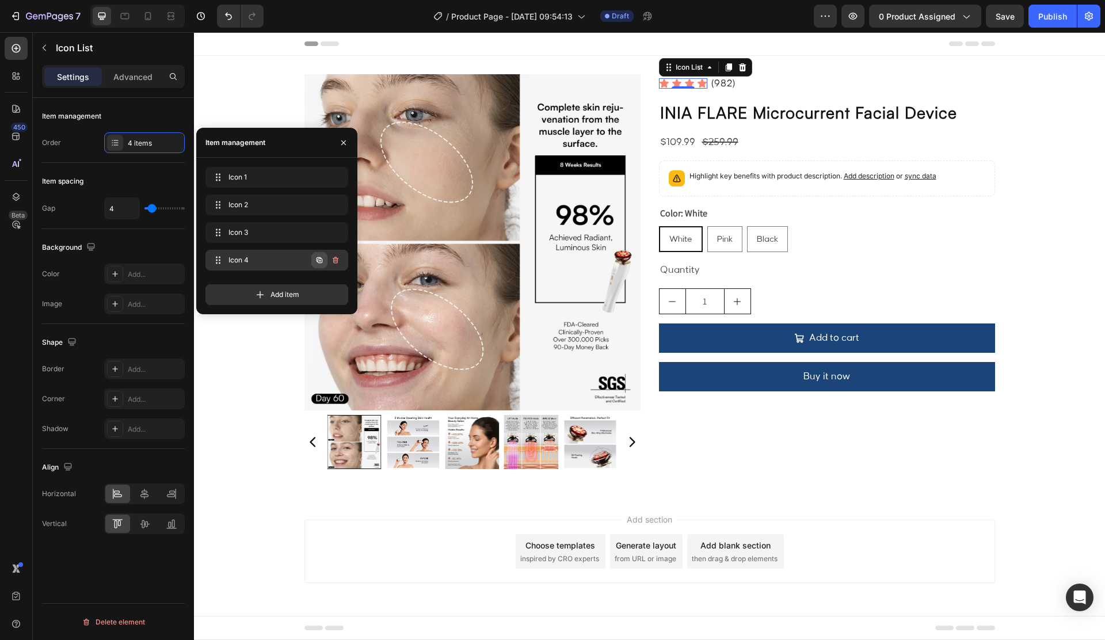
click at [315, 255] on icon "button" at bounding box center [319, 259] width 9 height 9
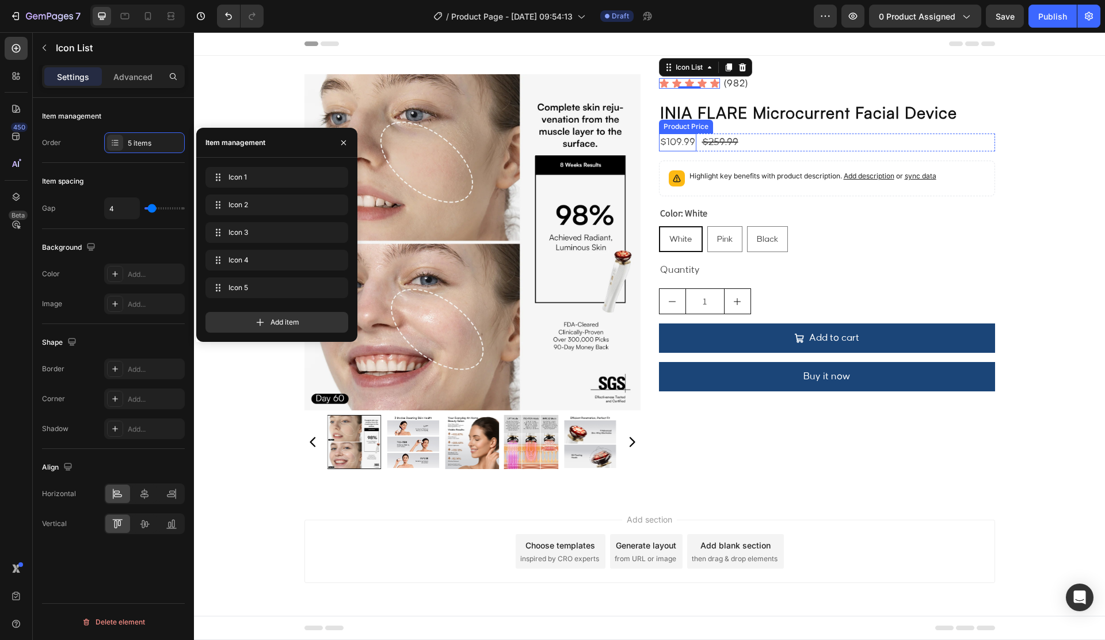
click at [675, 140] on div "$109.99" at bounding box center [677, 142] width 37 height 18
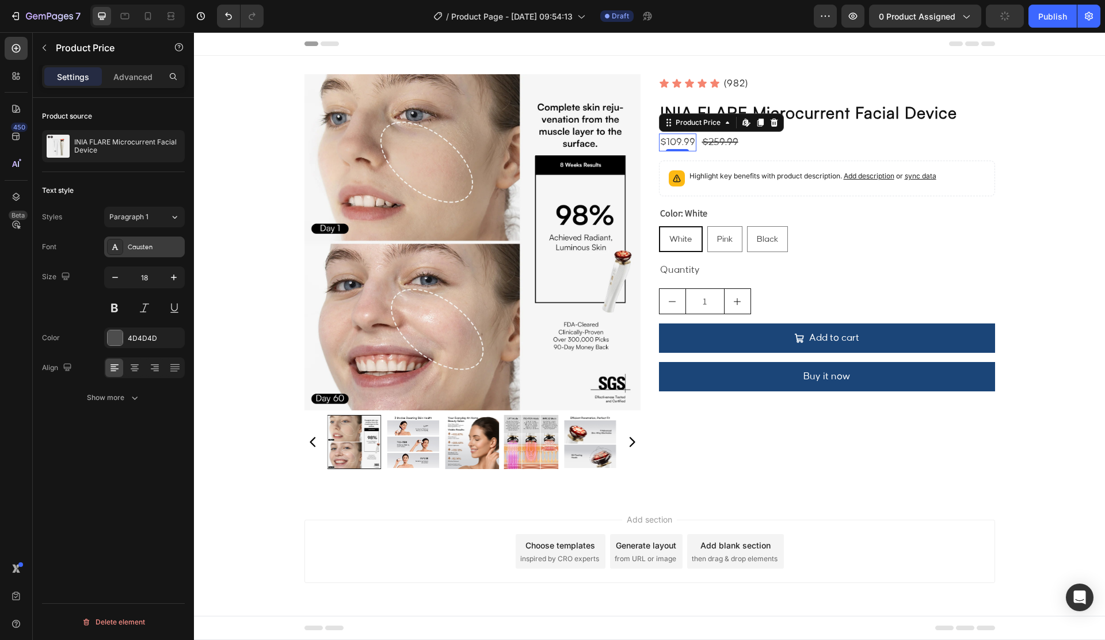
click at [146, 247] on div "Causten" at bounding box center [155, 247] width 54 height 10
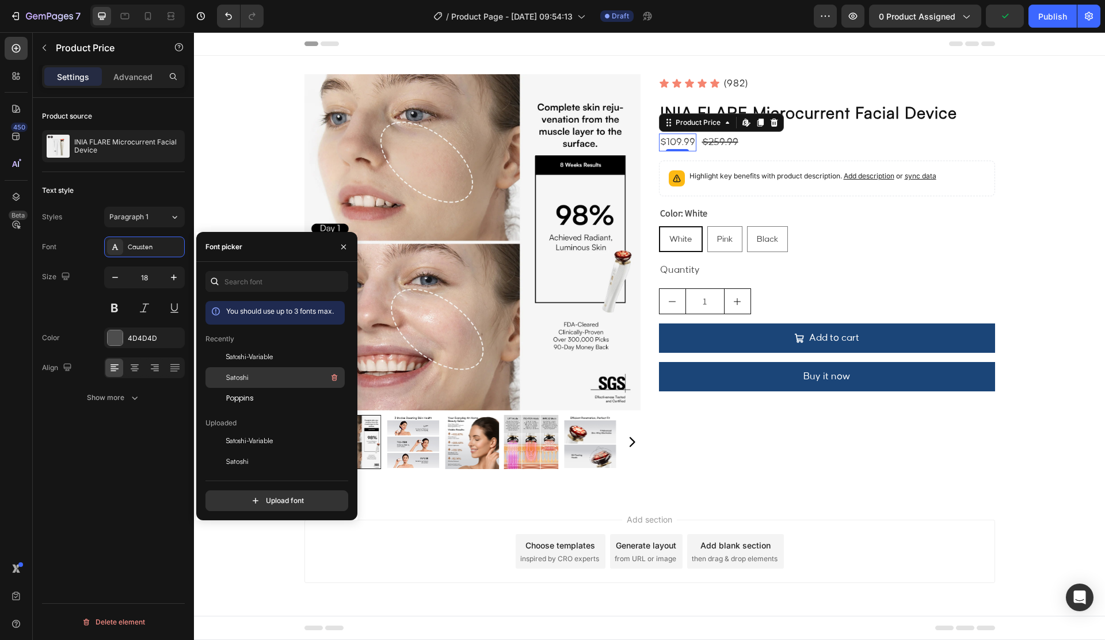
click at [251, 378] on div "Satoshi" at bounding box center [284, 378] width 116 height 14
click at [120, 310] on button at bounding box center [114, 307] width 21 height 21
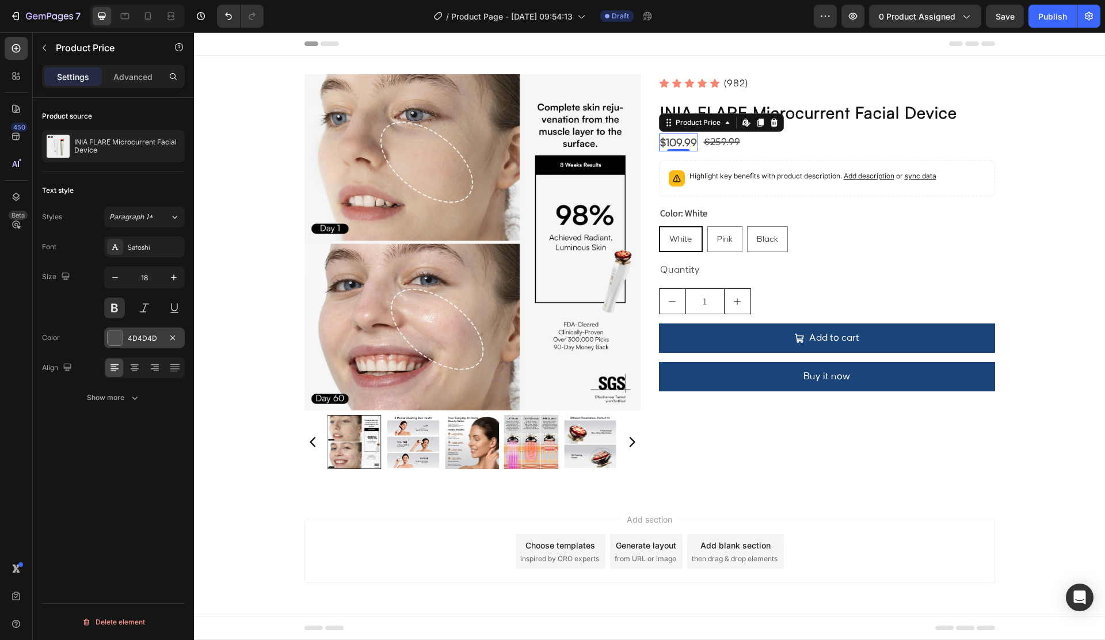
click at [146, 342] on div "4D4D4D" at bounding box center [144, 338] width 33 height 10
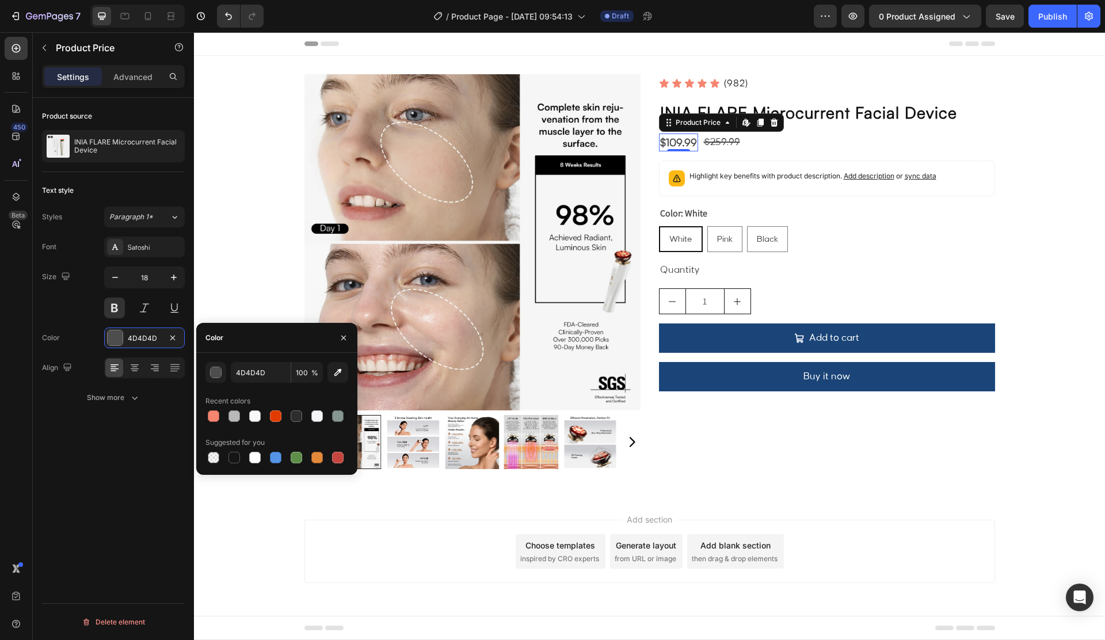
drag, startPoint x: 212, startPoint y: 414, endPoint x: 240, endPoint y: 385, distance: 40.7
click at [211, 414] on div at bounding box center [214, 416] width 12 height 12
type input "F58570"
drag, startPoint x: 730, startPoint y: 142, endPoint x: 686, endPoint y: 151, distance: 44.7
click at [730, 142] on div "$259.99" at bounding box center [721, 142] width 39 height 18
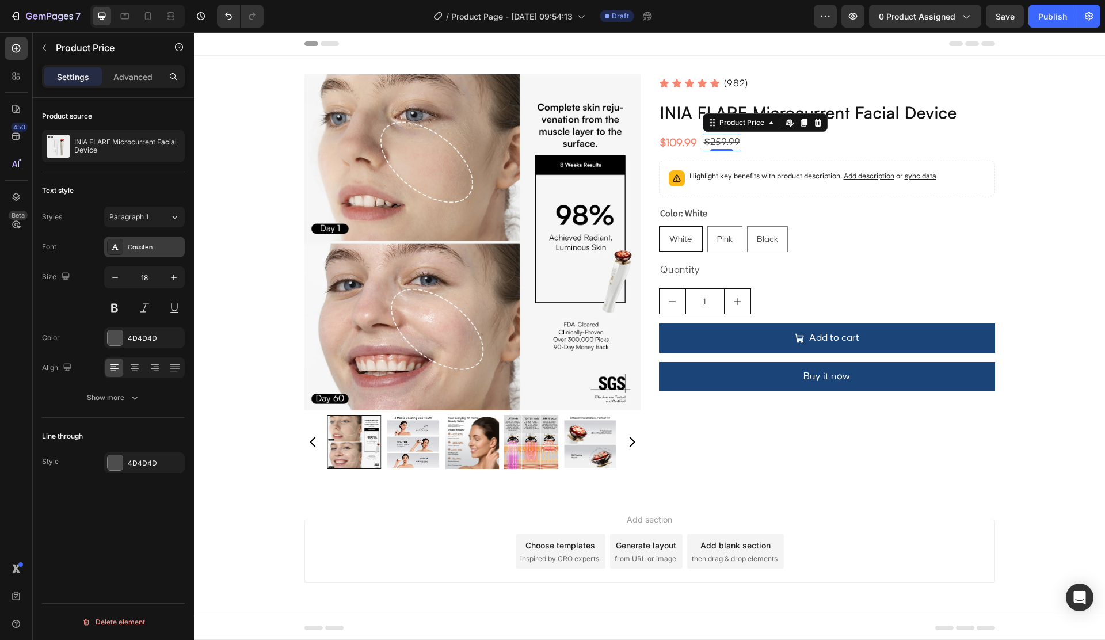
click at [135, 249] on div "Causten" at bounding box center [155, 247] width 54 height 10
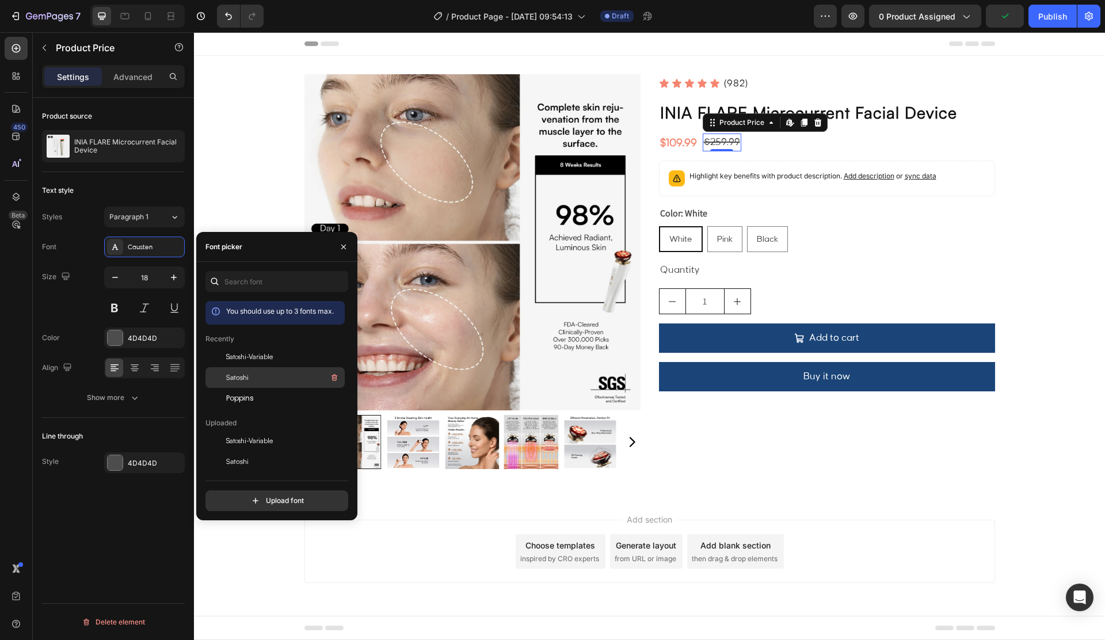
click at [242, 375] on span "Satoshi" at bounding box center [237, 377] width 22 height 10
click at [114, 312] on button at bounding box center [114, 307] width 21 height 21
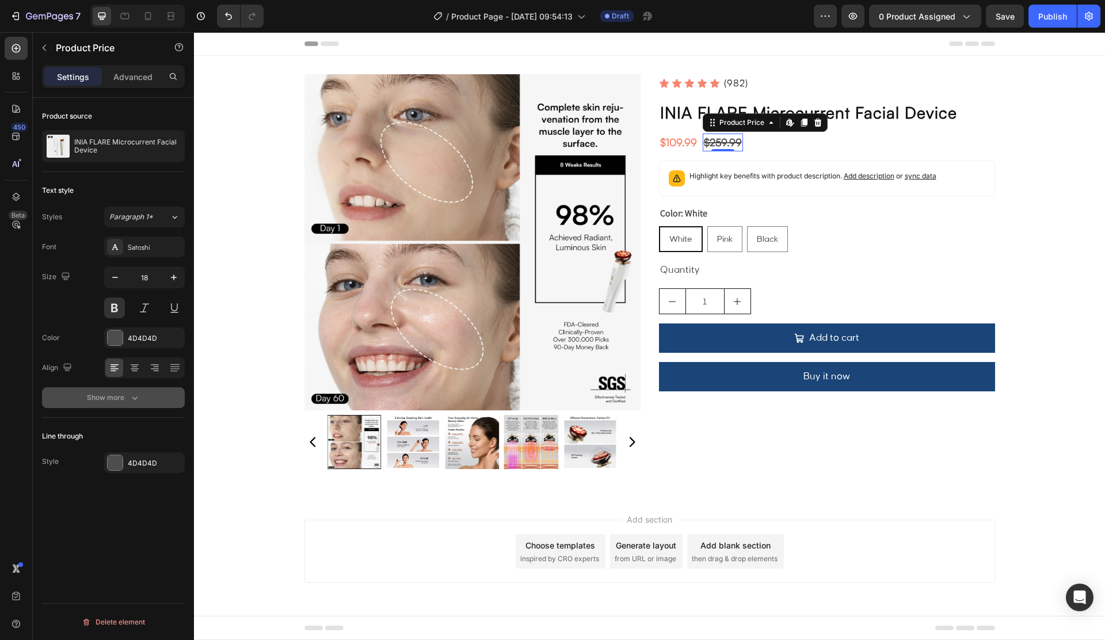
click at [87, 387] on button "Show more" at bounding box center [113, 397] width 143 height 21
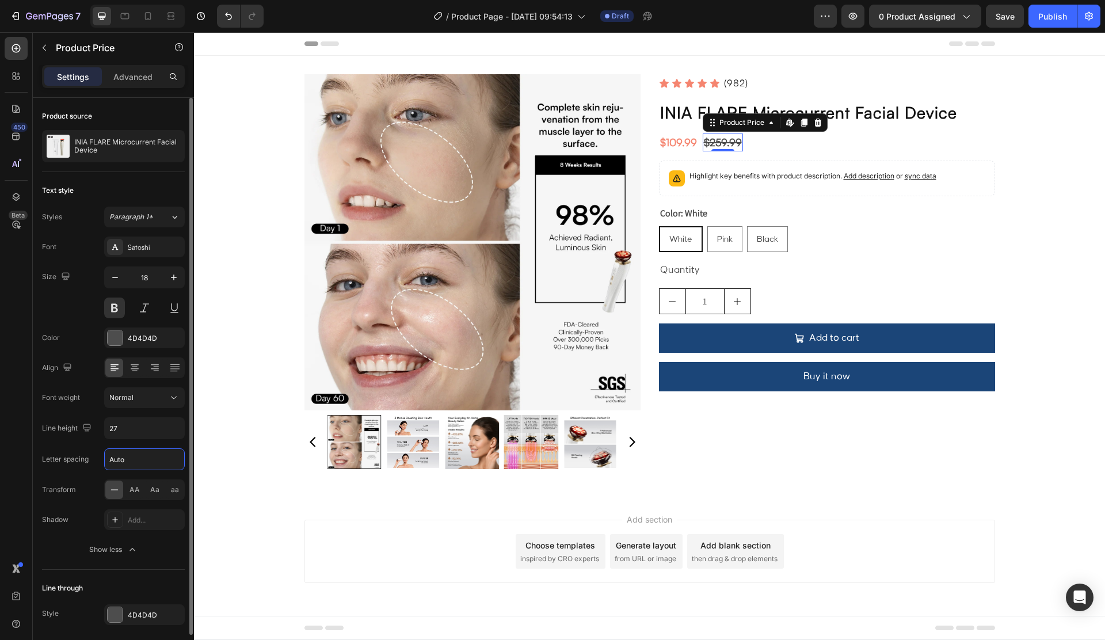
click at [146, 457] on input "Auto" at bounding box center [144, 459] width 79 height 21
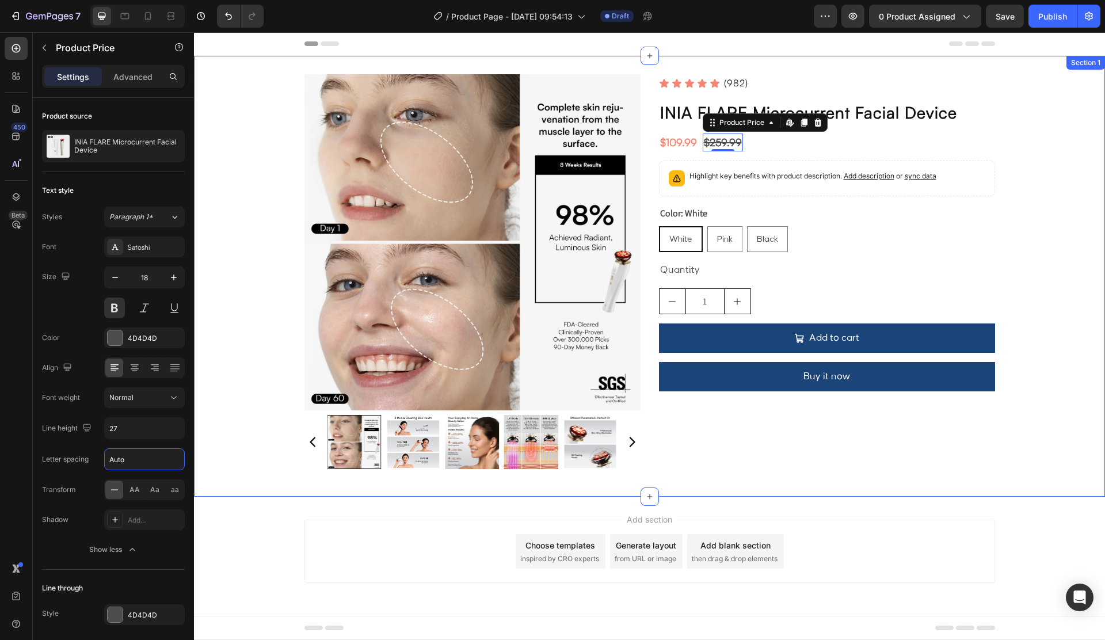
type input "1"
click at [674, 147] on div "$109.99 Product Price Product Price" at bounding box center [678, 142] width 39 height 18
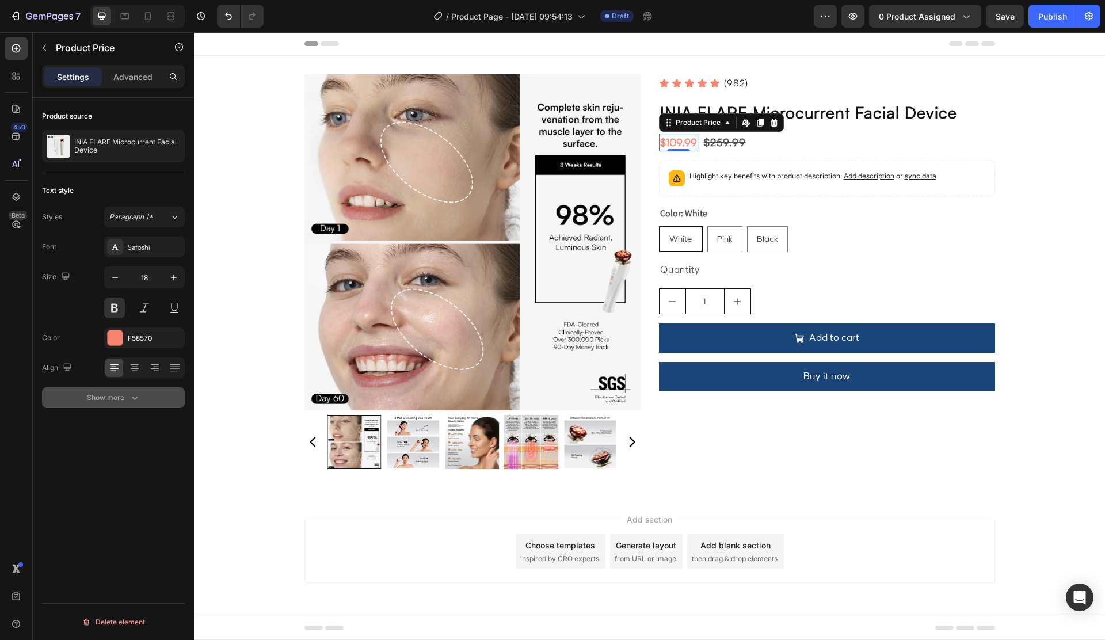
click at [98, 395] on div "Show more" at bounding box center [114, 398] width 54 height 12
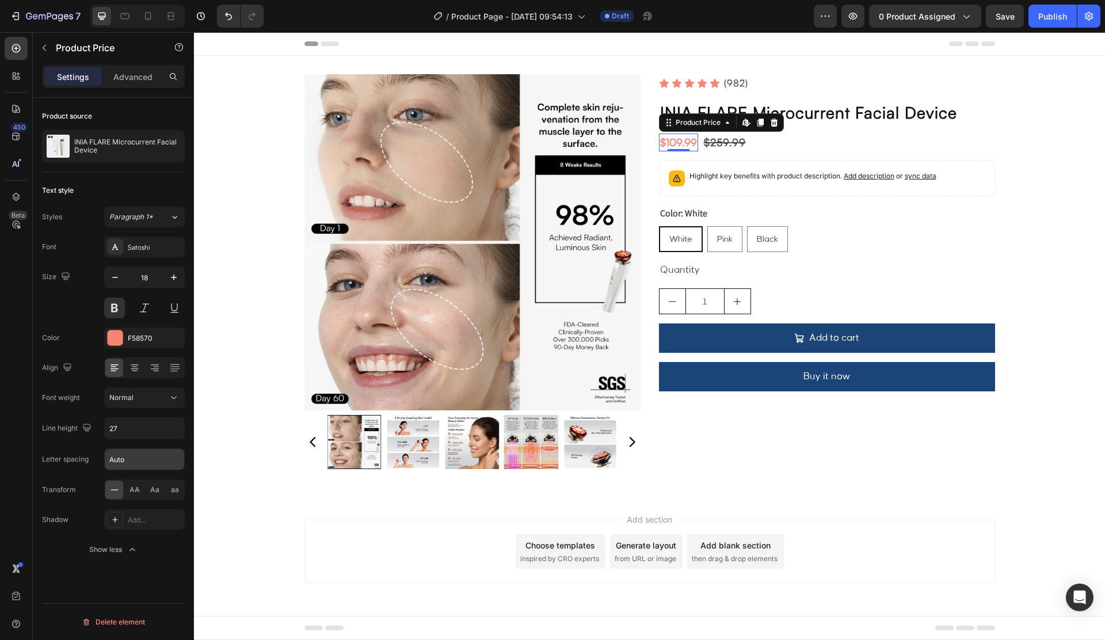
drag, startPoint x: 132, startPoint y: 457, endPoint x: 124, endPoint y: 457, distance: 8.6
click at [132, 457] on input "Auto" at bounding box center [144, 459] width 79 height 21
type input "1"
click at [175, 274] on icon "button" at bounding box center [174, 278] width 12 height 12
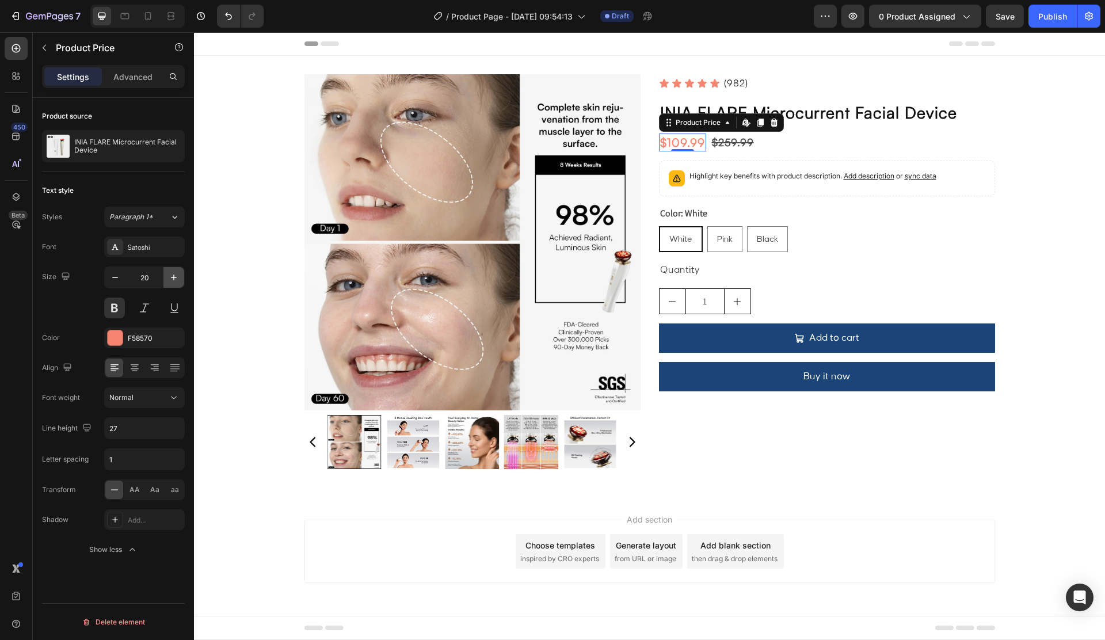
click at [169, 278] on icon "button" at bounding box center [174, 278] width 12 height 12
type input "22"
click at [741, 141] on div "$259.99" at bounding box center [736, 142] width 44 height 18
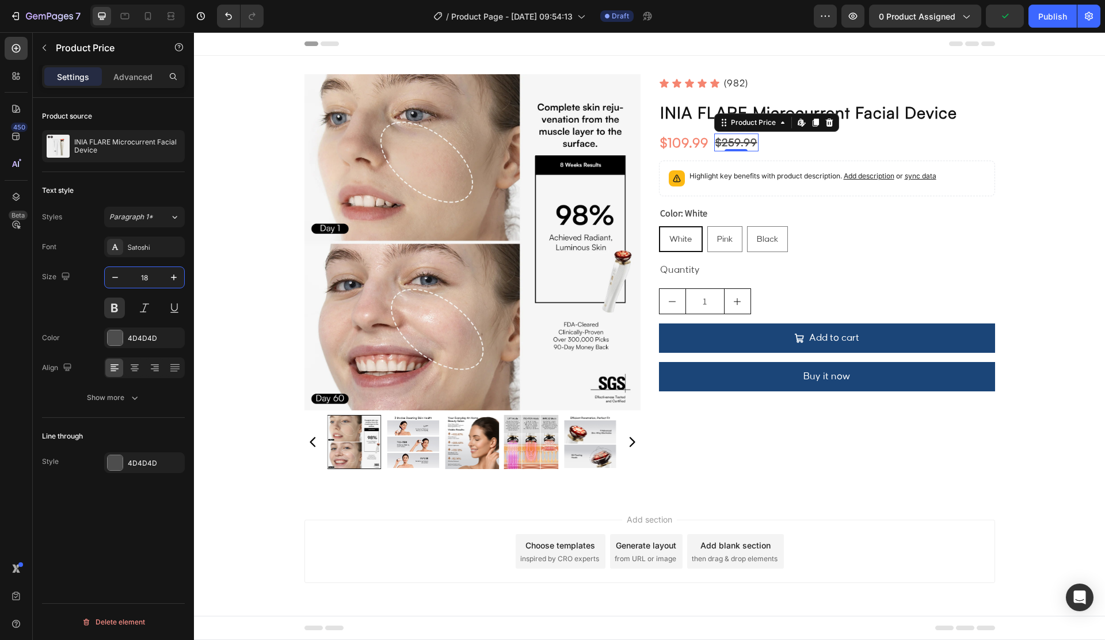
click at [154, 273] on input "18" at bounding box center [144, 277] width 38 height 21
type input "1"
click at [124, 21] on icon at bounding box center [125, 16] width 12 height 12
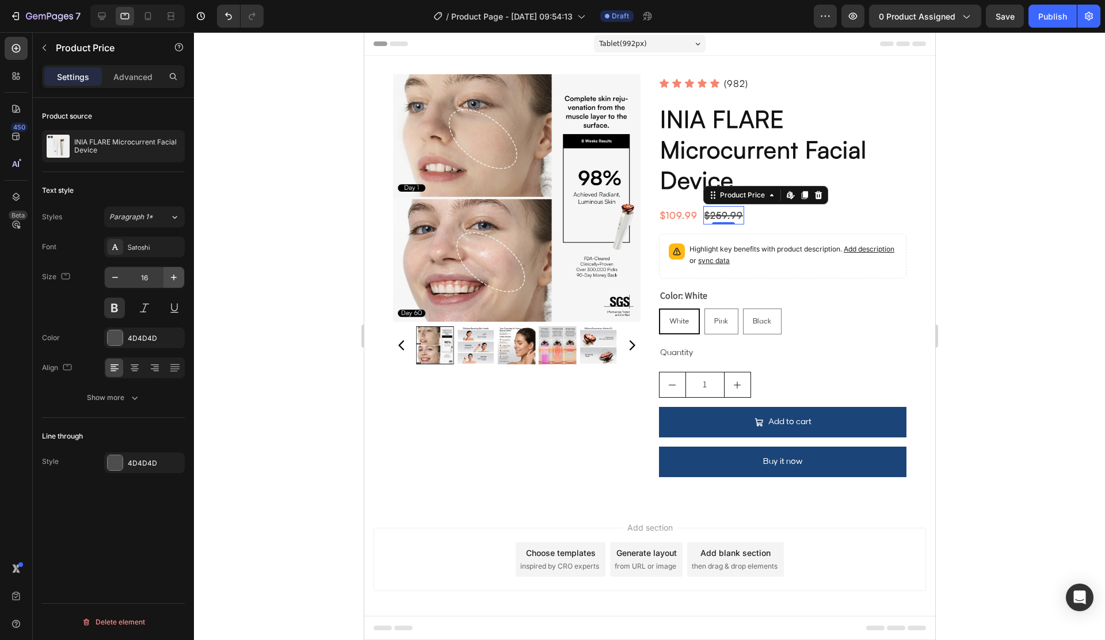
scroll to position [6, 0]
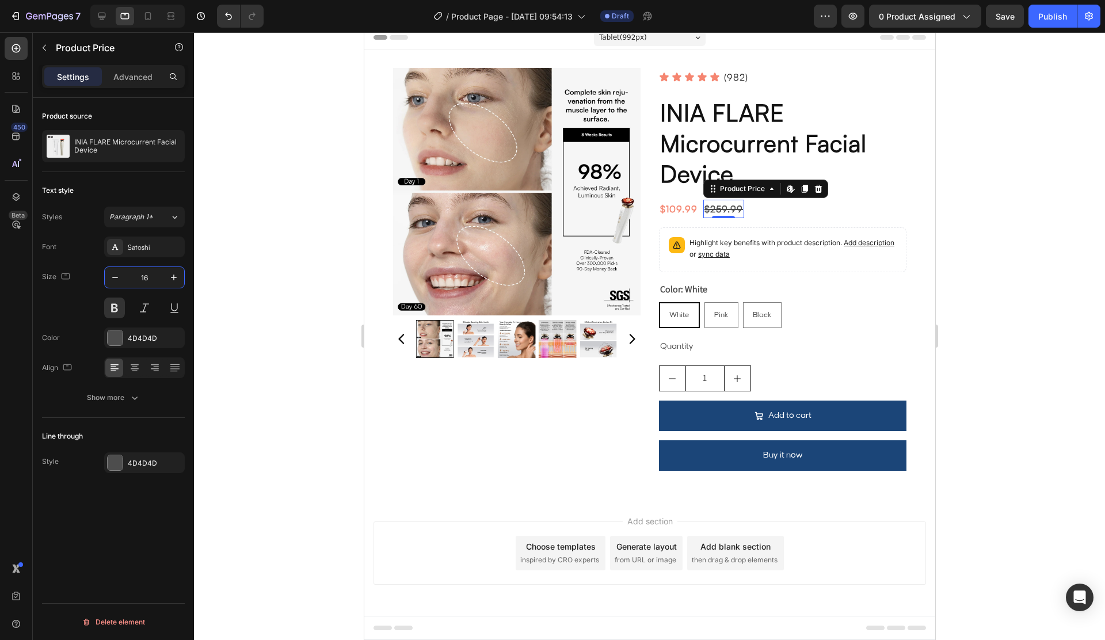
click at [161, 280] on input "16" at bounding box center [144, 277] width 38 height 21
type input "22"
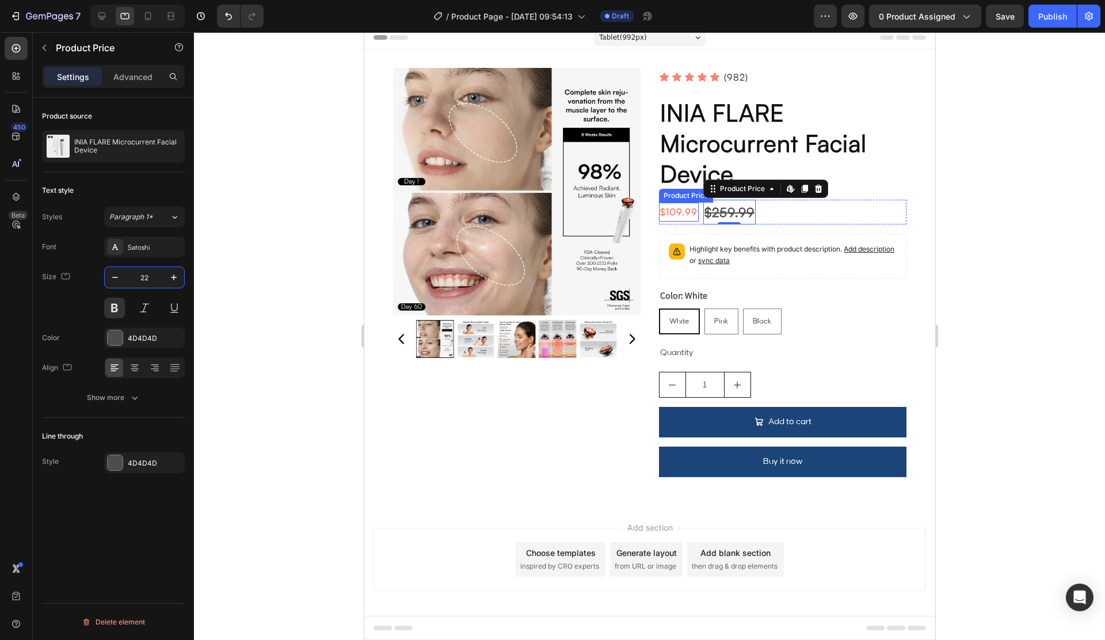
click at [671, 212] on div "$109.99" at bounding box center [678, 212] width 40 height 19
drag, startPoint x: 153, startPoint y: 279, endPoint x: 171, endPoint y: 126, distance: 154.1
click at [152, 279] on input "16" at bounding box center [144, 277] width 38 height 21
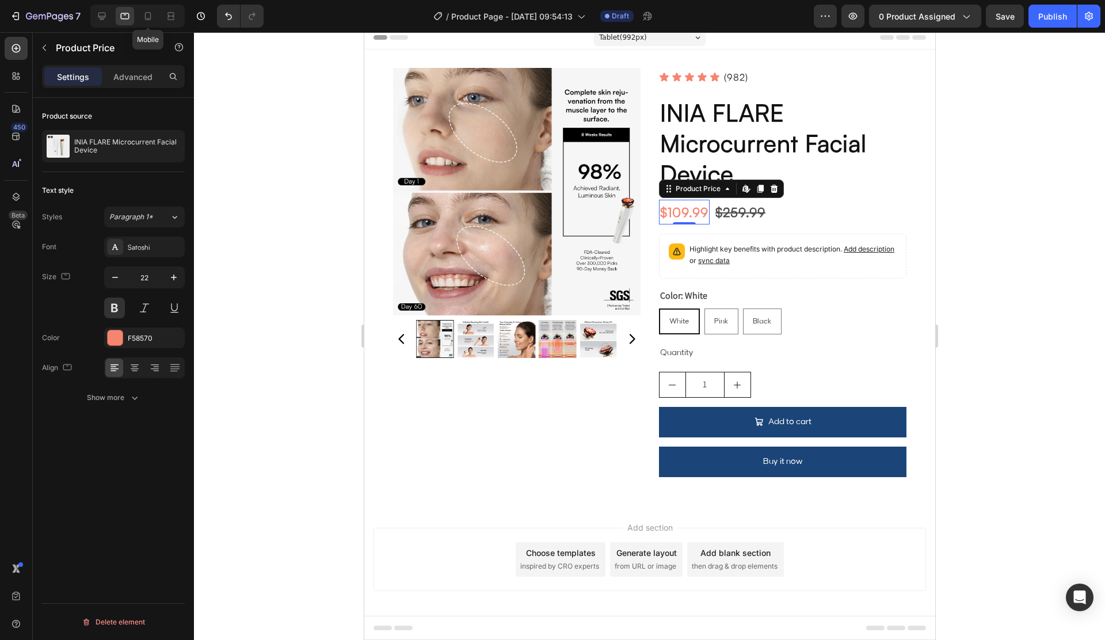
drag, startPoint x: 151, startPoint y: 20, endPoint x: 182, endPoint y: 291, distance: 272.2
click at [151, 20] on icon at bounding box center [148, 16] width 12 height 12
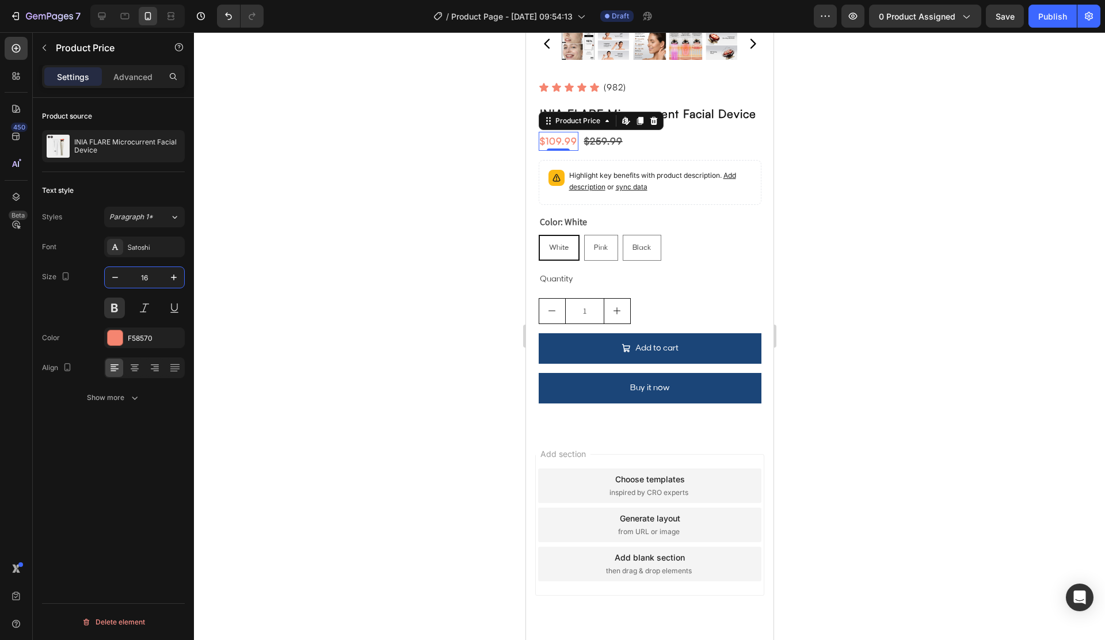
drag, startPoint x: 152, startPoint y: 276, endPoint x: 184, endPoint y: 281, distance: 32.6
click at [152, 276] on input "16" at bounding box center [144, 277] width 38 height 21
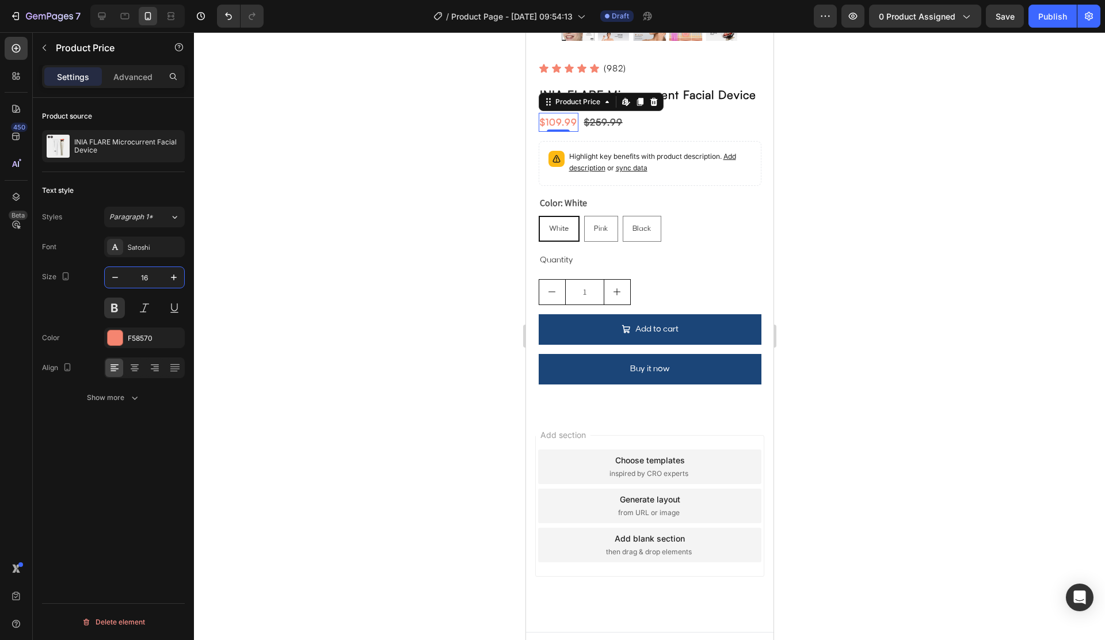
scroll to position [310, 0]
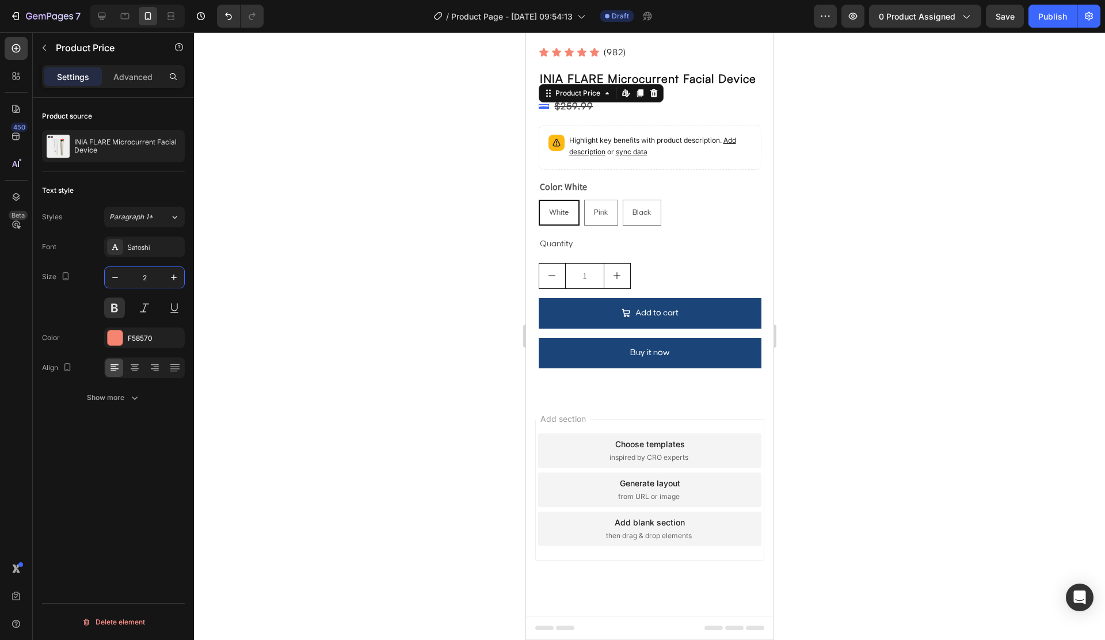
type input "22"
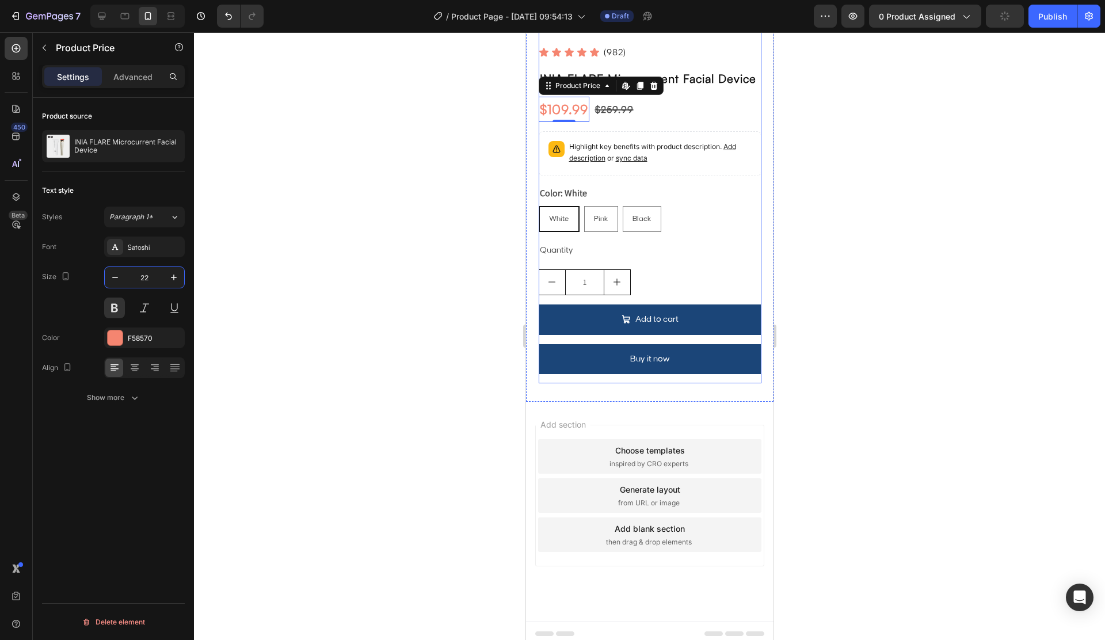
click at [615, 109] on div "$259.99" at bounding box center [613, 109] width 41 height 19
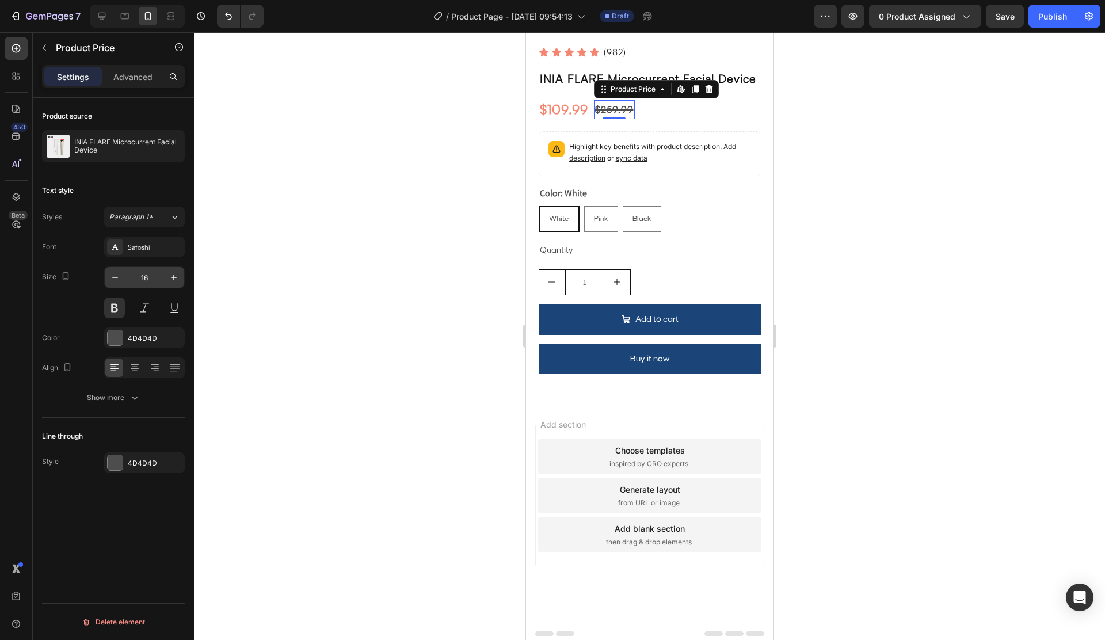
click at [158, 276] on input "16" at bounding box center [144, 277] width 38 height 21
type input "22"
click at [103, 22] on div at bounding box center [102, 16] width 18 height 18
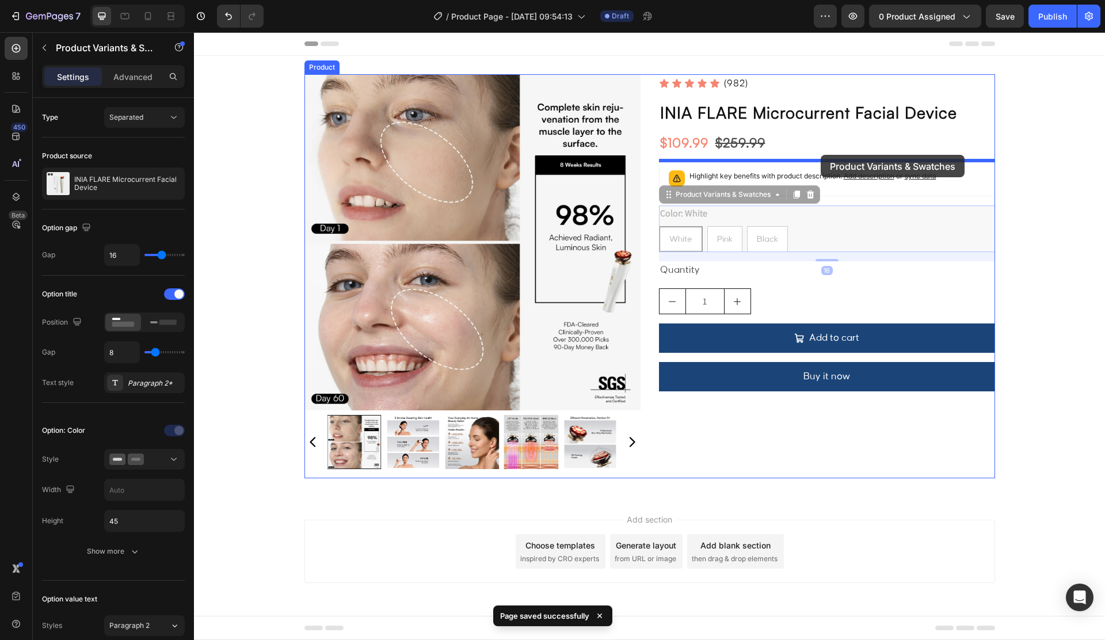
drag, startPoint x: 825, startPoint y: 149, endPoint x: 822, endPoint y: 158, distance: 9.1
click at [820, 155] on div "Header Product Images Icon Icon Icon Icon Icon Icon List (982) Text Block Row I…" at bounding box center [649, 335] width 911 height 606
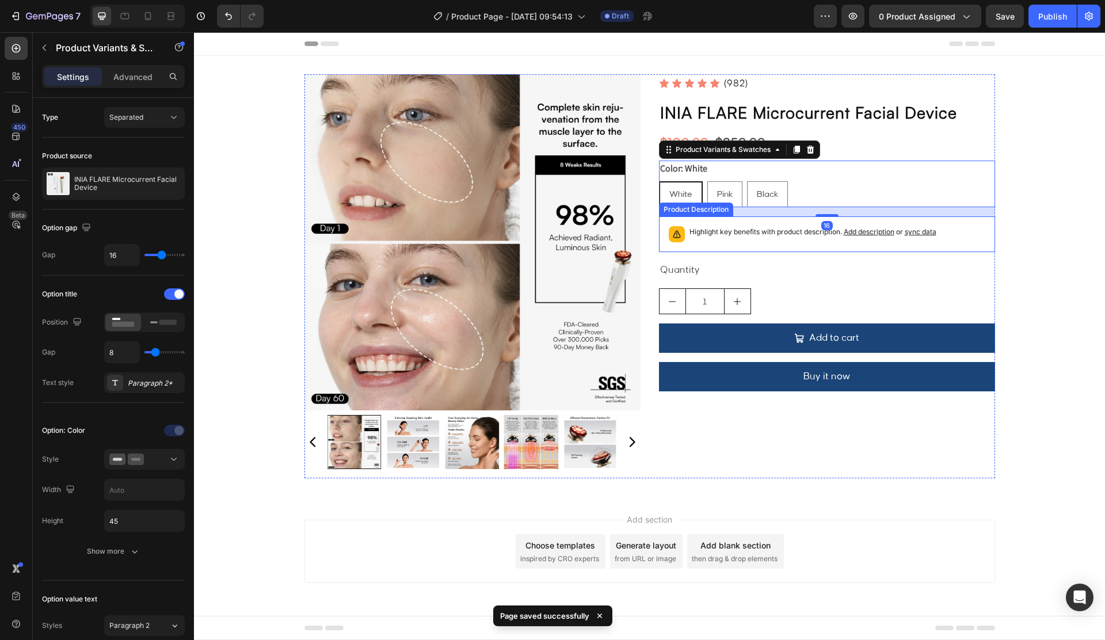
click at [809, 236] on p "Highlight key benefits with product description. Add description or sync data" at bounding box center [812, 232] width 247 height 12
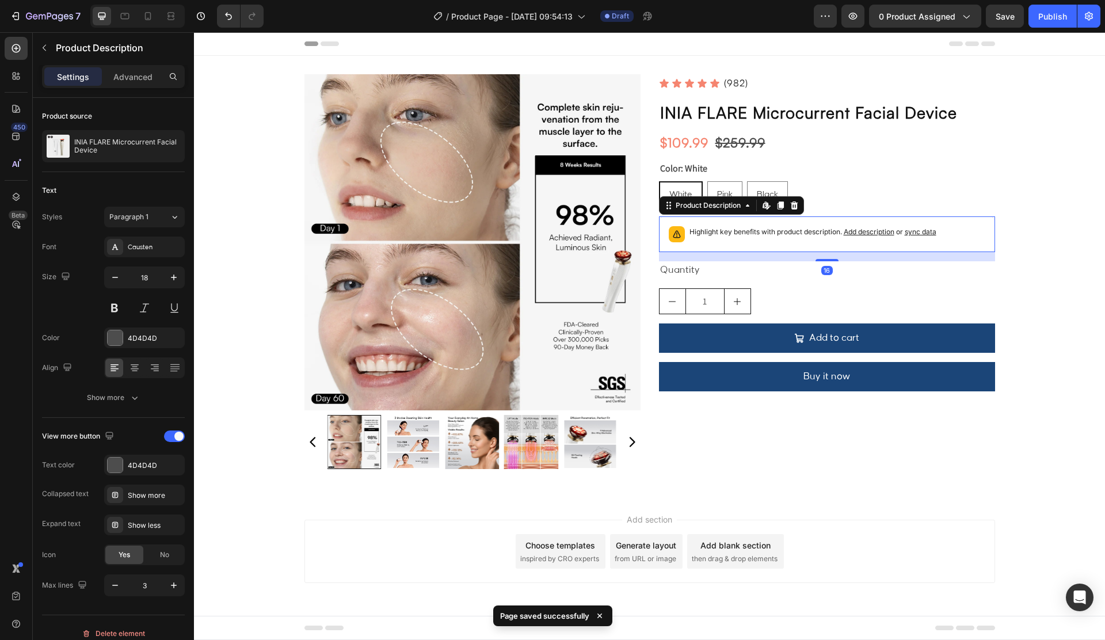
click at [797, 204] on icon at bounding box center [793, 205] width 9 height 9
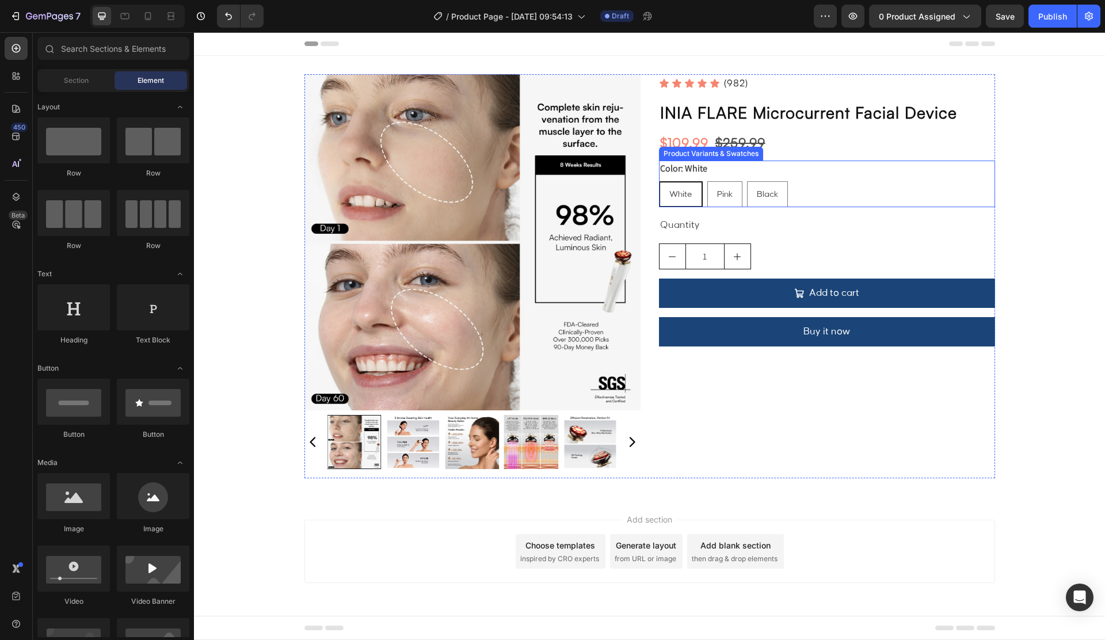
click at [839, 144] on div "$109.99 Product Price Product Price $259.99 Product Price Product Price Row" at bounding box center [827, 142] width 336 height 18
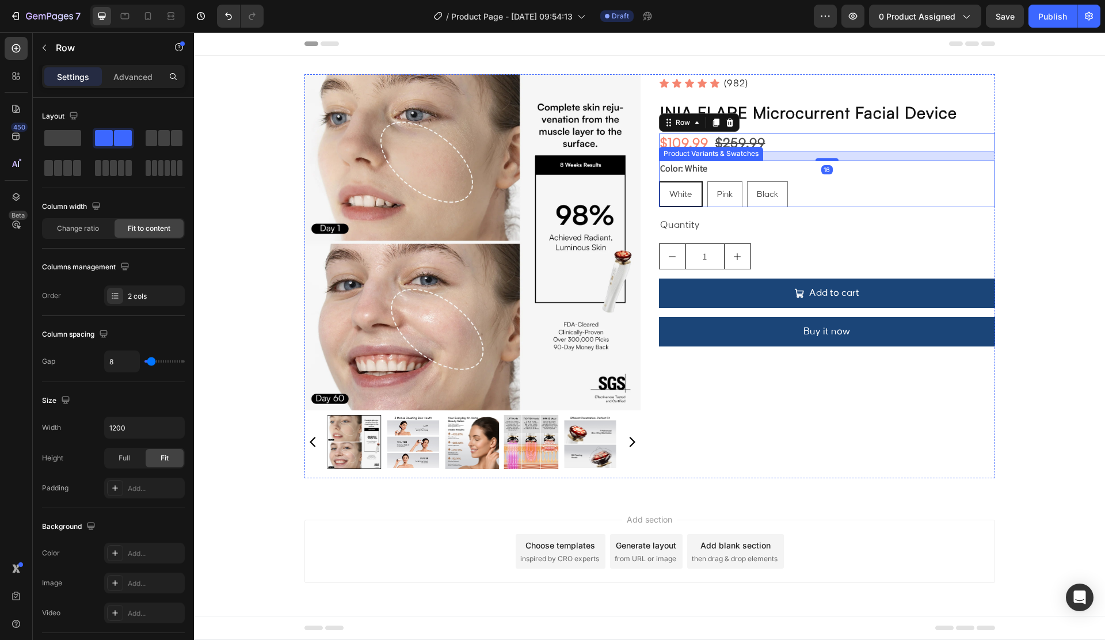
click at [865, 186] on div "White White White Pink Pink Pink Black Black Black" at bounding box center [827, 194] width 336 height 26
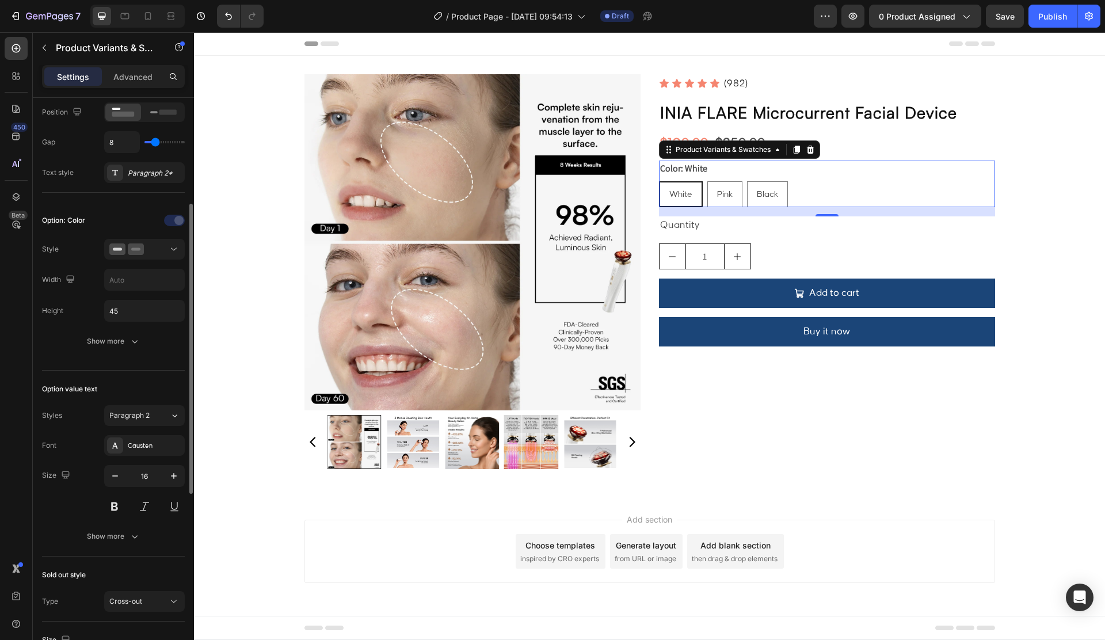
scroll to position [216, 0]
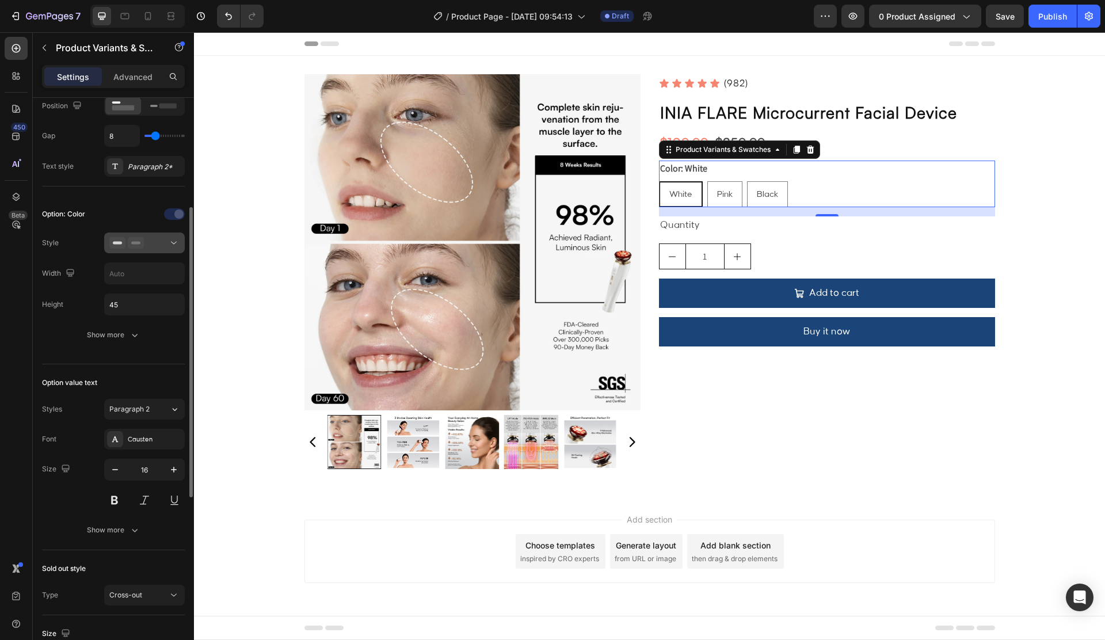
click at [123, 240] on icon at bounding box center [117, 243] width 16 height 12
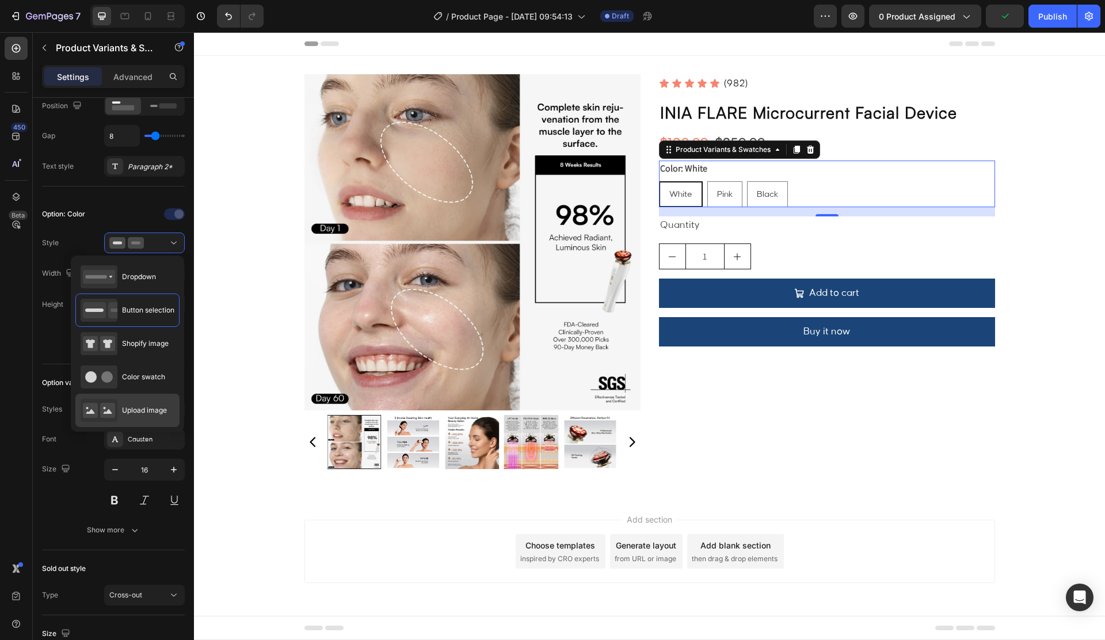
click at [148, 412] on span "Upload image" at bounding box center [144, 410] width 45 height 10
type input "64"
radio input "true"
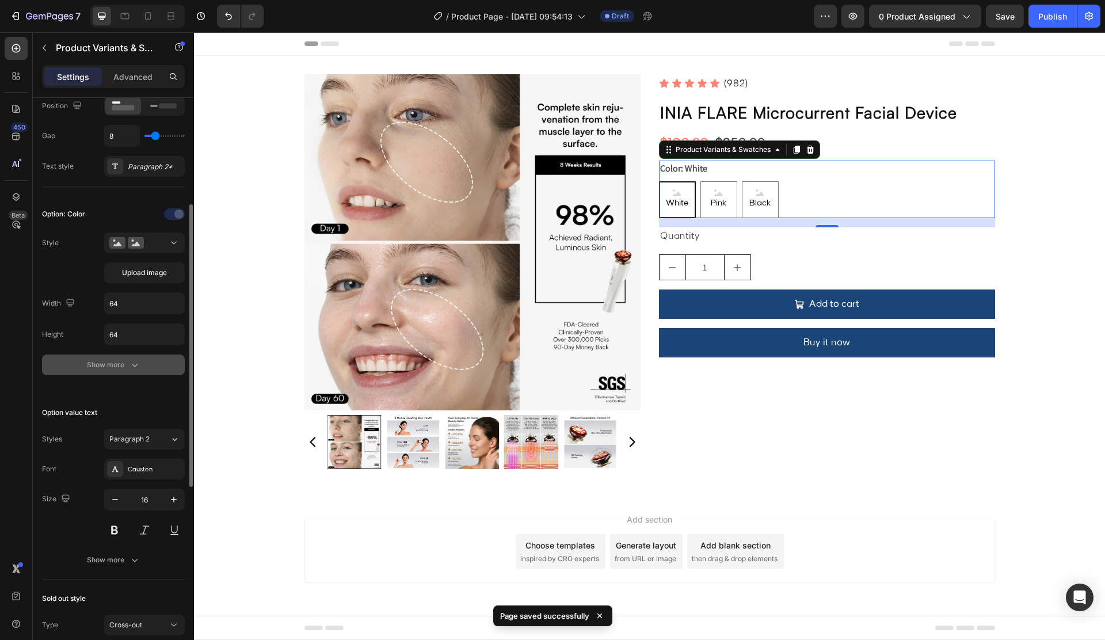
click at [121, 357] on button "Show more" at bounding box center [113, 364] width 143 height 21
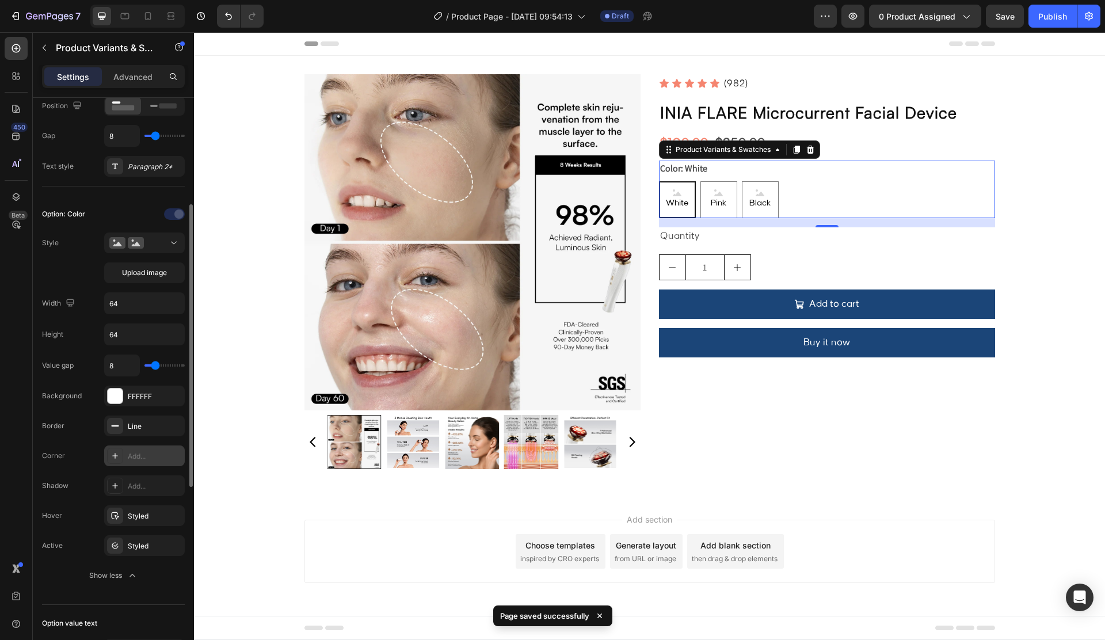
click at [140, 451] on div "Add..." at bounding box center [155, 456] width 54 height 10
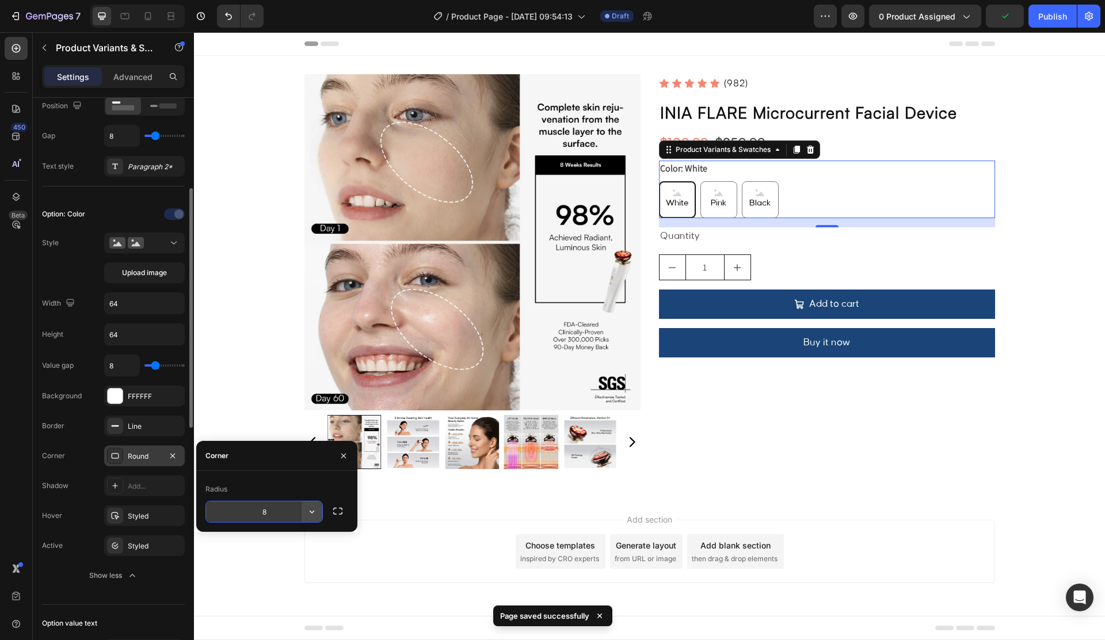
click at [319, 509] on button "button" at bounding box center [311, 511] width 21 height 21
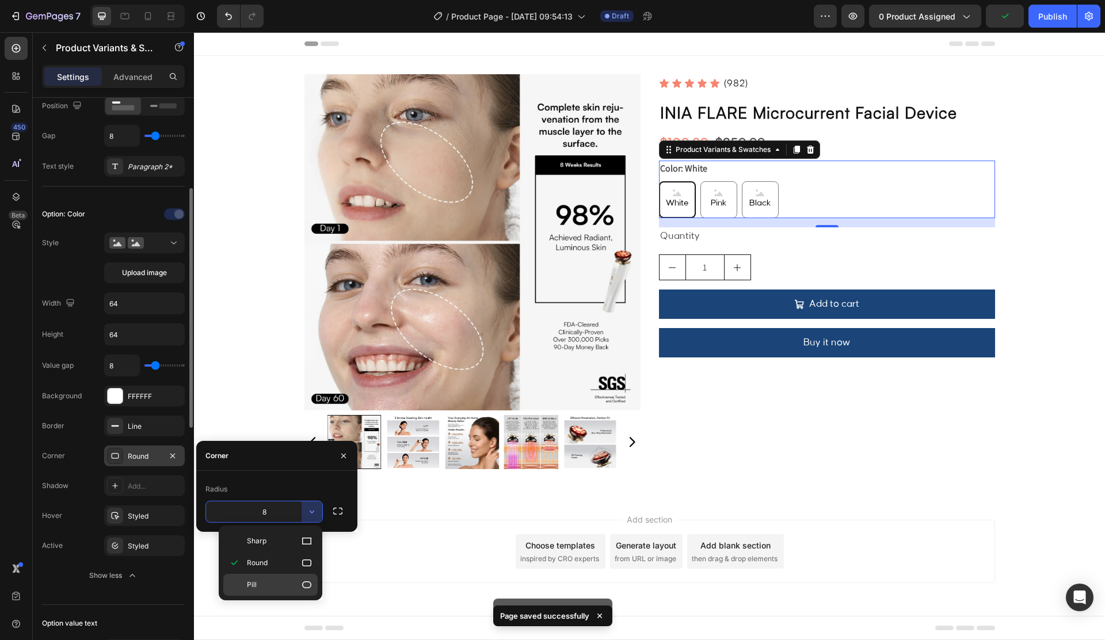
click at [263, 574] on div "Pill" at bounding box center [270, 585] width 94 height 22
type input "9999"
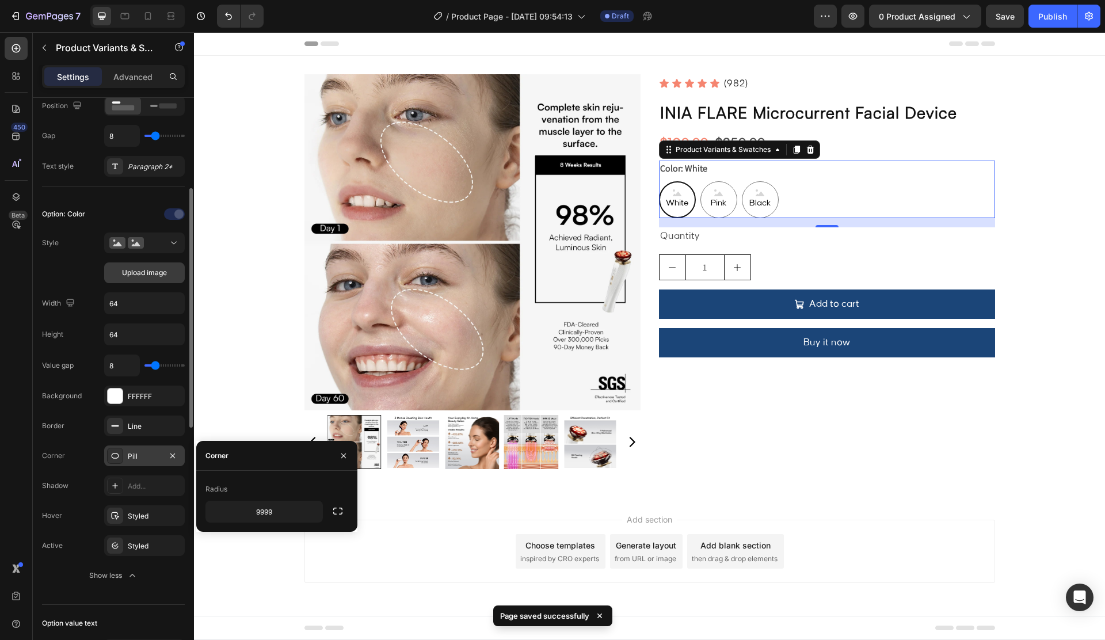
drag, startPoint x: 151, startPoint y: 260, endPoint x: 150, endPoint y: 269, distance: 9.3
click at [151, 260] on div "Upload image" at bounding box center [144, 257] width 81 height 51
click at [149, 269] on span "Upload image" at bounding box center [144, 273] width 45 height 10
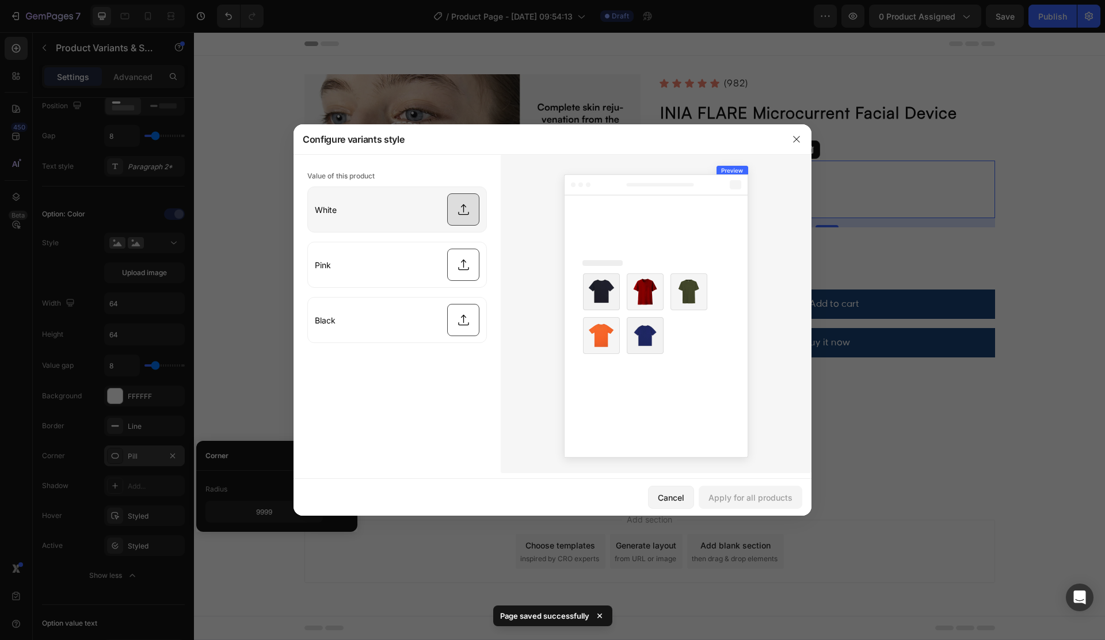
click at [446, 213] on input "file" at bounding box center [397, 209] width 178 height 45
type input "C:\fakepath\1.webp"
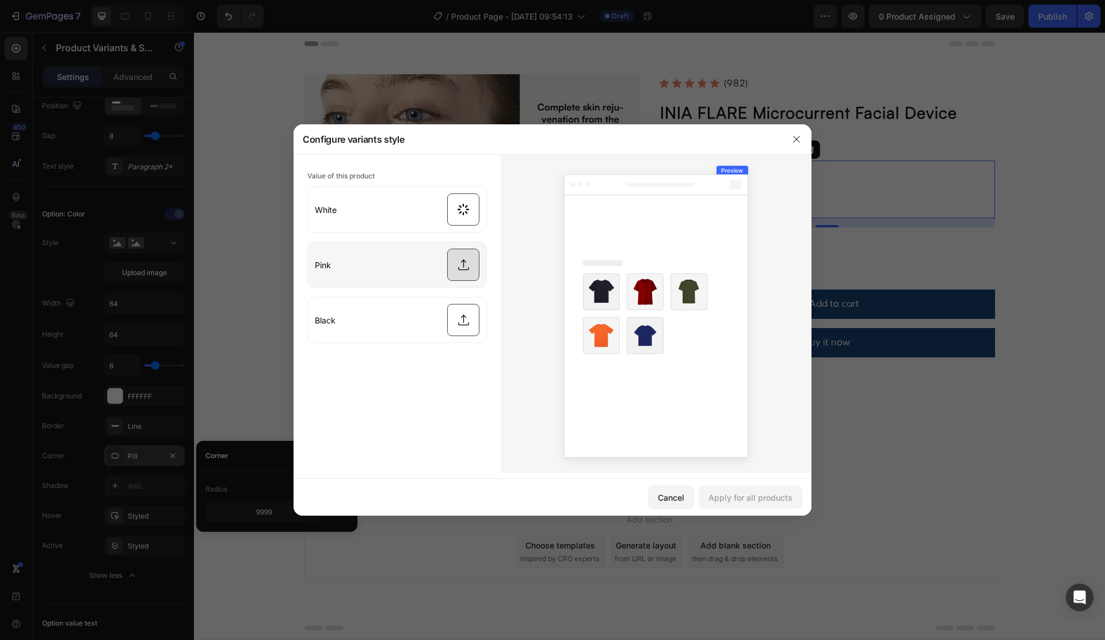
click at [465, 270] on input "file" at bounding box center [397, 264] width 178 height 45
type input "C:\fakepath\11.webp"
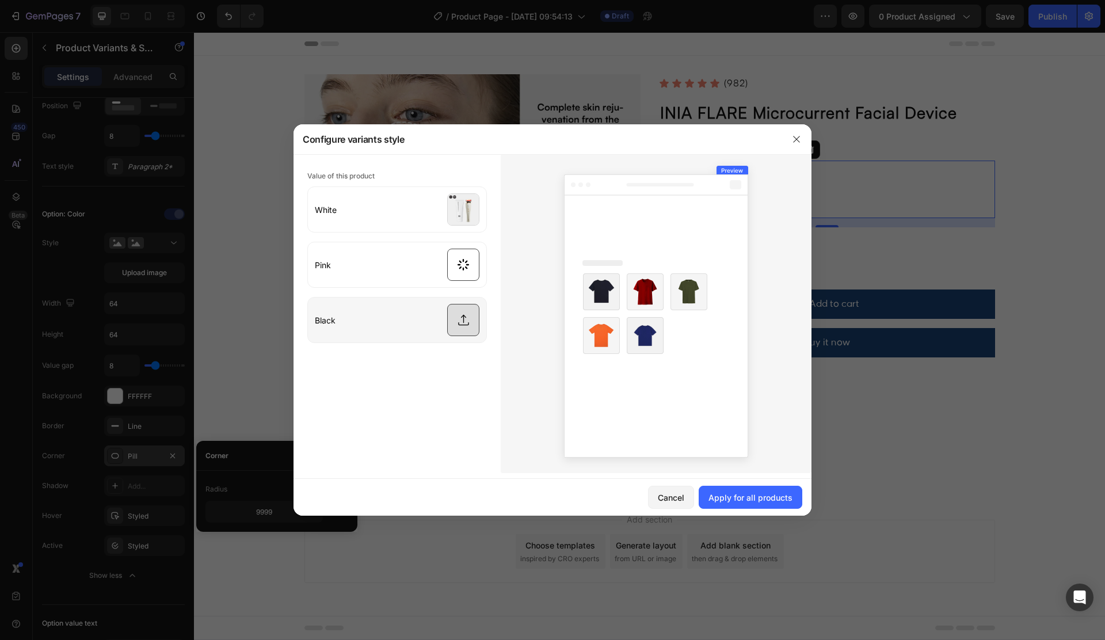
click at [451, 313] on input "file" at bounding box center [397, 319] width 178 height 45
type input "C:\fakepath\12.webp"
click at [733, 497] on div "Apply for all products" at bounding box center [750, 497] width 84 height 12
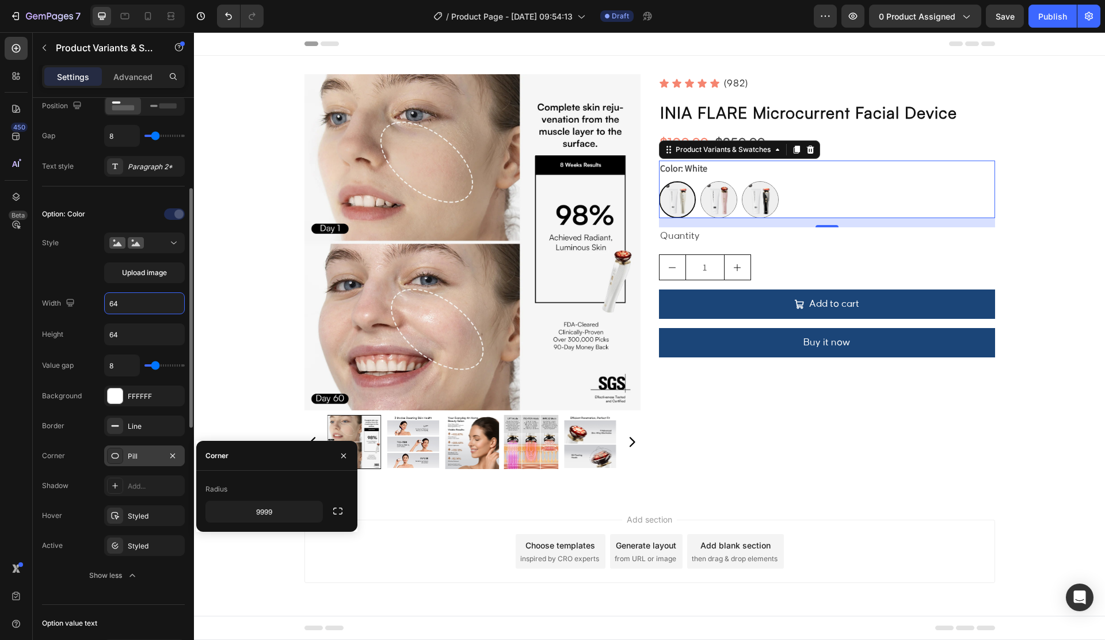
click at [143, 308] on input "64" at bounding box center [144, 303] width 79 height 21
type input "33"
click at [131, 342] on input "64" at bounding box center [144, 334] width 79 height 21
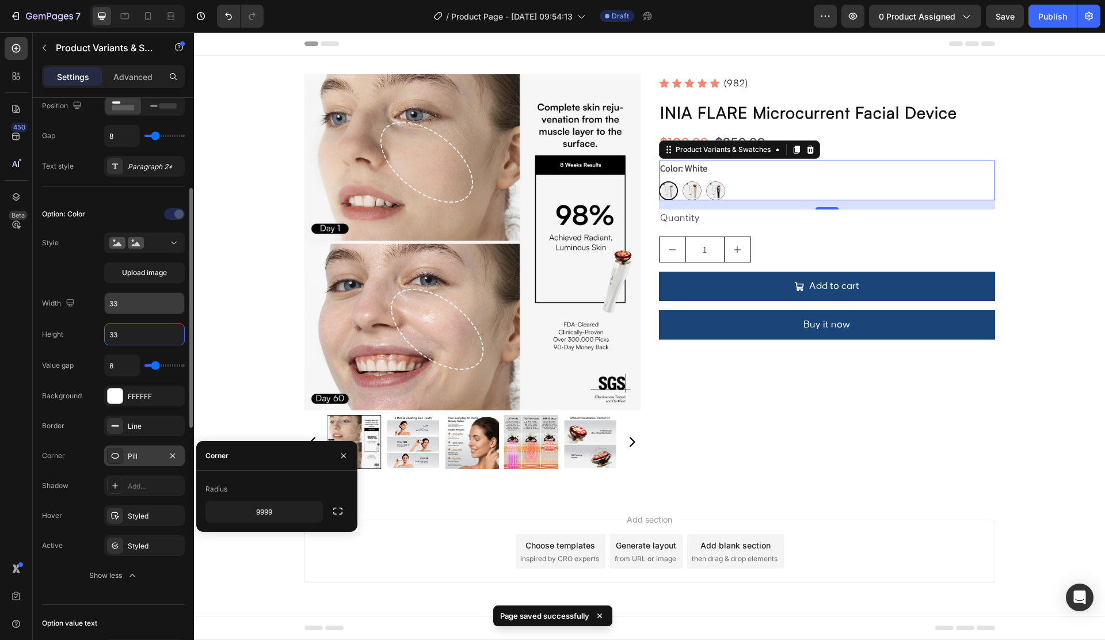
type input "33"
click at [146, 308] on input "33" at bounding box center [144, 303] width 79 height 21
type input "40"
click at [136, 329] on input "33" at bounding box center [144, 334] width 79 height 21
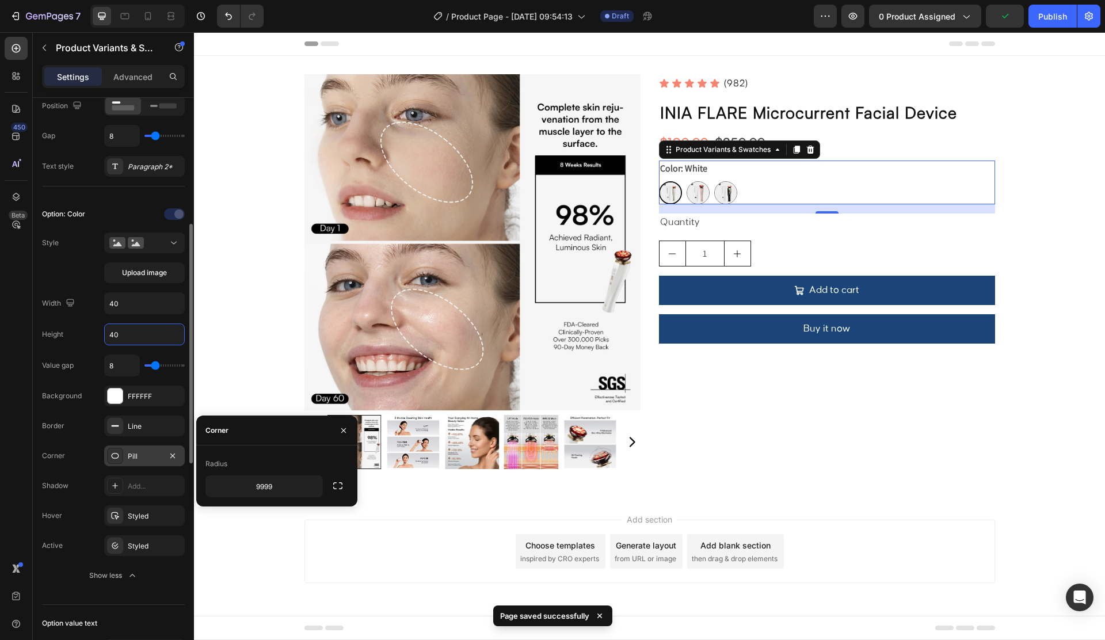
scroll to position [317, 0]
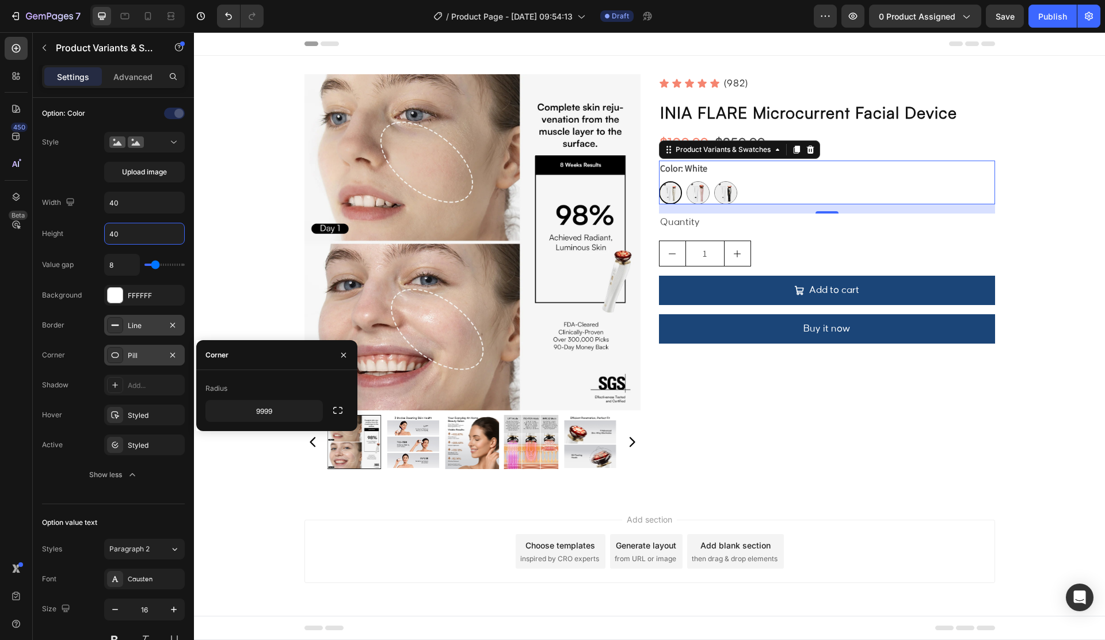
type input "40"
click at [124, 320] on div "Line" at bounding box center [144, 325] width 81 height 21
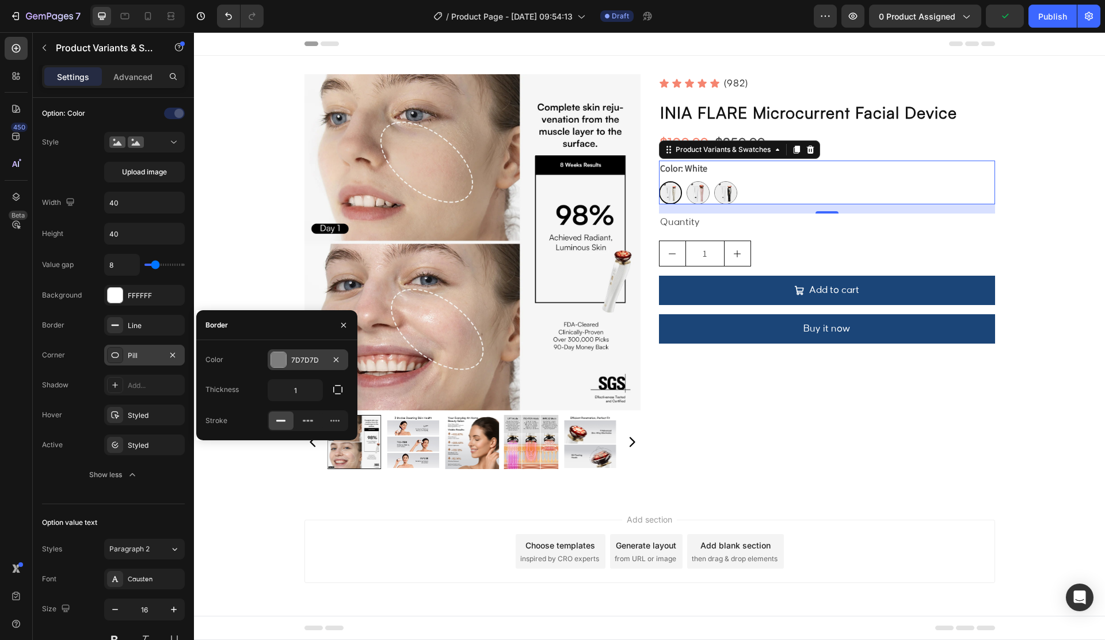
click at [310, 359] on div "7D7D7D" at bounding box center [307, 360] width 33 height 10
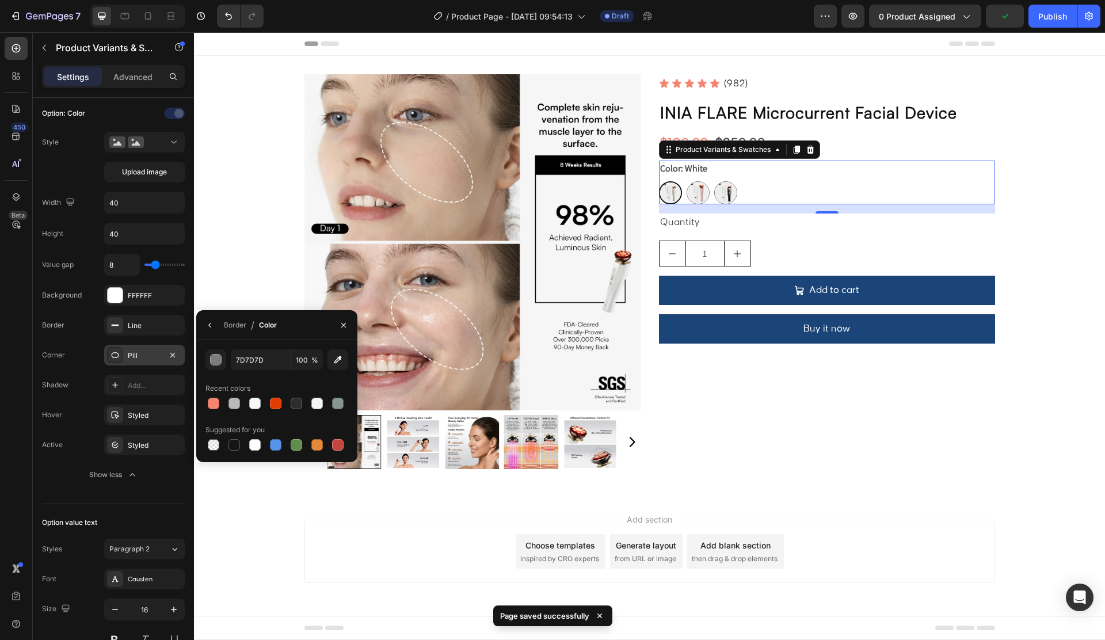
click at [341, 357] on icon "button" at bounding box center [337, 359] width 7 height 7
type input "CCCCCC"
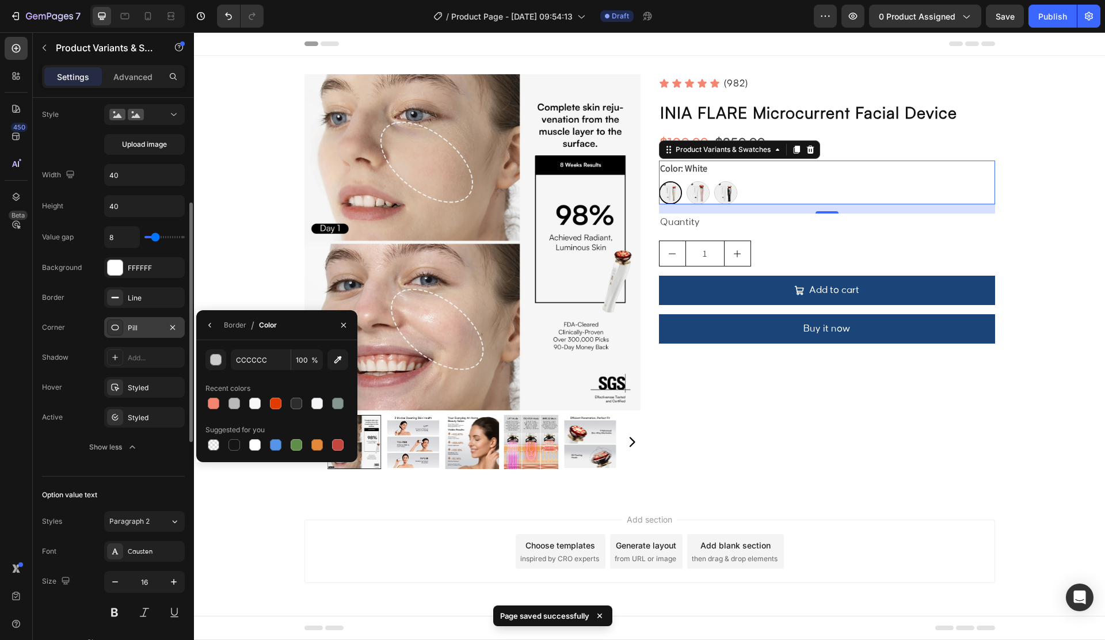
scroll to position [345, 0]
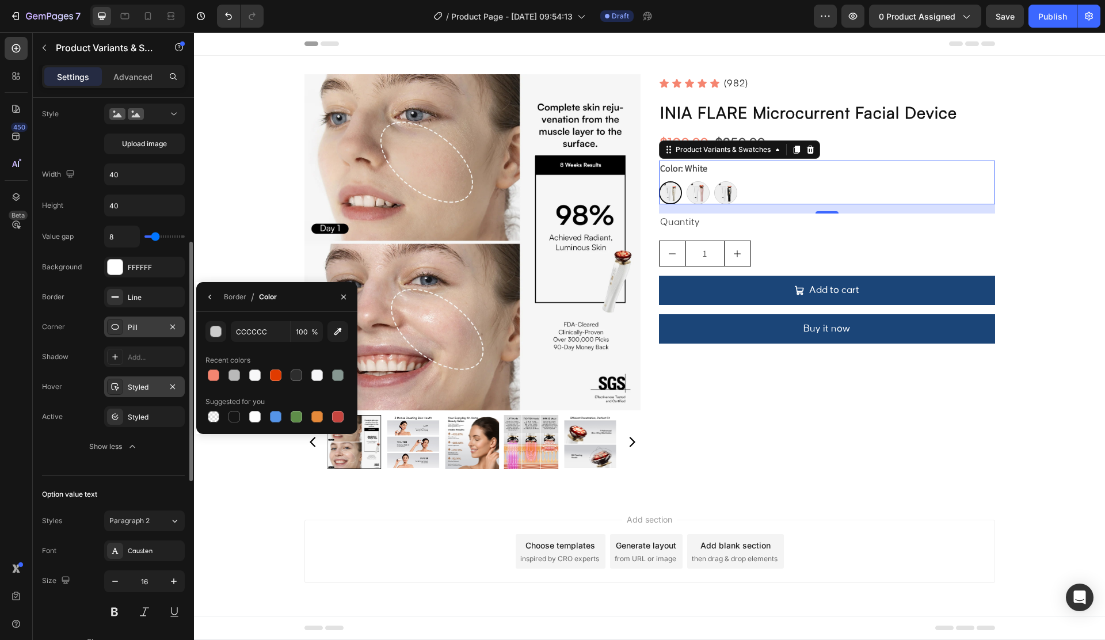
click at [168, 389] on icon "button" at bounding box center [172, 386] width 9 height 9
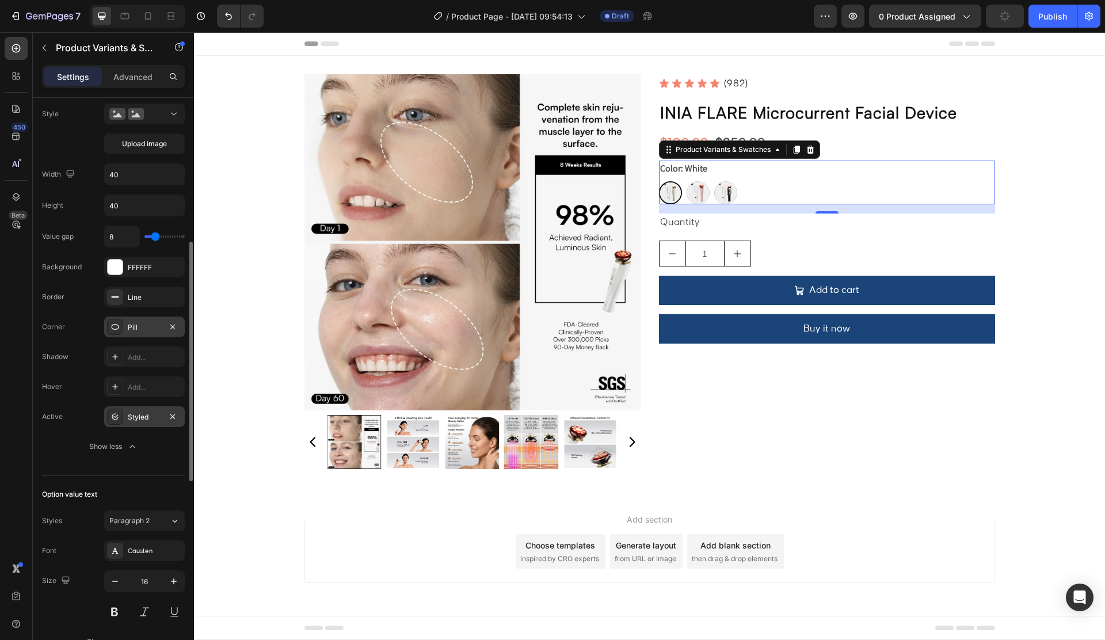
click at [130, 415] on div "Styled" at bounding box center [144, 417] width 33 height 10
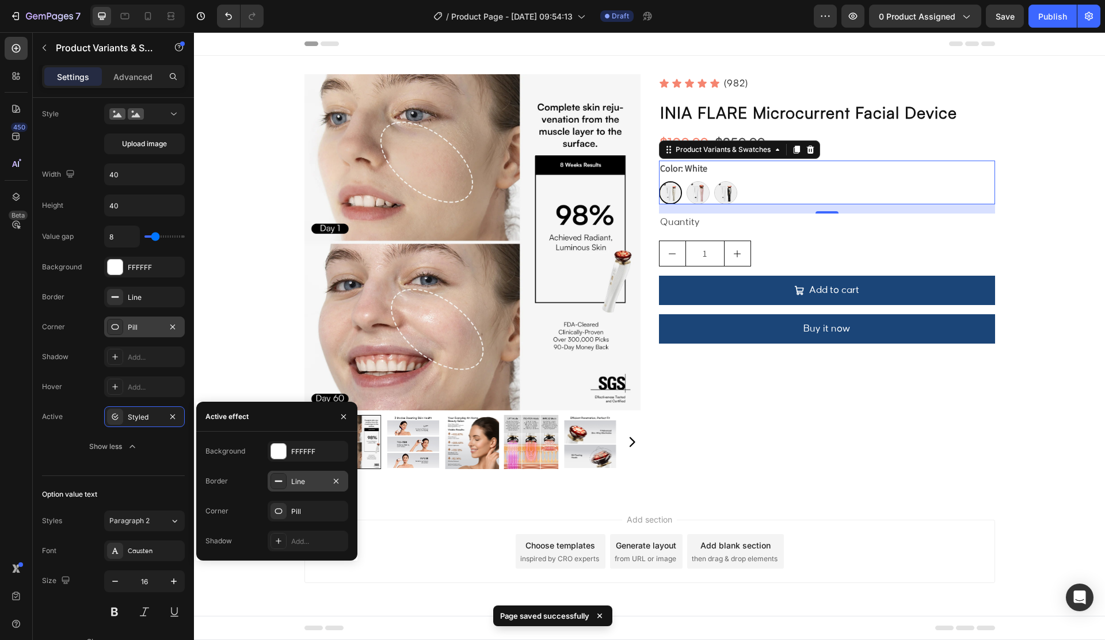
click at [291, 475] on div "Line" at bounding box center [308, 481] width 81 height 21
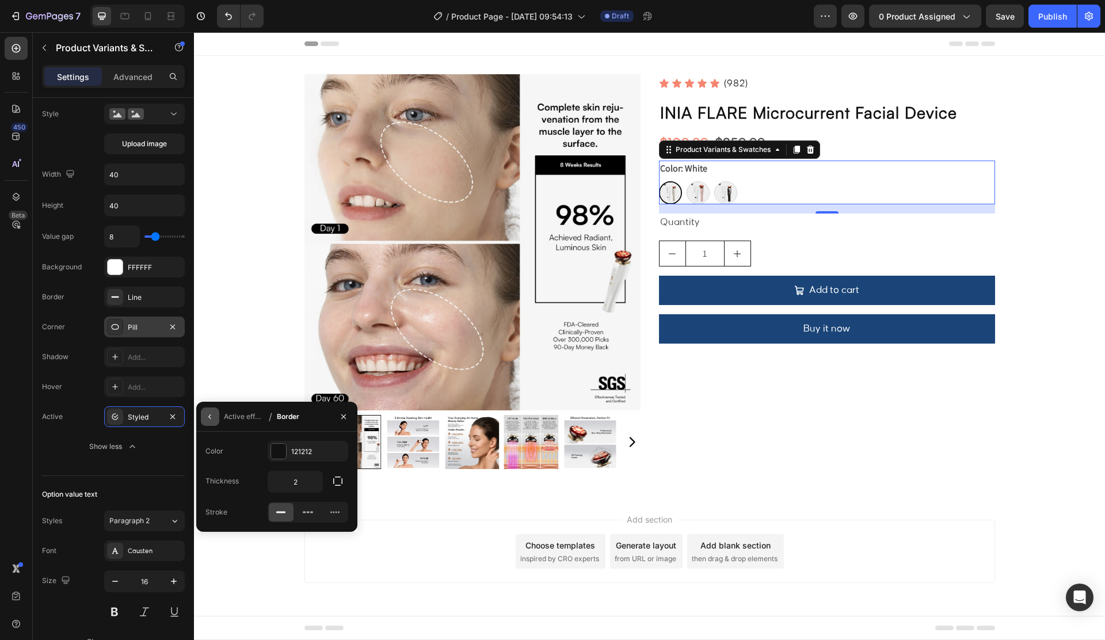
click at [214, 420] on icon "button" at bounding box center [209, 416] width 9 height 9
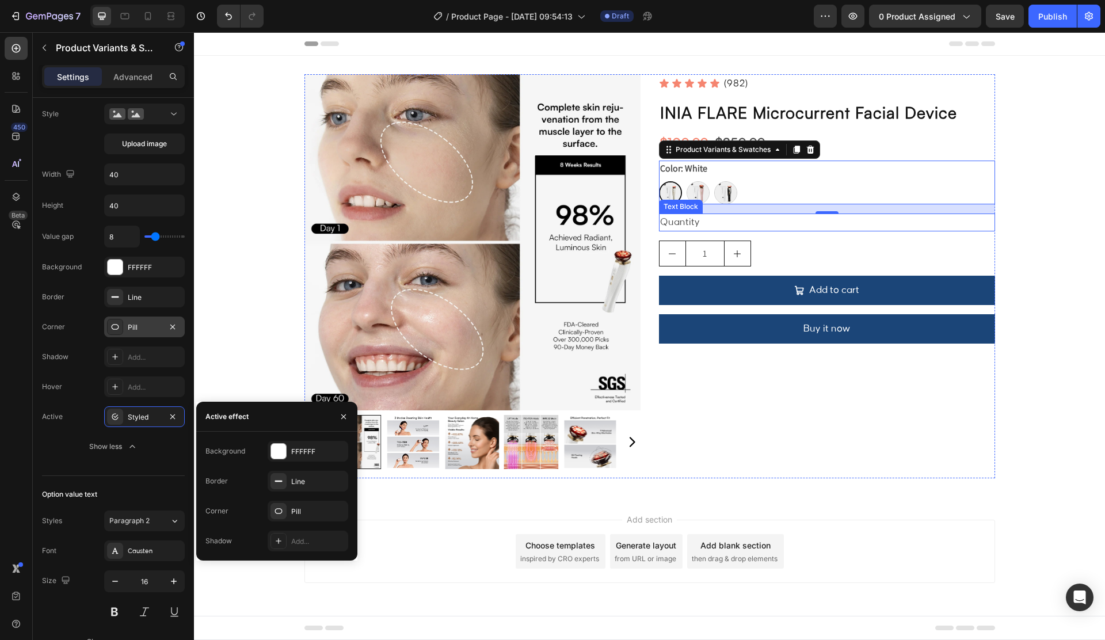
click at [766, 222] on div "Quantity" at bounding box center [827, 222] width 336 height 18
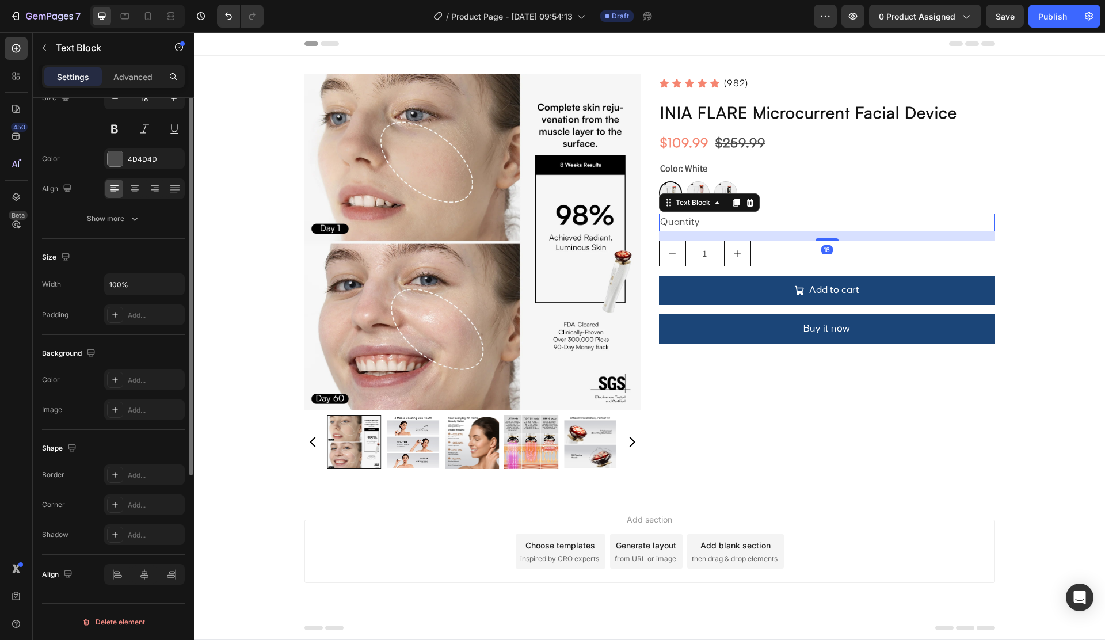
scroll to position [0, 0]
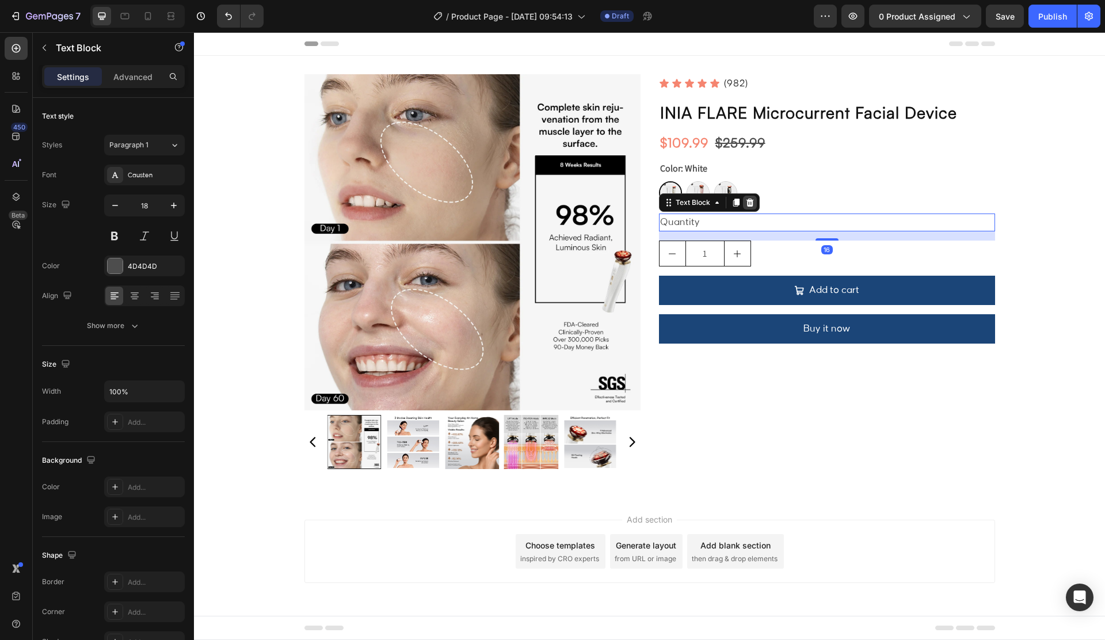
click at [750, 203] on icon at bounding box center [749, 202] width 7 height 8
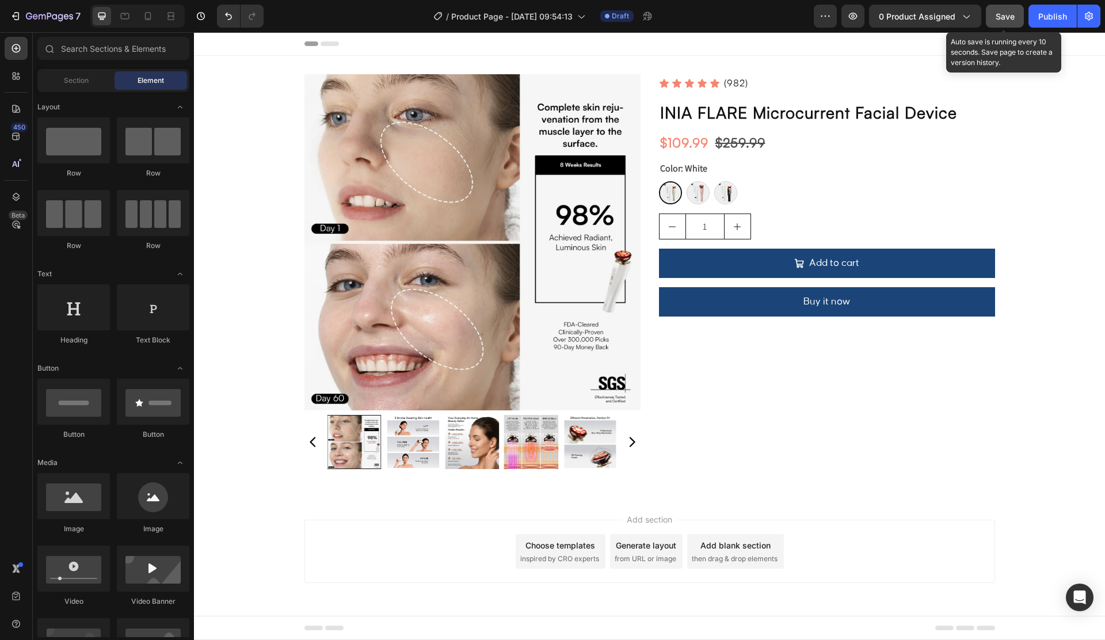
click at [1005, 13] on span "Save" at bounding box center [1004, 17] width 19 height 10
click at [1006, 26] on button "Save" at bounding box center [1005, 16] width 38 height 23
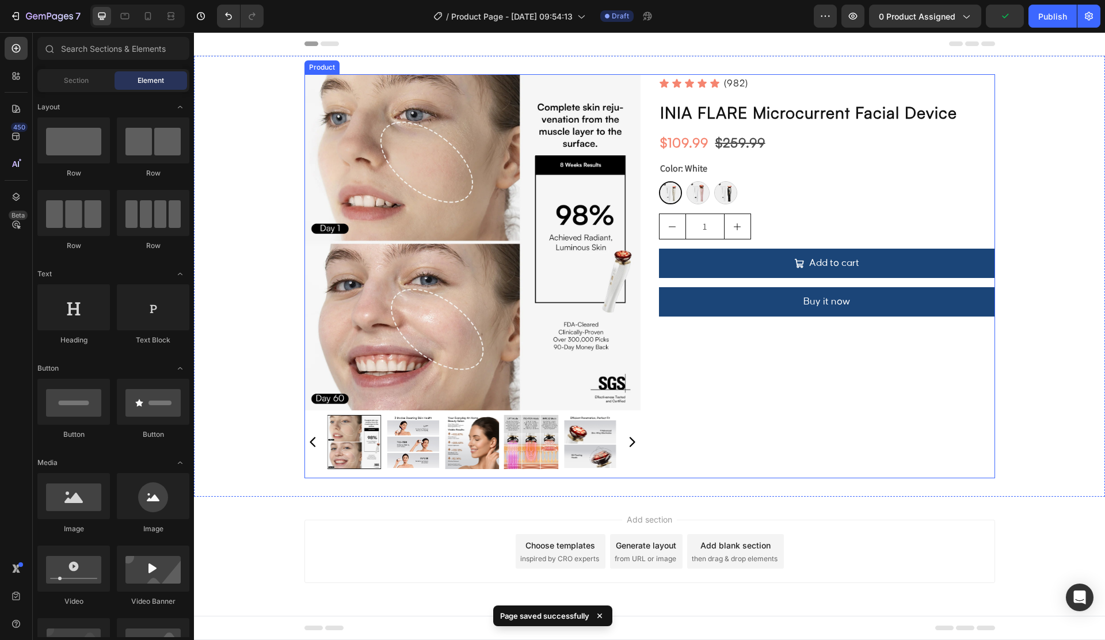
click at [795, 93] on div "Icon Icon Icon Icon Icon Icon List (982) Text Block Row INIA FLARE Microcurrent…" at bounding box center [827, 276] width 336 height 404
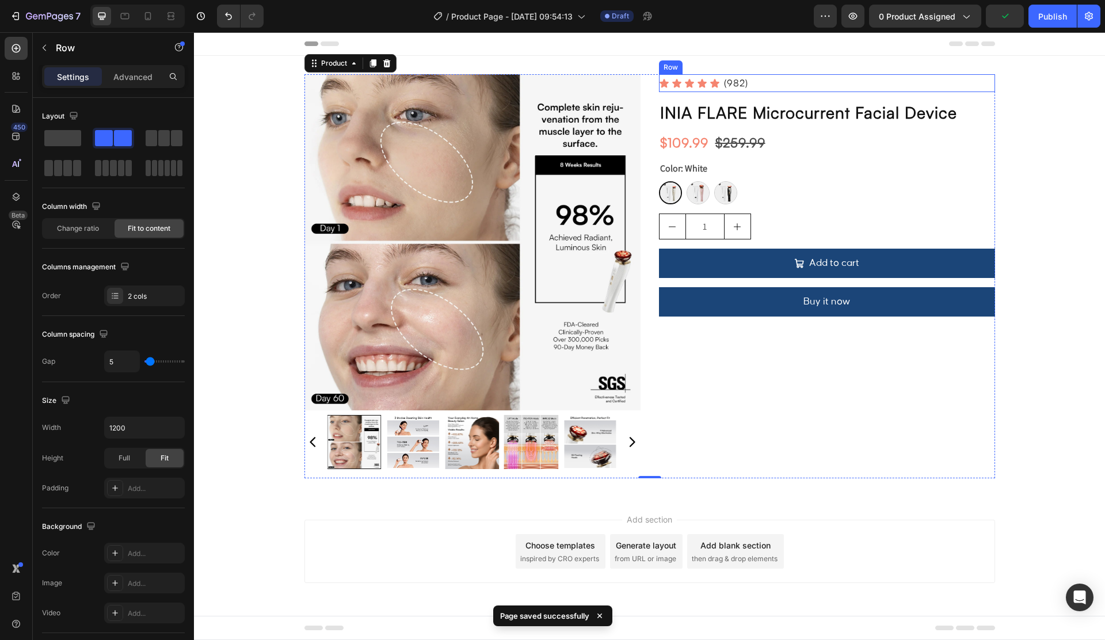
click at [795, 85] on div "Icon Icon Icon Icon Icon Icon List (982) Text Block Row" at bounding box center [827, 83] width 336 height 18
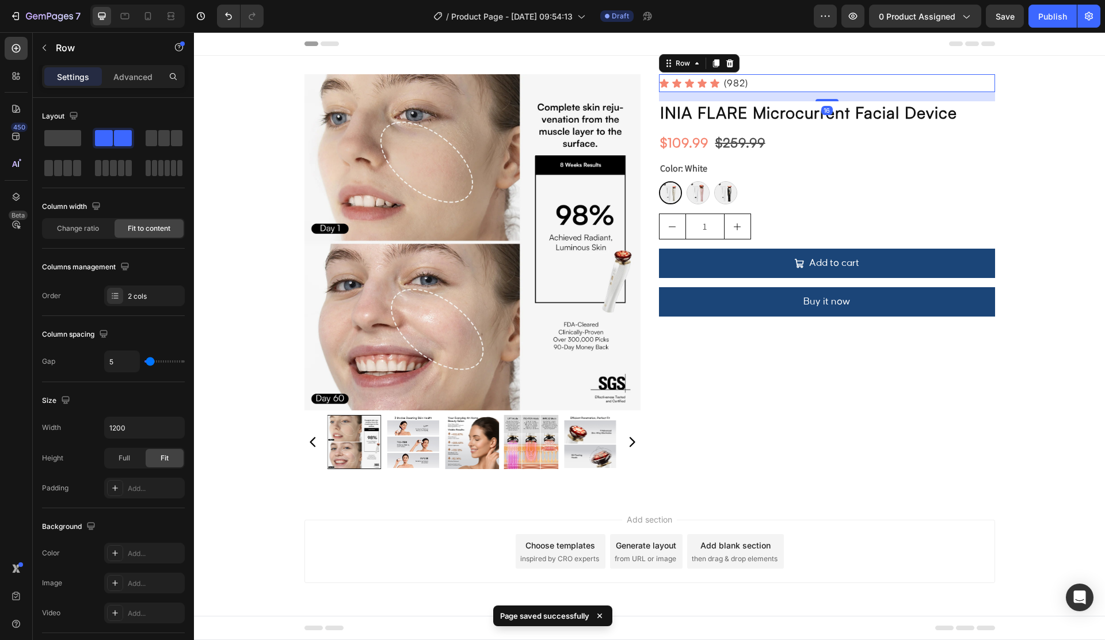
drag, startPoint x: 830, startPoint y: 98, endPoint x: 805, endPoint y: 89, distance: 26.9
click at [833, 63] on div "Product Images Icon Icon Icon Icon Icon Icon List (982) Text Block Row 16 INIA …" at bounding box center [649, 276] width 911 height 441
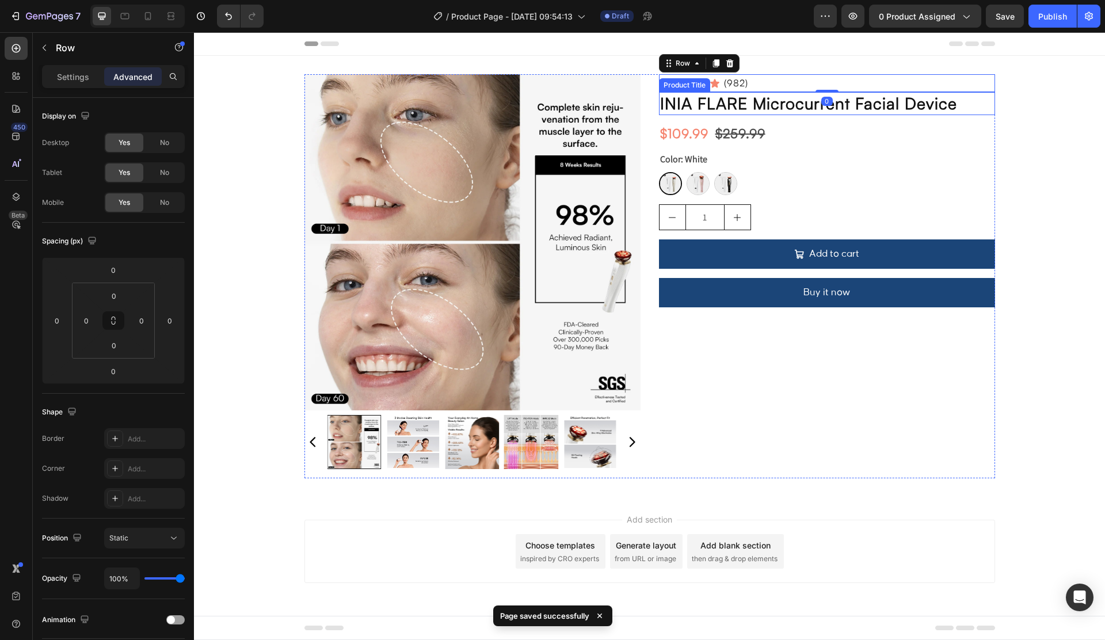
click at [778, 110] on h2 "INIA FLARE Microcurrent Facial Device" at bounding box center [827, 103] width 336 height 23
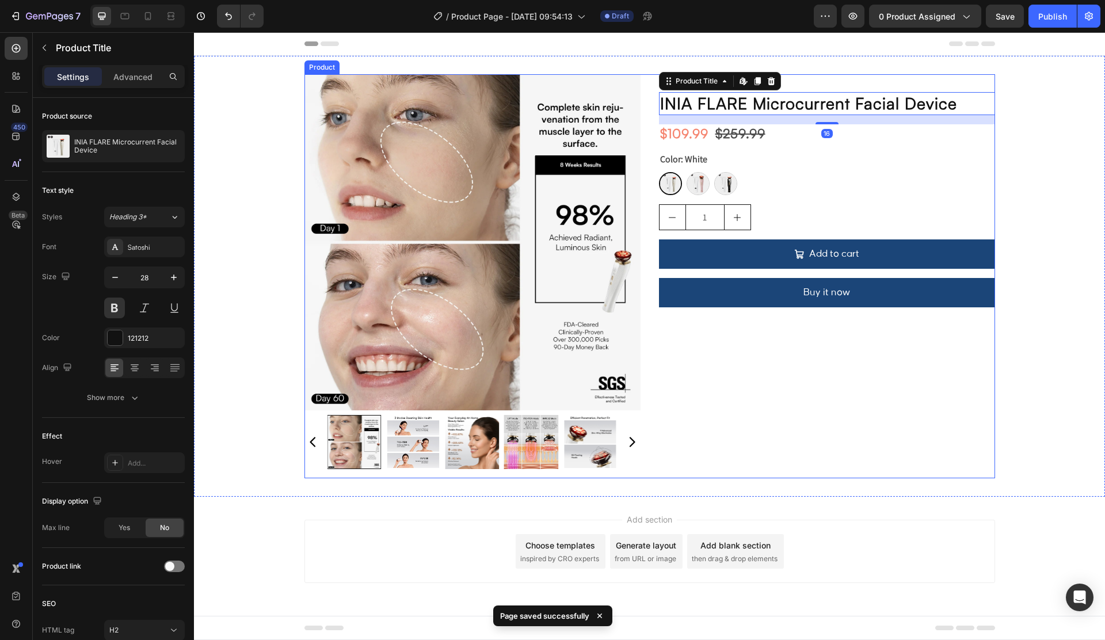
click at [801, 153] on div "Color: White White White Pink Pink Black Black" at bounding box center [827, 173] width 336 height 44
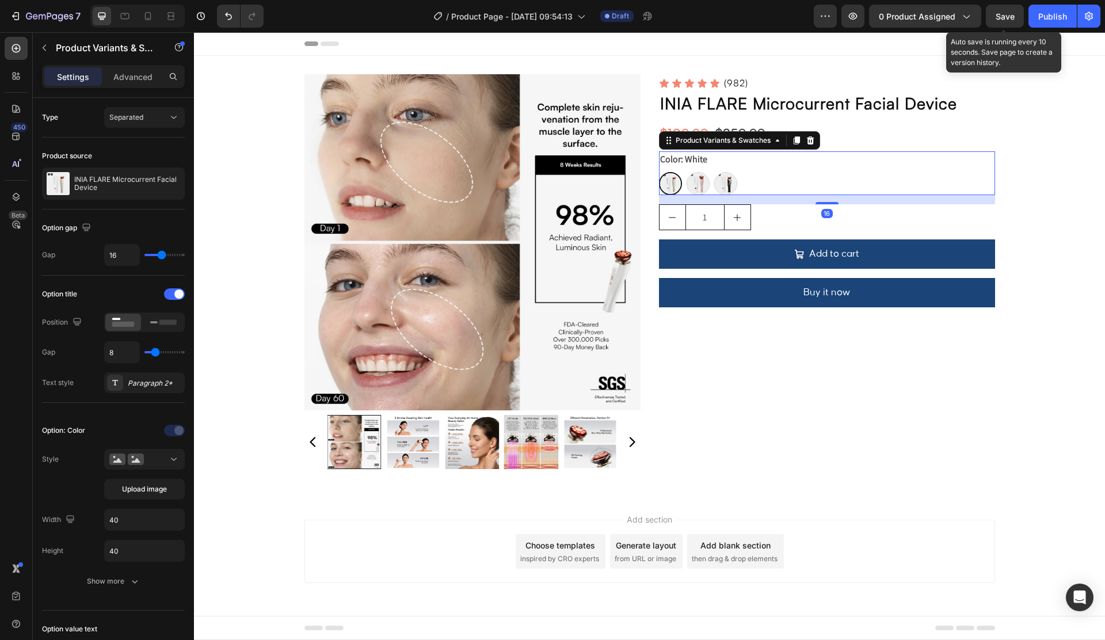
click at [1002, 14] on span "Save" at bounding box center [1004, 17] width 19 height 10
